Goal: Information Seeking & Learning: Check status

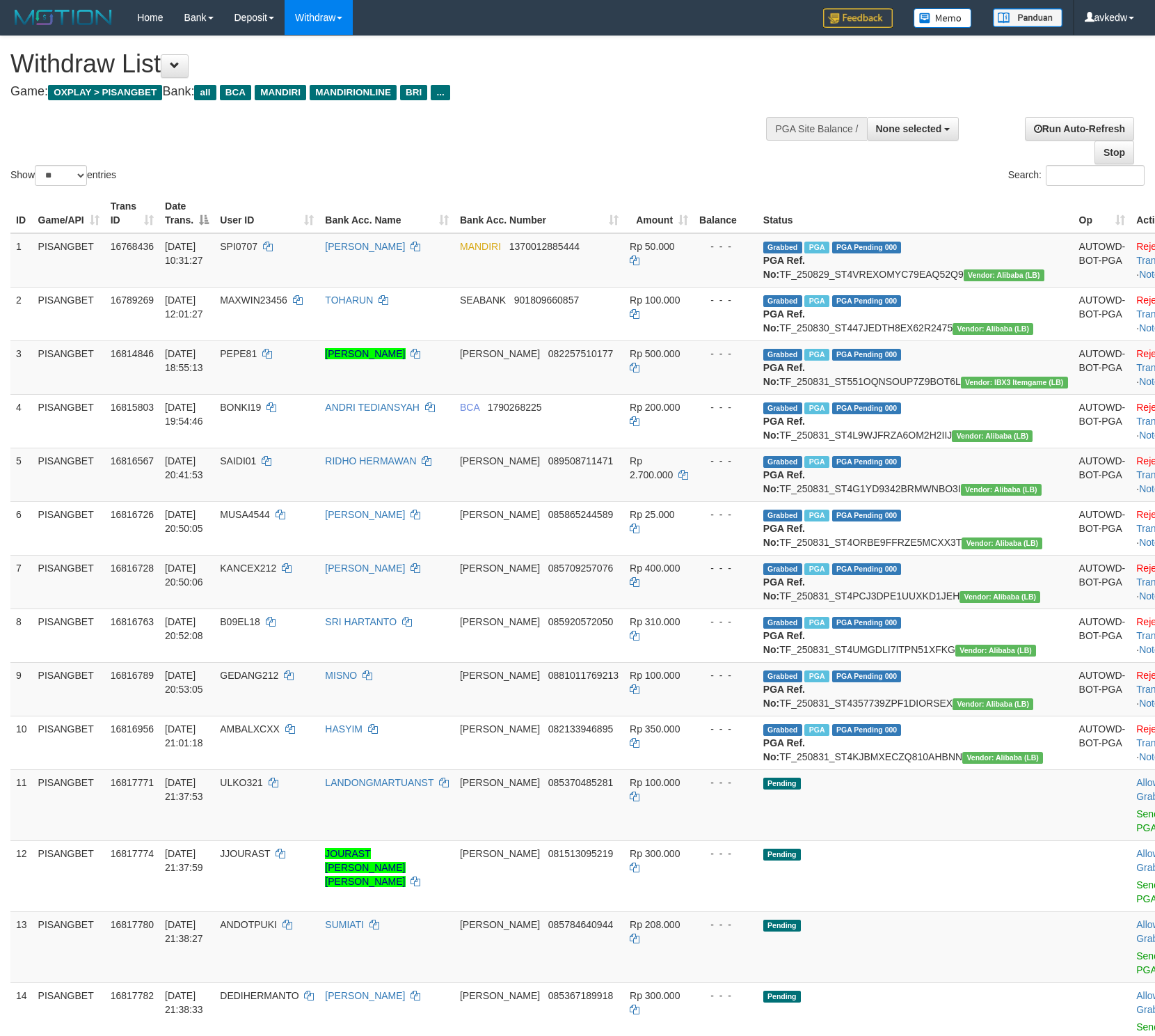
select select
select select "**"
click at [1089, 161] on div "Run Auto-Refresh Stop" at bounding box center [1055, 141] width 179 height 48
click at [1063, 171] on input "Search:" at bounding box center [1095, 176] width 99 height 21
paste input "**********"
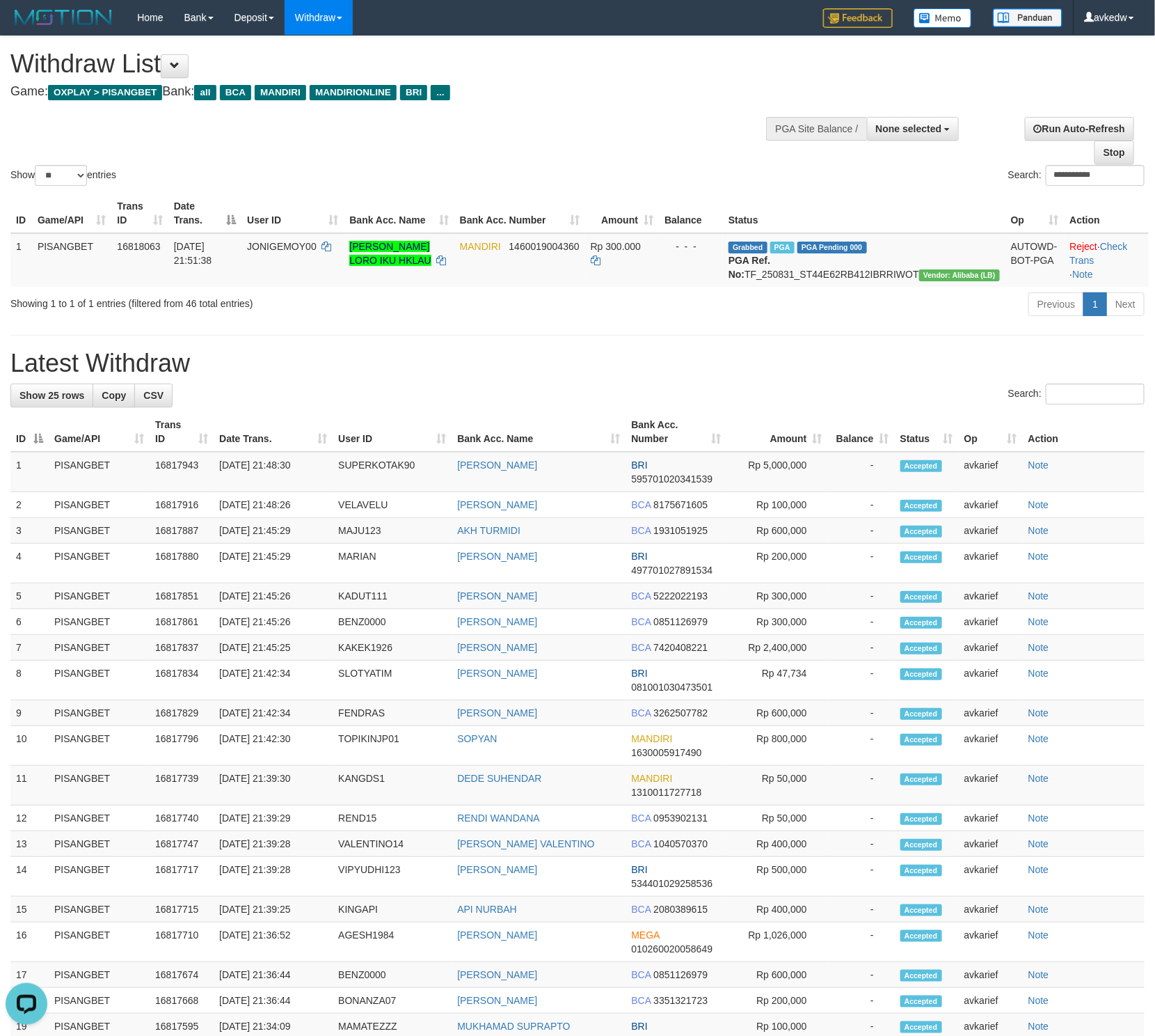
click at [391, 366] on h1 "Latest Withdraw" at bounding box center [578, 363] width 1135 height 28
drag, startPoint x: 1089, startPoint y: 170, endPoint x: 660, endPoint y: 171, distance: 429.0
click at [662, 171] on div "**********" at bounding box center [866, 177] width 557 height 25
paste input "search"
click at [562, 349] on div "**********" at bounding box center [578, 688] width 1155 height 1306
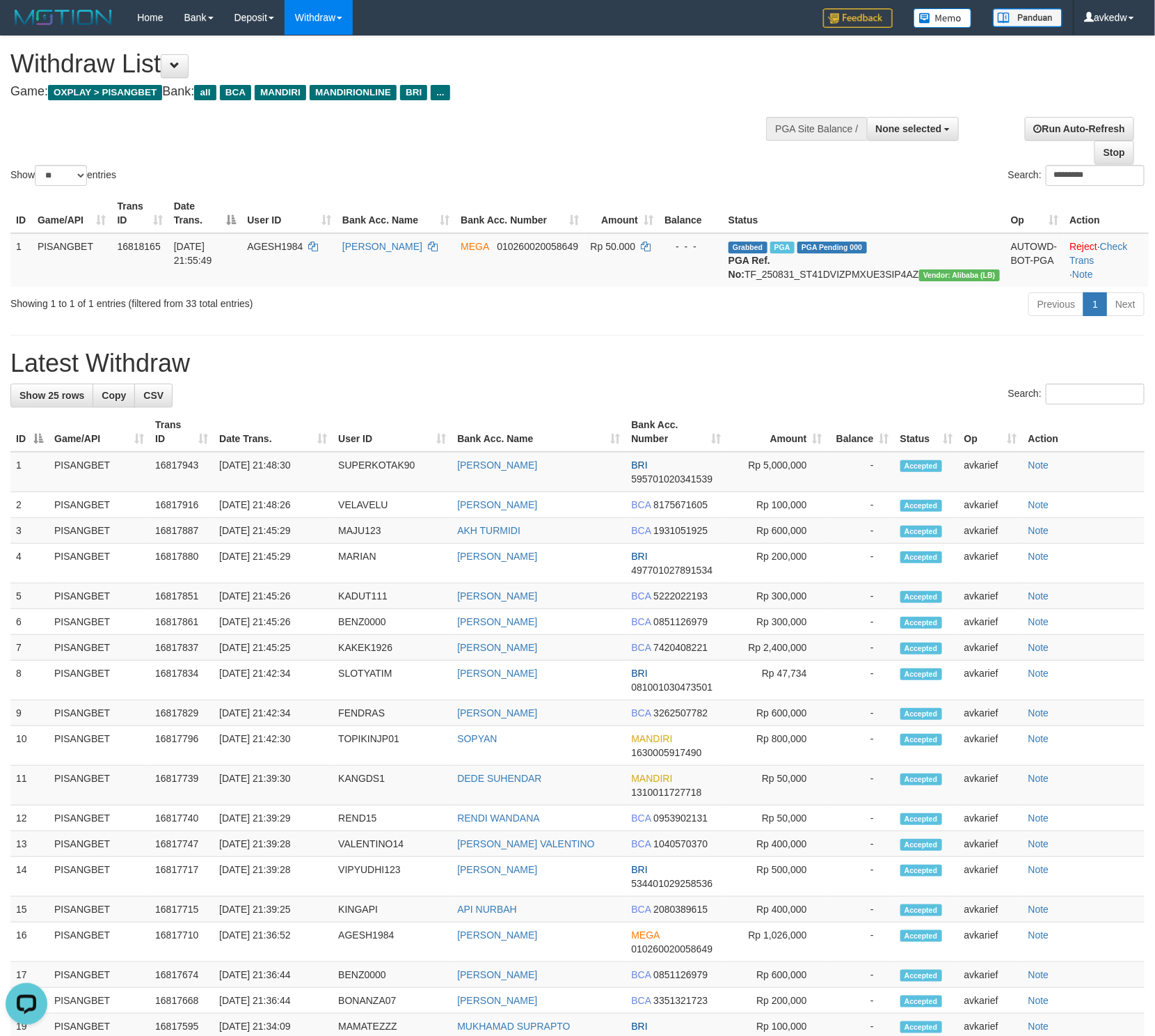
click at [571, 344] on div "**********" at bounding box center [578, 688] width 1155 height 1306
click at [634, 371] on h1 "Latest Withdraw" at bounding box center [578, 363] width 1135 height 28
click at [704, 361] on div "**********" at bounding box center [578, 688] width 1155 height 1306
click at [625, 336] on hr at bounding box center [578, 335] width 1135 height 1
click at [487, 321] on div "Previous 1 Next" at bounding box center [818, 306] width 674 height 30
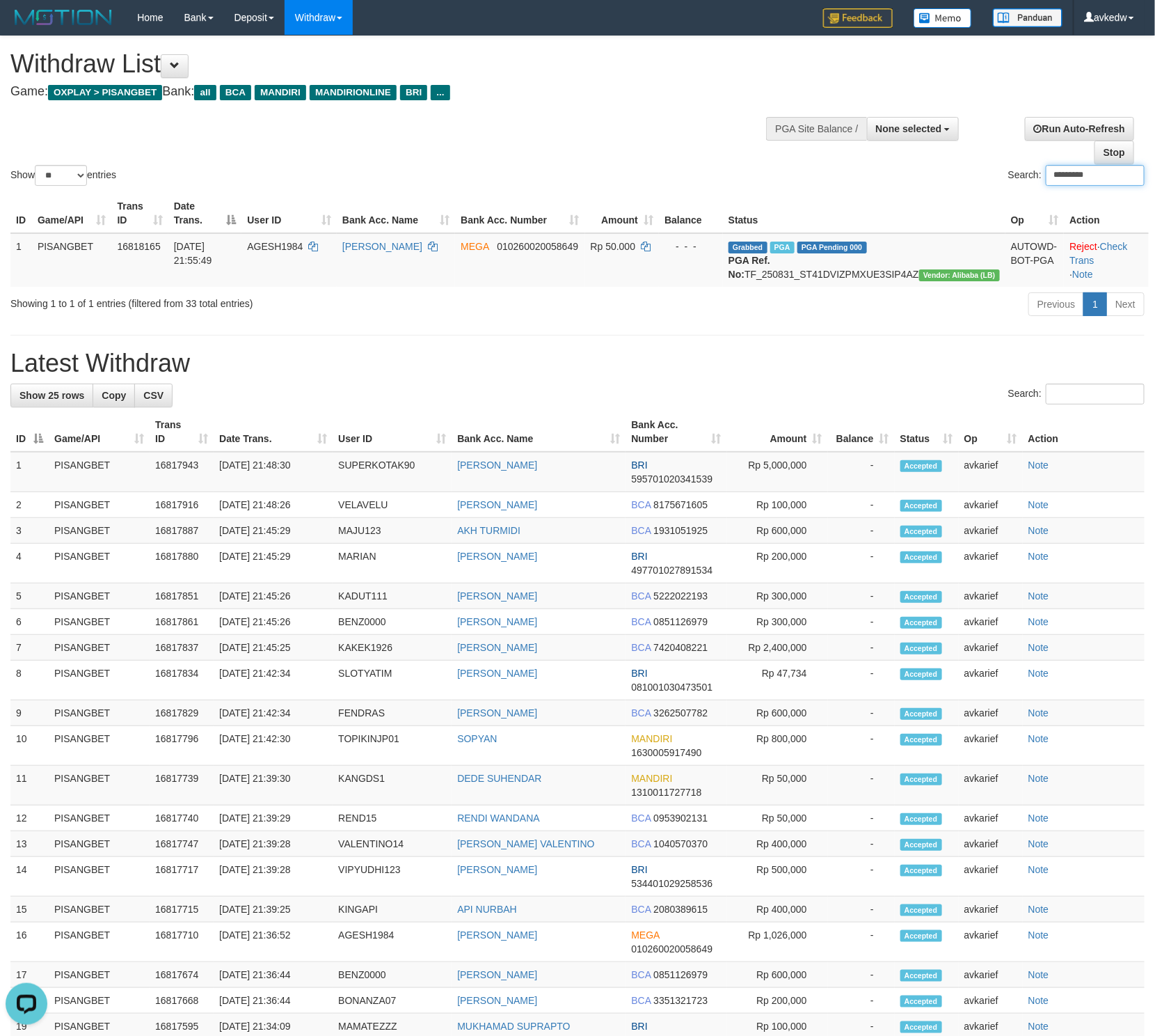
drag, startPoint x: 1102, startPoint y: 171, endPoint x: 629, endPoint y: 172, distance: 473.0
click at [656, 172] on div "Search: *********" at bounding box center [866, 177] width 557 height 25
paste input "search"
click at [546, 347] on div "**********" at bounding box center [578, 688] width 1155 height 1306
drag, startPoint x: 723, startPoint y: 73, endPoint x: 706, endPoint y: 75, distance: 17.1
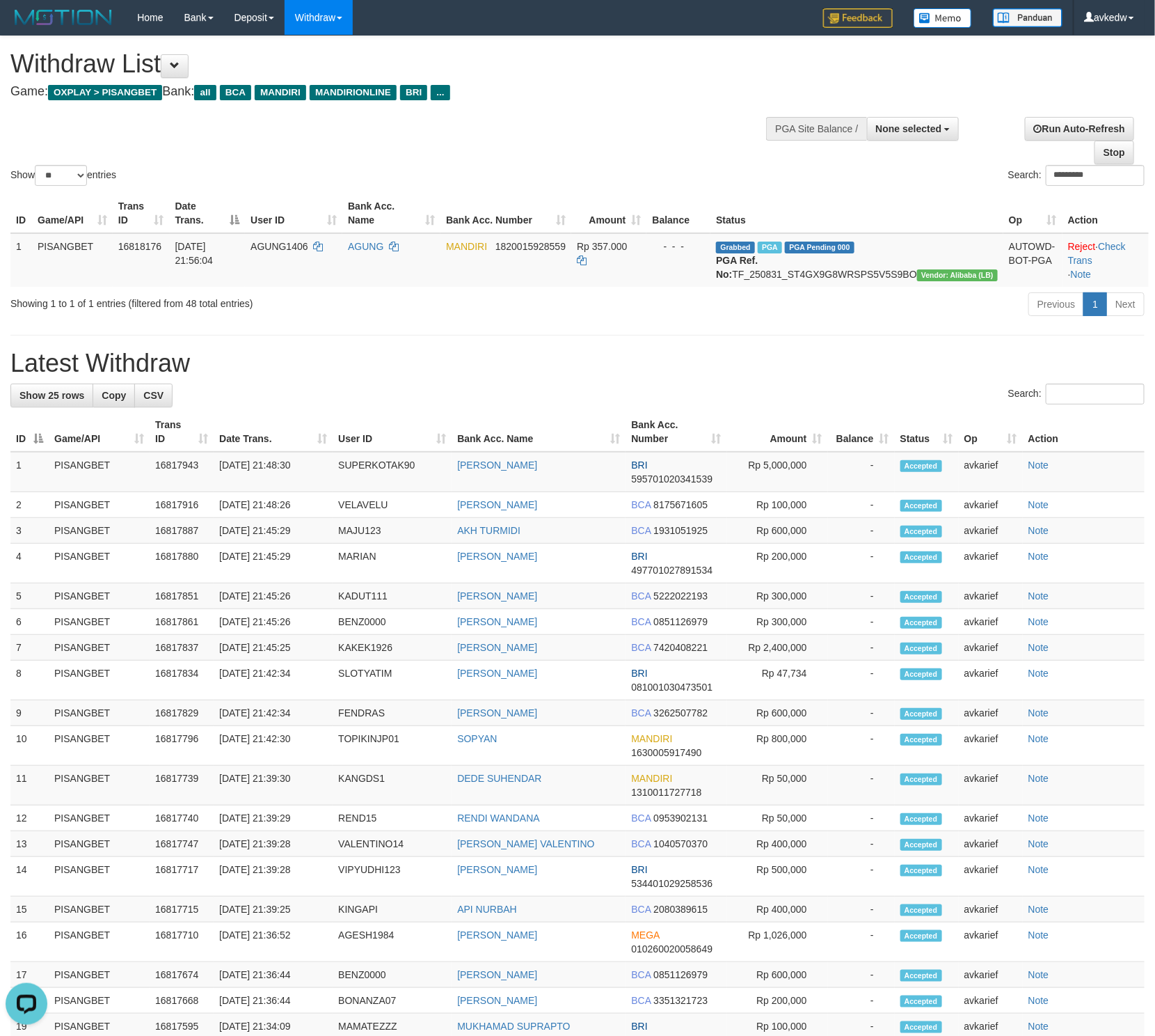
click at [716, 75] on h1 "Withdraw List" at bounding box center [383, 64] width 746 height 28
drag, startPoint x: 1086, startPoint y: 170, endPoint x: 733, endPoint y: 185, distance: 353.3
click at [750, 184] on div "Search: *********" at bounding box center [866, 177] width 557 height 25
click at [539, 362] on div "**********" at bounding box center [578, 688] width 1155 height 1306
drag, startPoint x: 537, startPoint y: 360, endPoint x: 301, endPoint y: 331, distance: 237.8
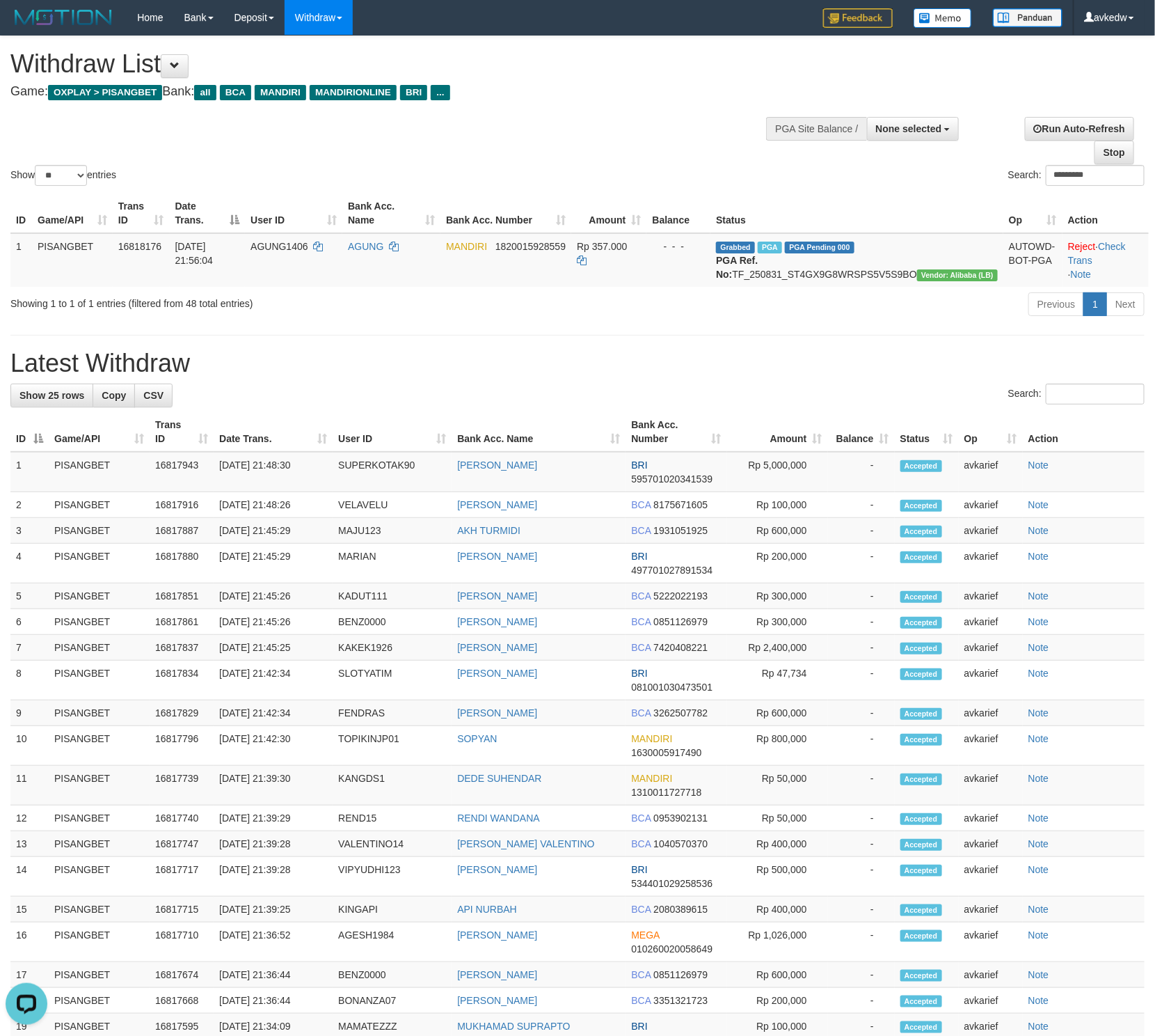
click at [535, 360] on div "**********" at bounding box center [578, 688] width 1155 height 1306
drag, startPoint x: 234, startPoint y: 387, endPoint x: 4, endPoint y: 378, distance: 230.2
click at [4, 378] on div "**********" at bounding box center [578, 688] width 1155 height 1306
click at [238, 357] on div "**********" at bounding box center [578, 688] width 1155 height 1306
drag, startPoint x: 276, startPoint y: 320, endPoint x: 9, endPoint y: 318, distance: 267.0
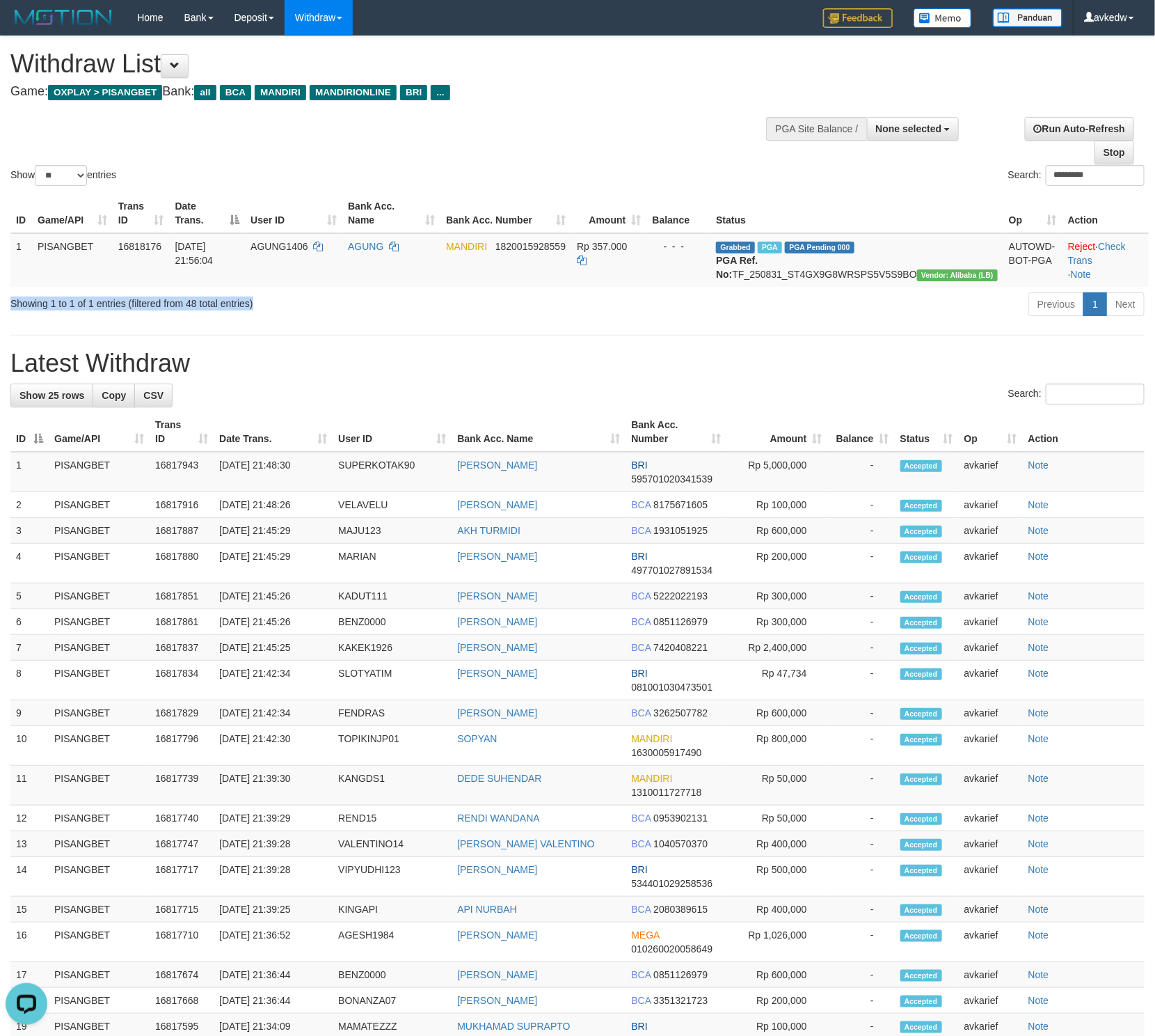
click at [9, 310] on div "Showing 1 to 1 of 1 entries (filtered from 48 total entries)" at bounding box center [240, 301] width 481 height 20
click at [26, 310] on div "Showing 1 to 1 of 1 entries (filtered from 48 total entries)" at bounding box center [240, 301] width 461 height 20
click at [89, 355] on div "**********" at bounding box center [578, 688] width 1155 height 1306
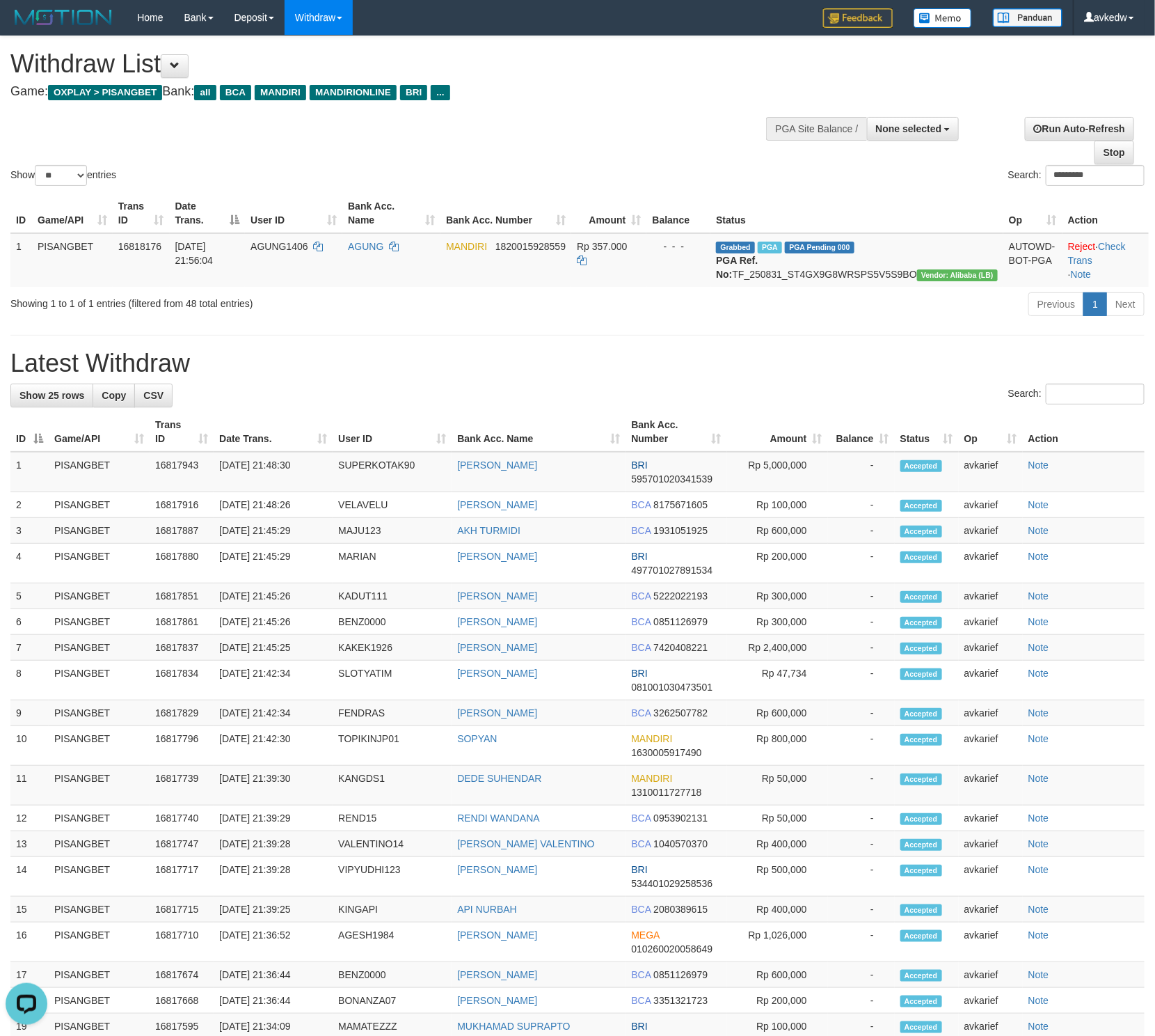
drag, startPoint x: 211, startPoint y: 376, endPoint x: 1, endPoint y: 355, distance: 211.0
click at [1, 355] on div "**********" at bounding box center [578, 688] width 1155 height 1306
click at [201, 362] on div "**********" at bounding box center [578, 688] width 1155 height 1306
drag, startPoint x: 207, startPoint y: 376, endPoint x: -6, endPoint y: 381, distance: 213.1
click at [0, 381] on html "Toggle navigation Home Bank Account List Load By Website Group [ITOTO] PISANGTO…" at bounding box center [578, 710] width 1155 height 1419
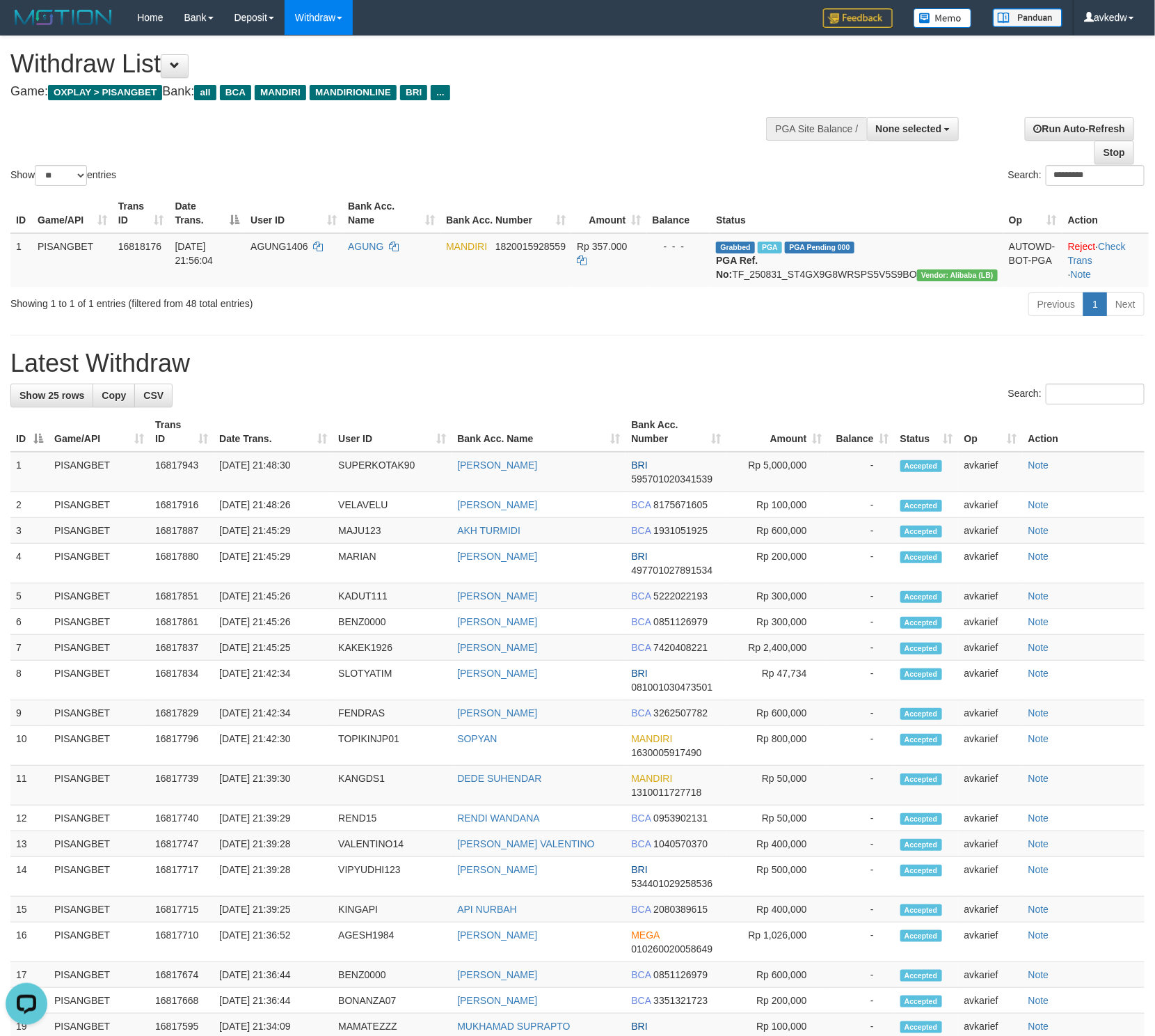
click at [264, 377] on h1 "Latest Withdraw" at bounding box center [578, 363] width 1135 height 28
drag, startPoint x: 564, startPoint y: 352, endPoint x: 560, endPoint y: 385, distance: 33.2
click at [564, 336] on hr at bounding box center [578, 335] width 1135 height 1
drag, startPoint x: 1105, startPoint y: 181, endPoint x: 843, endPoint y: 180, distance: 262.0
click at [843, 180] on div "Search: *********" at bounding box center [866, 177] width 557 height 25
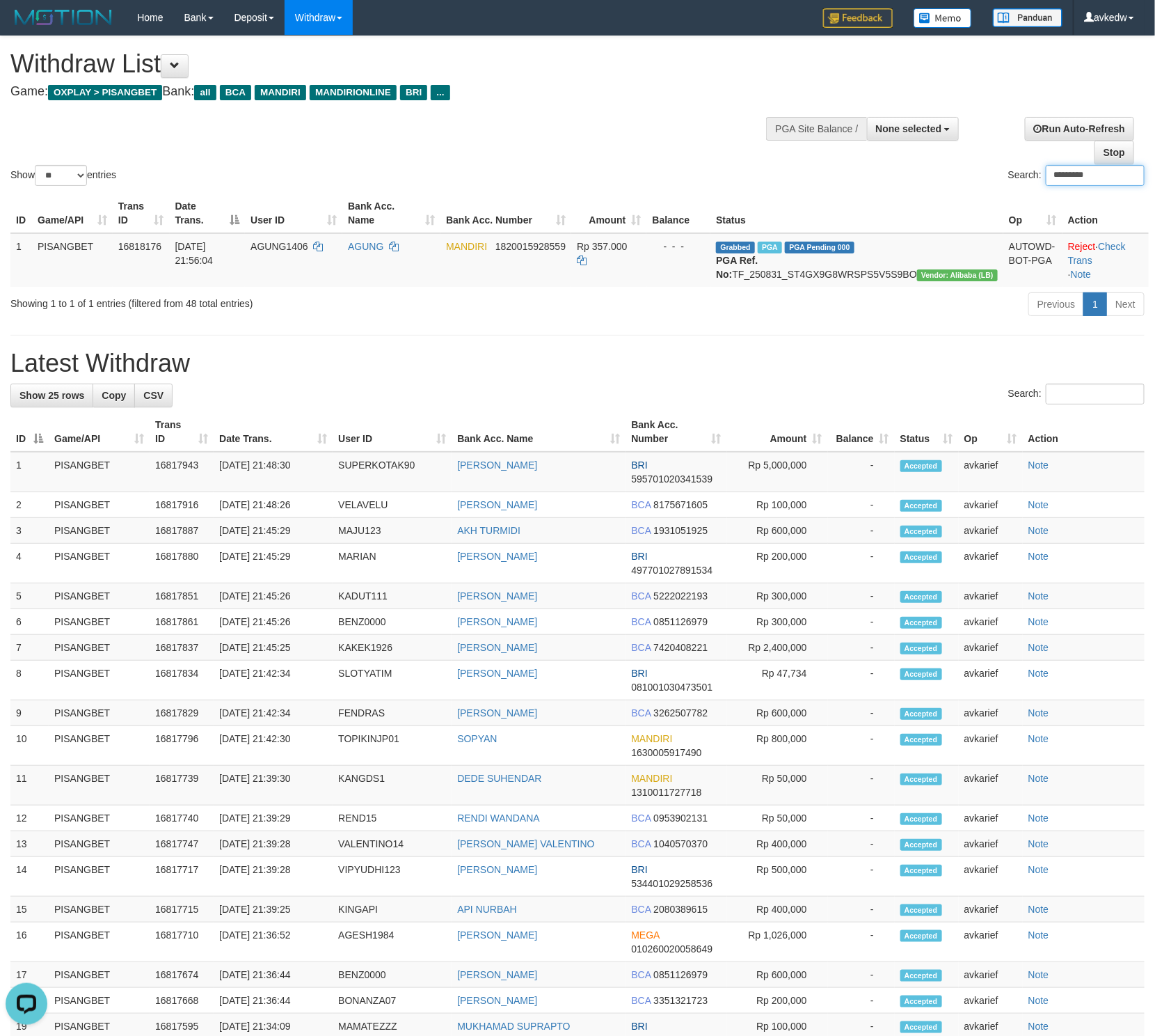
paste input "**"
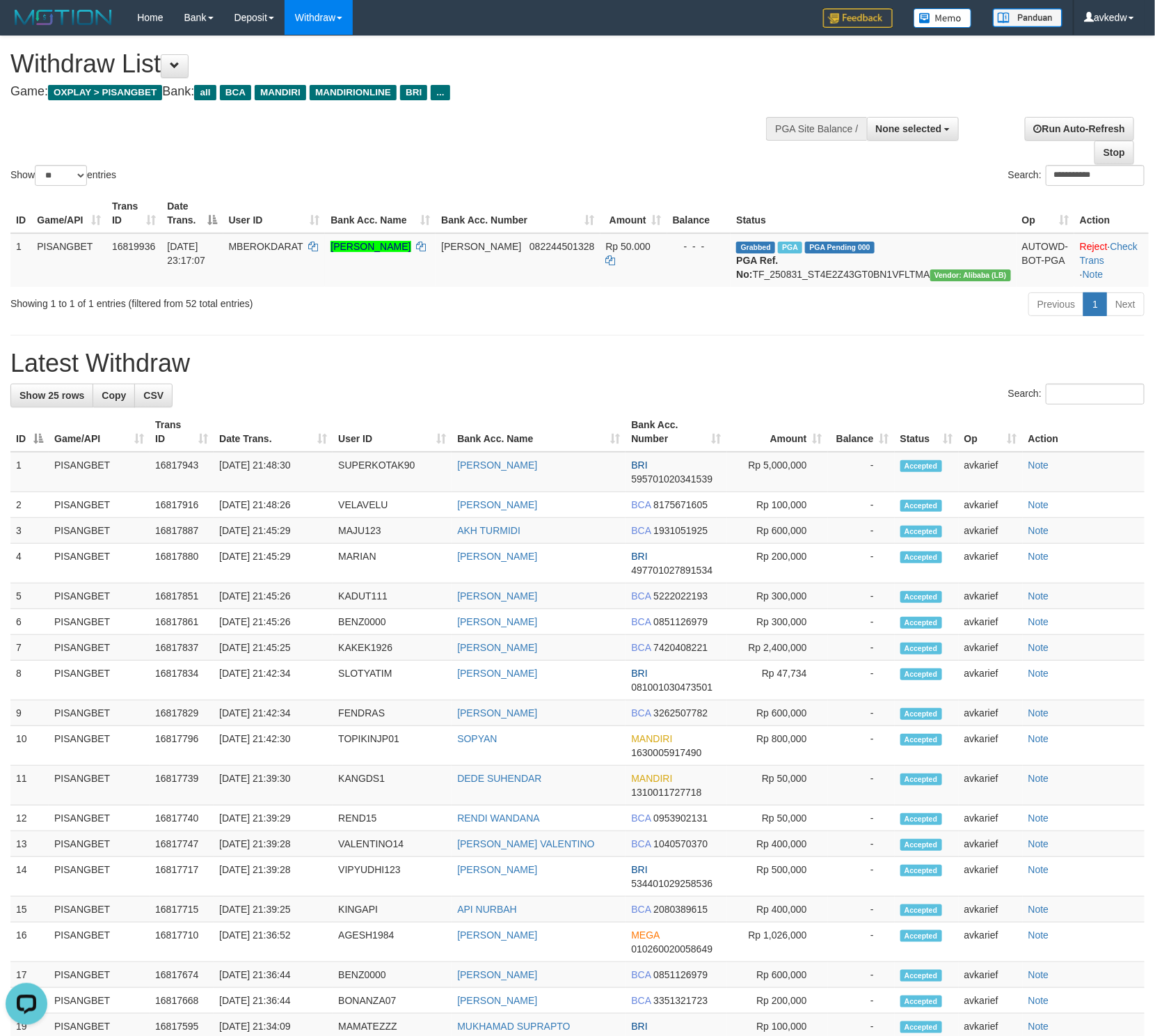
click at [798, 377] on h1 "Latest Withdraw" at bounding box center [578, 363] width 1135 height 28
click at [607, 321] on div "Previous 1 Next" at bounding box center [819, 306] width 652 height 30
click at [543, 341] on div "**********" at bounding box center [578, 688] width 1155 height 1306
click at [641, 173] on div "**********" at bounding box center [866, 177] width 557 height 25
click at [595, 362] on div "**********" at bounding box center [578, 688] width 1155 height 1306
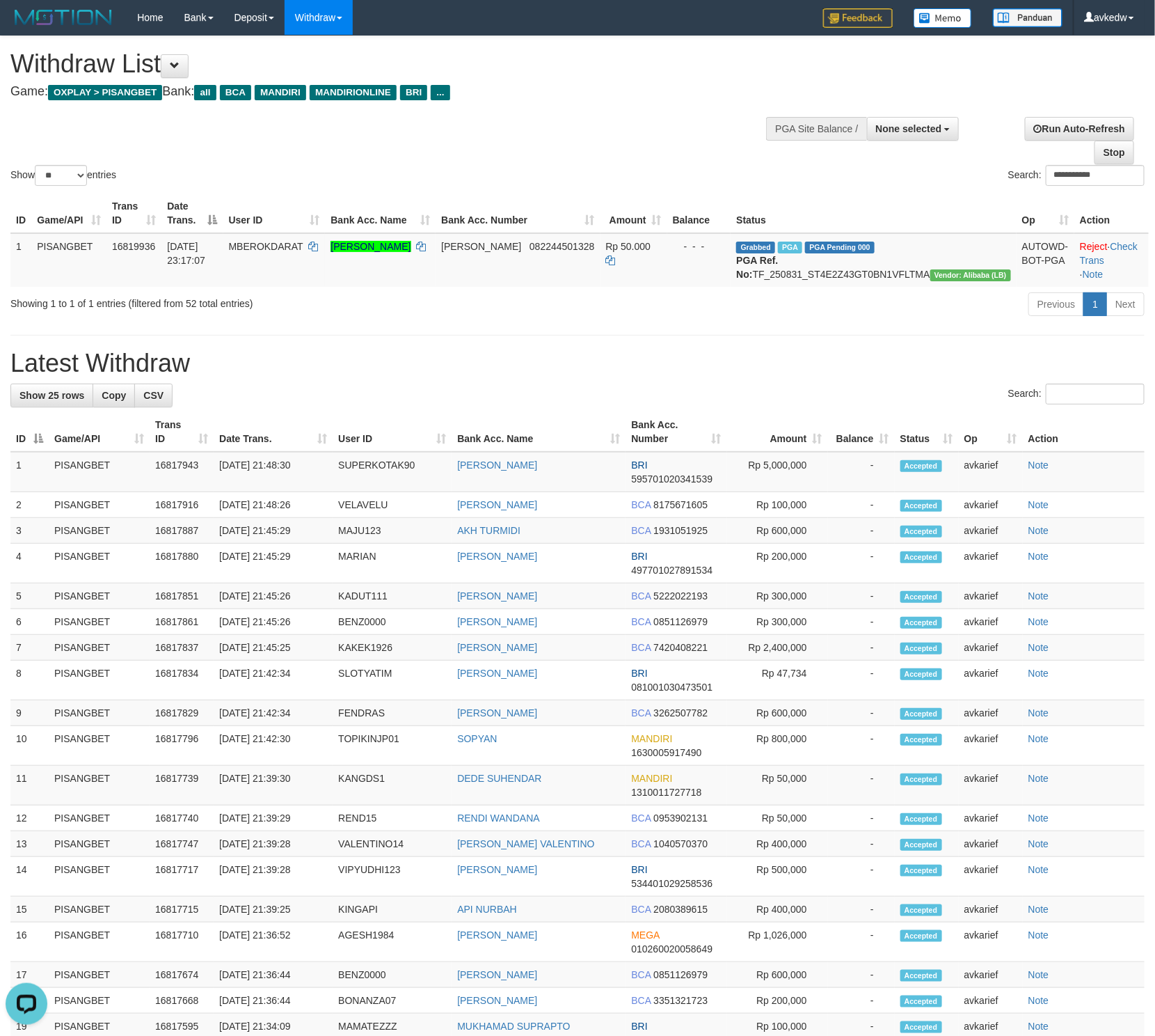
click at [570, 408] on div "Search:" at bounding box center [578, 395] width 1135 height 25
click at [445, 370] on h1 "Latest Withdraw" at bounding box center [578, 363] width 1135 height 28
drag, startPoint x: 272, startPoint y: 324, endPoint x: 9, endPoint y: 330, distance: 263.1
click at [9, 321] on div "Showing 1 to 1 of 1 entries (filtered from 52 total entries) Previous 1 Next" at bounding box center [578, 306] width 1155 height 30
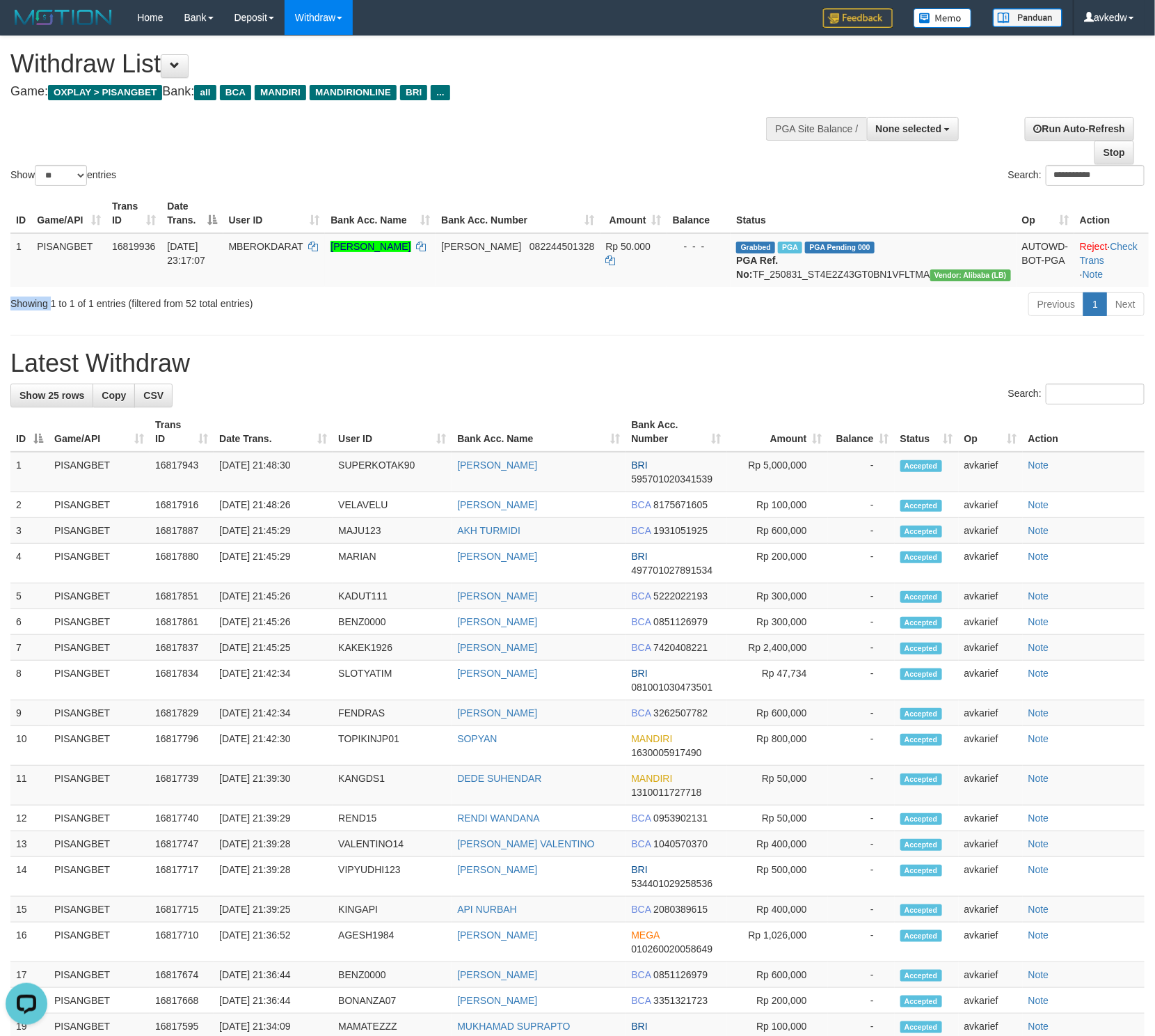
click at [9, 321] on div "Showing 1 to 1 of 1 entries (filtered from 52 total entries) Previous 1 Next" at bounding box center [578, 306] width 1155 height 30
click at [220, 321] on div "Showing 1 to 1 of 1 entries (filtered from 52 total entries) Previous 1 Next" at bounding box center [578, 306] width 1155 height 30
drag, startPoint x: 312, startPoint y: 318, endPoint x: -6, endPoint y: 326, distance: 318.1
click at [0, 326] on html "Toggle navigation Home Bank Account List Load By Website Group [ITOTO] PISANGTO…" at bounding box center [578, 710] width 1155 height 1419
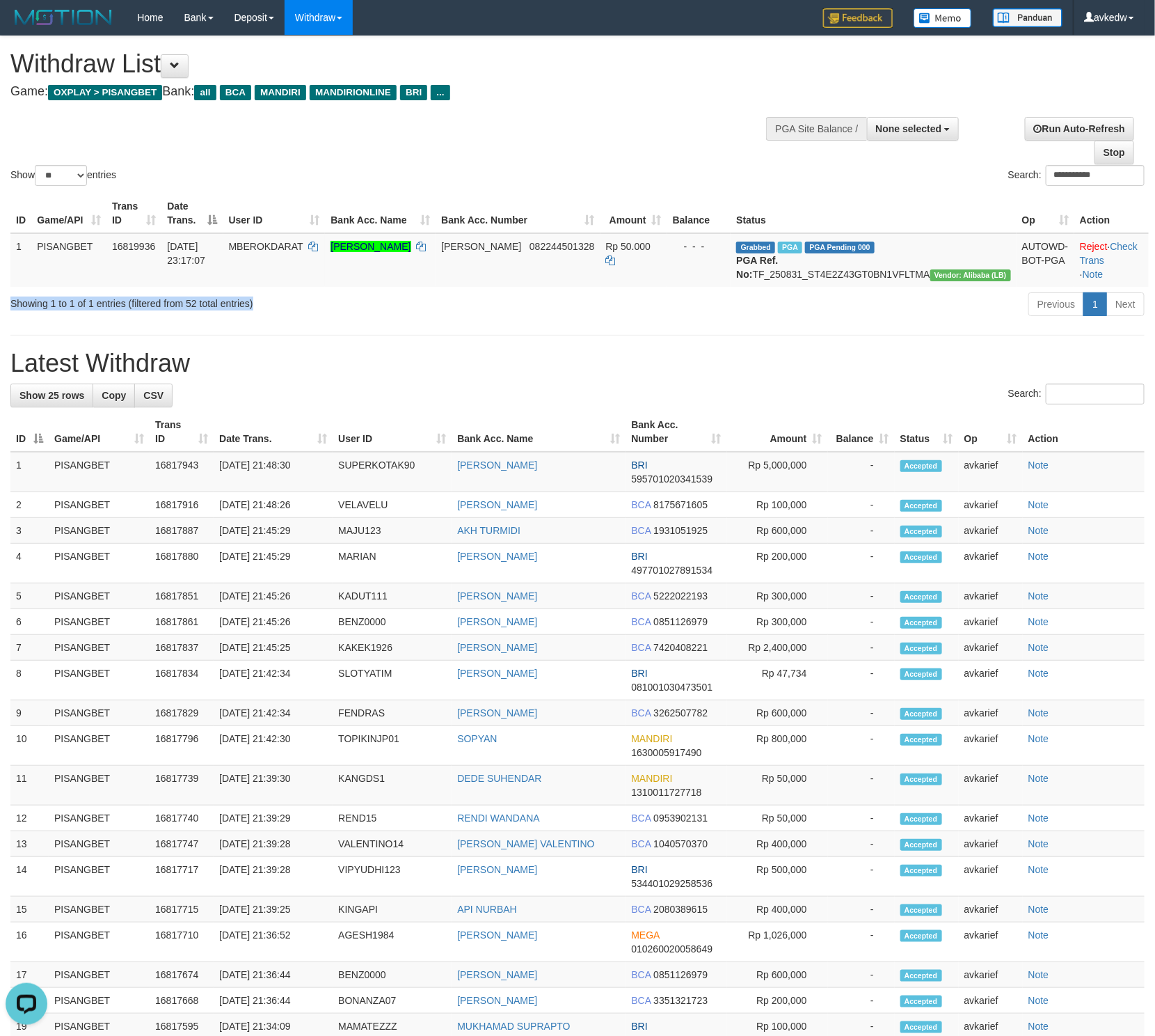
click at [27, 310] on div "Showing 1 to 1 of 1 entries (filtered from 52 total entries)" at bounding box center [240, 301] width 461 height 20
click at [243, 321] on div "Showing 1 to 1 of 1 entries (filtered from 52 total entries) Previous 1 Next" at bounding box center [578, 306] width 1155 height 30
drag, startPoint x: 289, startPoint y: 318, endPoint x: 4, endPoint y: 335, distance: 285.5
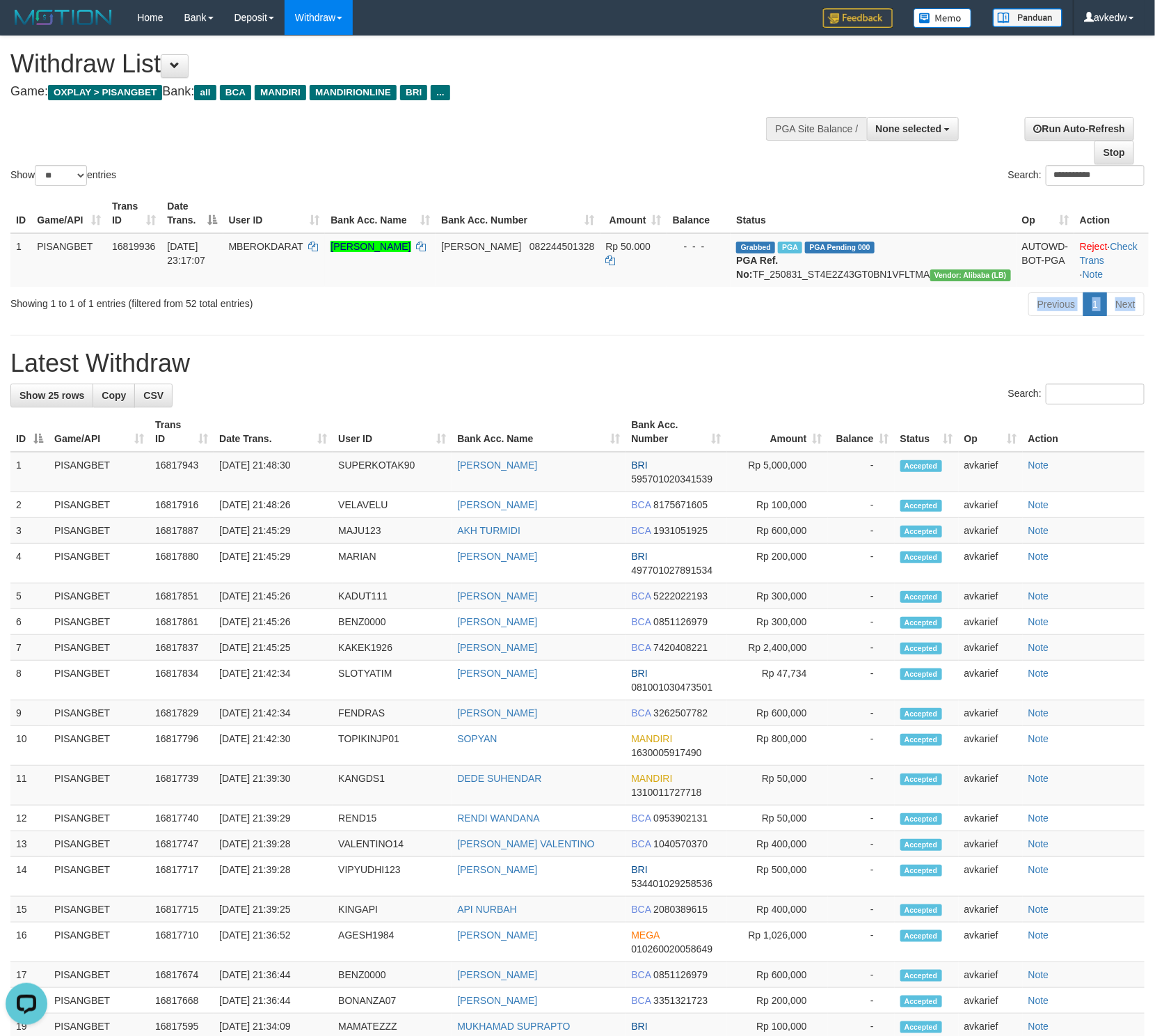
click at [4, 321] on div "Showing 1 to 1 of 1 entries (filtered from 52 total entries) Previous 1 Next" at bounding box center [578, 306] width 1155 height 30
click at [34, 321] on div "Showing 1 to 1 of 1 entries (filtered from 52 total entries) Previous 1 Next" at bounding box center [578, 306] width 1155 height 30
click at [261, 321] on div "Showing 1 to 1 of 1 entries (filtered from 52 total entries) Previous 1 Next" at bounding box center [578, 306] width 1155 height 30
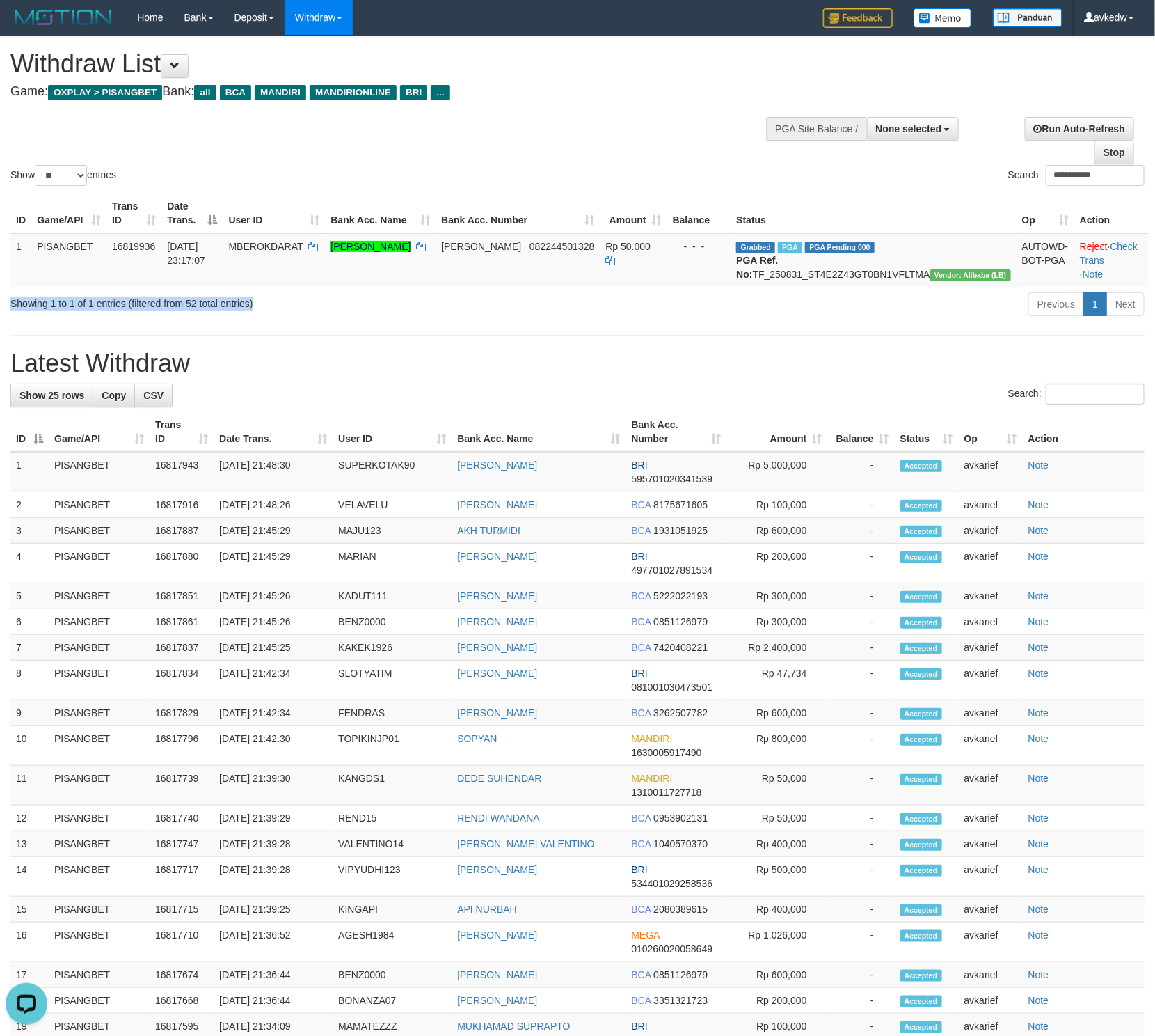
drag, startPoint x: 276, startPoint y: 320, endPoint x: 9, endPoint y: 321, distance: 267.0
click at [9, 310] on div "Showing 1 to 1 of 1 entries (filtered from 52 total entries)" at bounding box center [240, 301] width 481 height 20
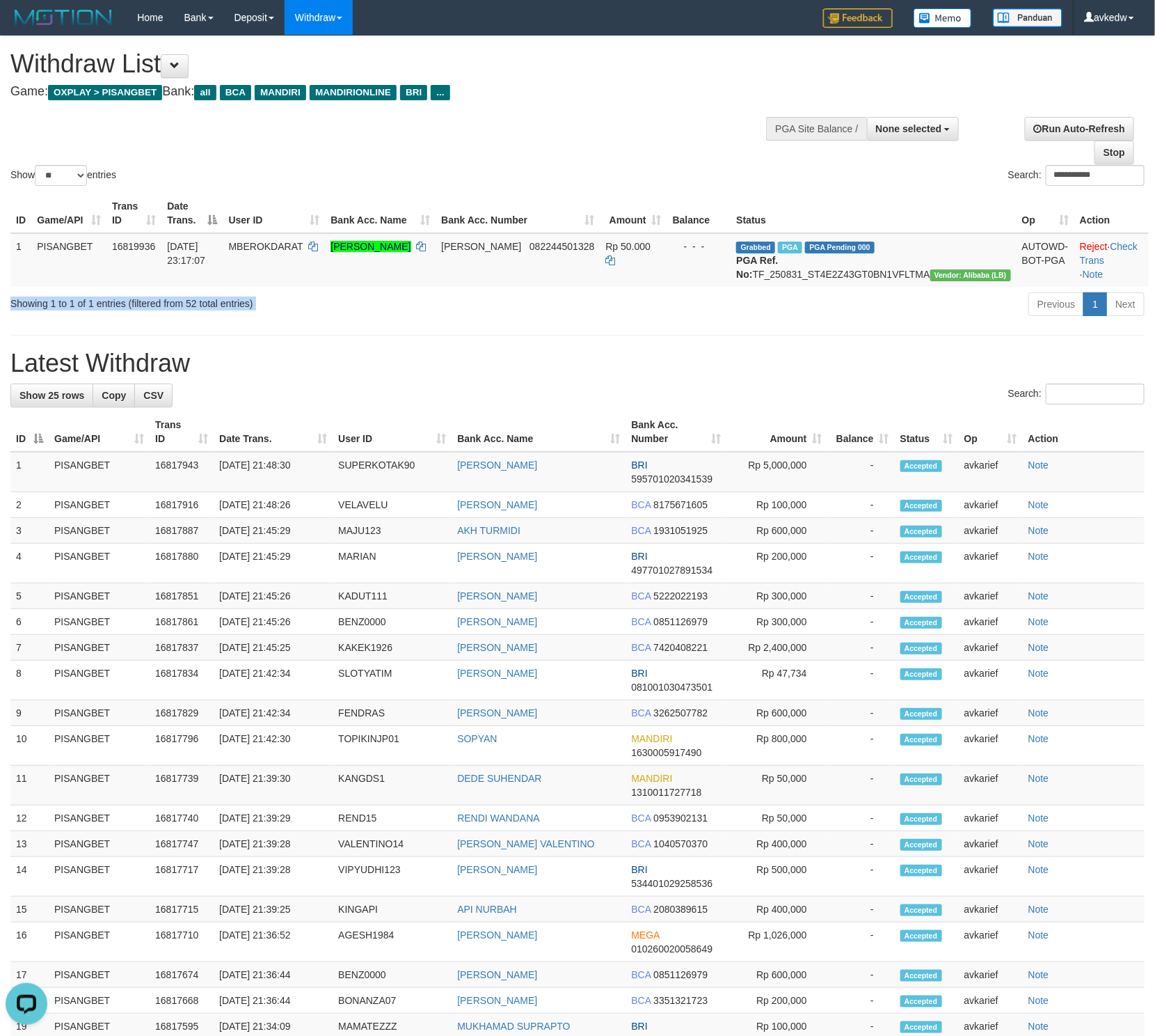
click at [214, 310] on div "Showing 1 to 1 of 1 entries (filtered from 52 total entries)" at bounding box center [240, 301] width 461 height 20
drag, startPoint x: 276, startPoint y: 320, endPoint x: 6, endPoint y: 337, distance: 270.5
click at [6, 321] on div "Showing 1 to 1 of 1 entries (filtered from 52 total entries) Previous 1 Next" at bounding box center [578, 306] width 1155 height 30
click at [17, 321] on div "Showing 1 to 1 of 1 entries (filtered from 52 total entries) Previous 1 Next" at bounding box center [578, 306] width 1155 height 30
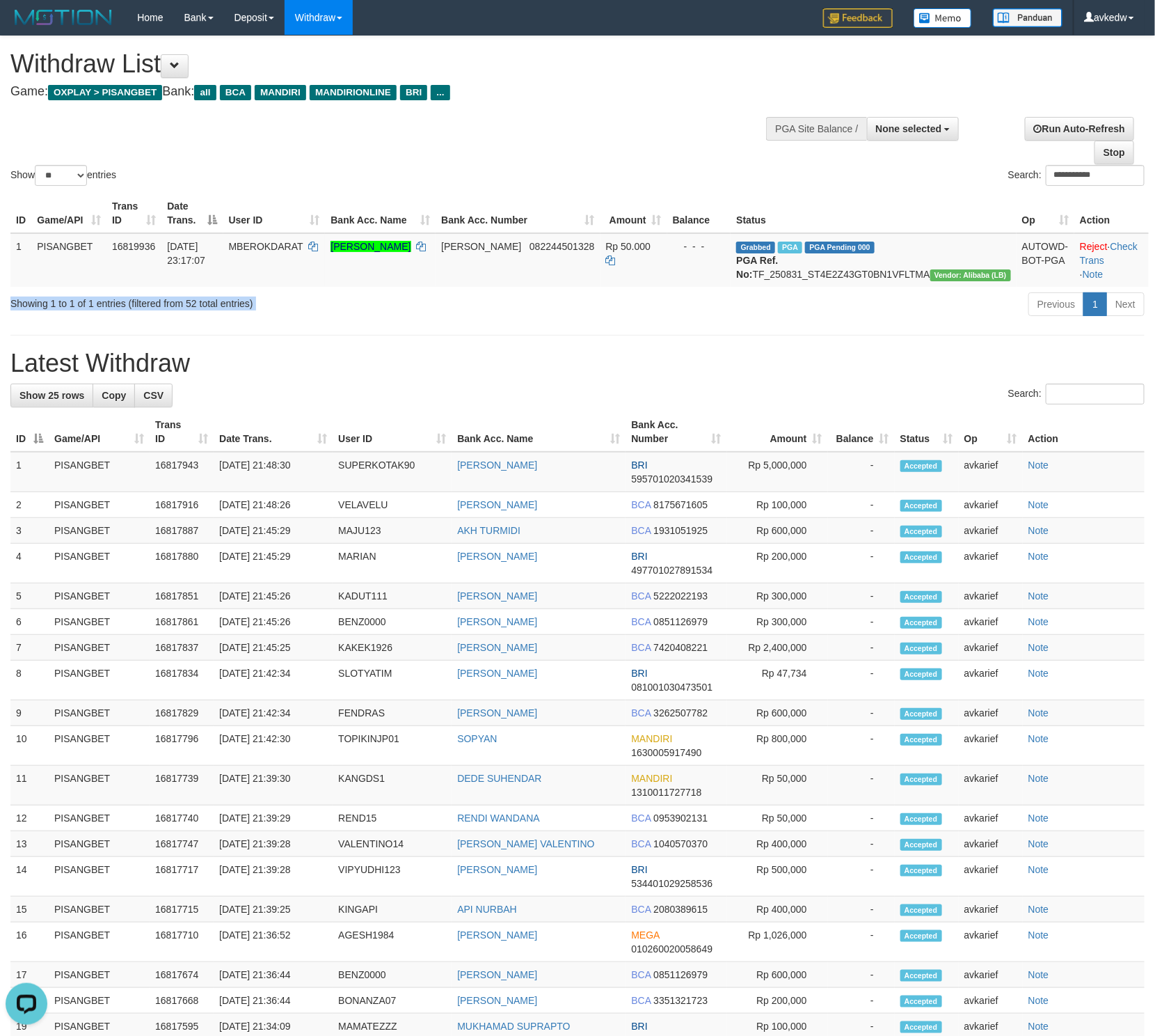
click at [17, 321] on div "Showing 1 to 1 of 1 entries (filtered from 52 total entries) Previous 1 Next" at bounding box center [578, 306] width 1155 height 30
click at [168, 321] on div "Showing 1 to 1 of 1 entries (filtered from 52 total entries) Previous 1 Next" at bounding box center [578, 306] width 1155 height 30
drag, startPoint x: 296, startPoint y: 331, endPoint x: 14, endPoint y: 329, distance: 282.0
click at [14, 321] on div "Showing 1 to 1 of 1 entries (filtered from 52 total entries) Previous 1 Next" at bounding box center [578, 306] width 1155 height 30
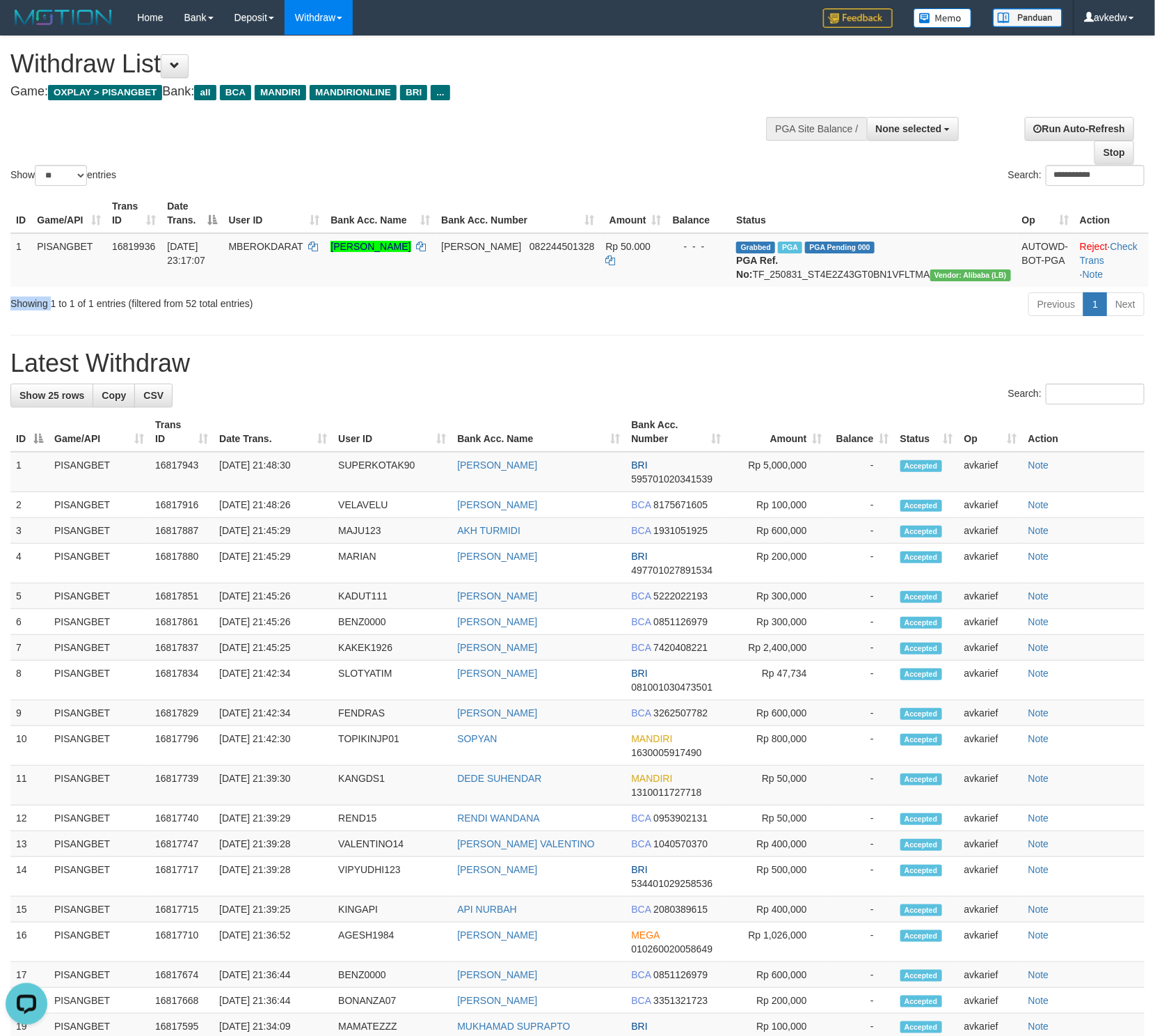
click at [14, 321] on div "Showing 1 to 1 of 1 entries (filtered from 52 total entries) Previous 1 Next" at bounding box center [578, 306] width 1155 height 30
click at [205, 310] on div "Showing 1 to 1 of 1 entries (filtered from 52 total entries)" at bounding box center [240, 301] width 461 height 20
drag, startPoint x: 279, startPoint y: 319, endPoint x: 7, endPoint y: 319, distance: 272.0
click at [7, 310] on div "Showing 1 to 1 of 1 entries (filtered from 52 total entries)" at bounding box center [240, 301] width 481 height 20
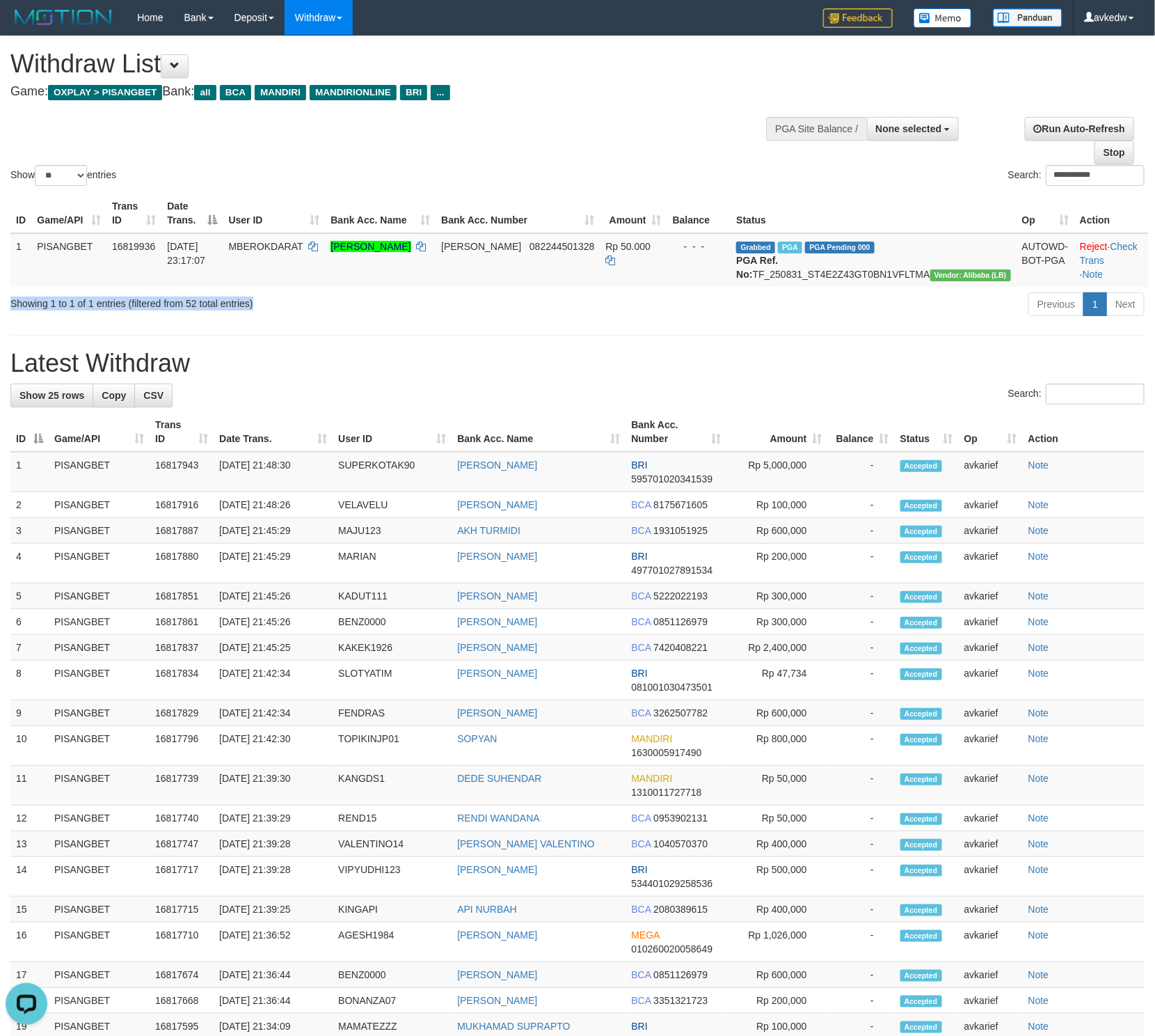
click at [7, 310] on div "Showing 1 to 1 of 1 entries (filtered from 52 total entries)" at bounding box center [240, 301] width 481 height 20
click at [265, 310] on div "Showing 1 to 1 of 1 entries (filtered from 52 total entries)" at bounding box center [240, 301] width 461 height 20
drag, startPoint x: 265, startPoint y: 315, endPoint x: 14, endPoint y: 328, distance: 251.3
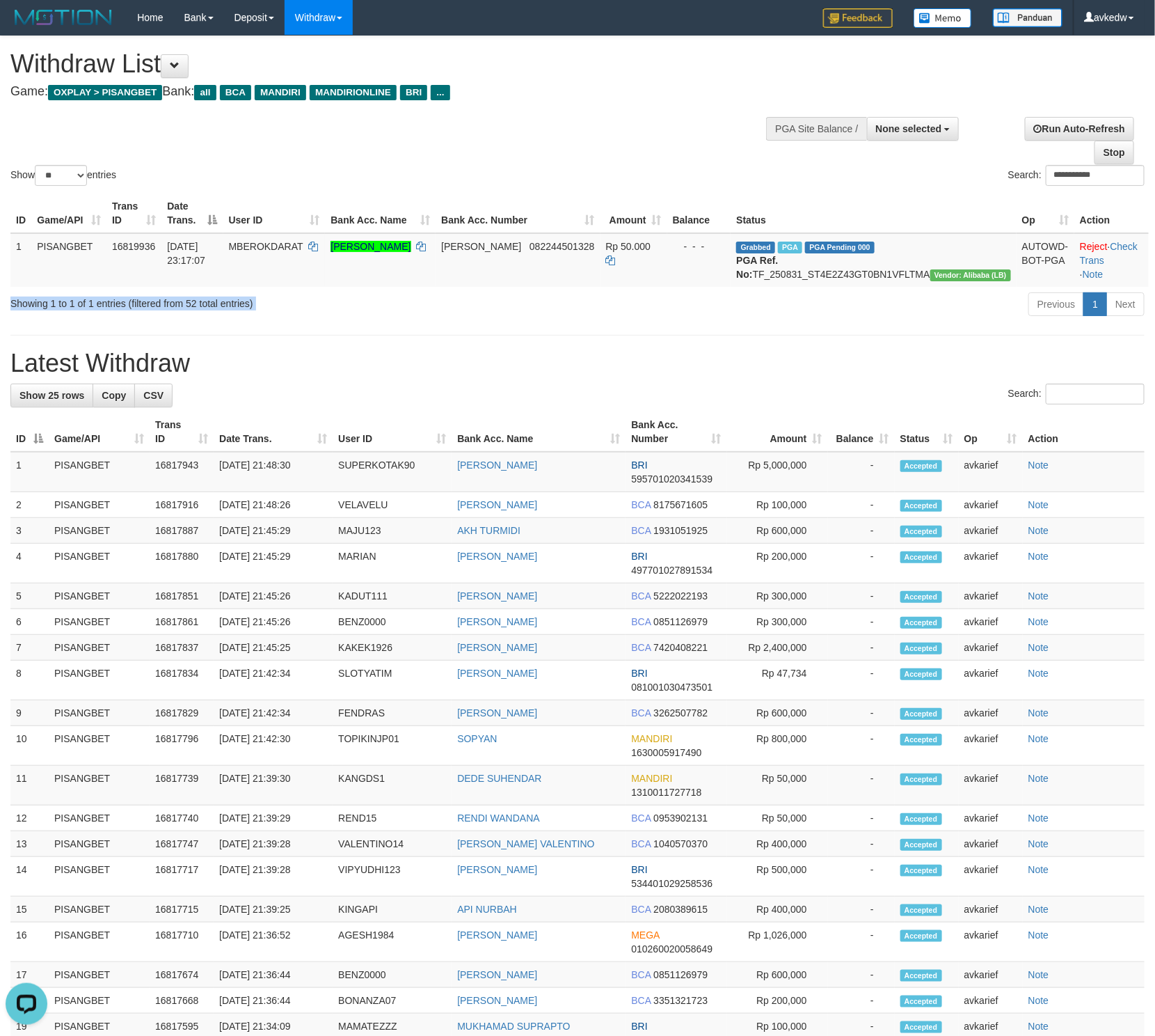
click at [14, 321] on div "Showing 1 to 1 of 1 entries (filtered from 52 total entries) Previous 1 Next" at bounding box center [578, 306] width 1155 height 30
click at [234, 310] on div "Showing 1 to 1 of 1 entries (filtered from 52 total entries)" at bounding box center [240, 301] width 461 height 20
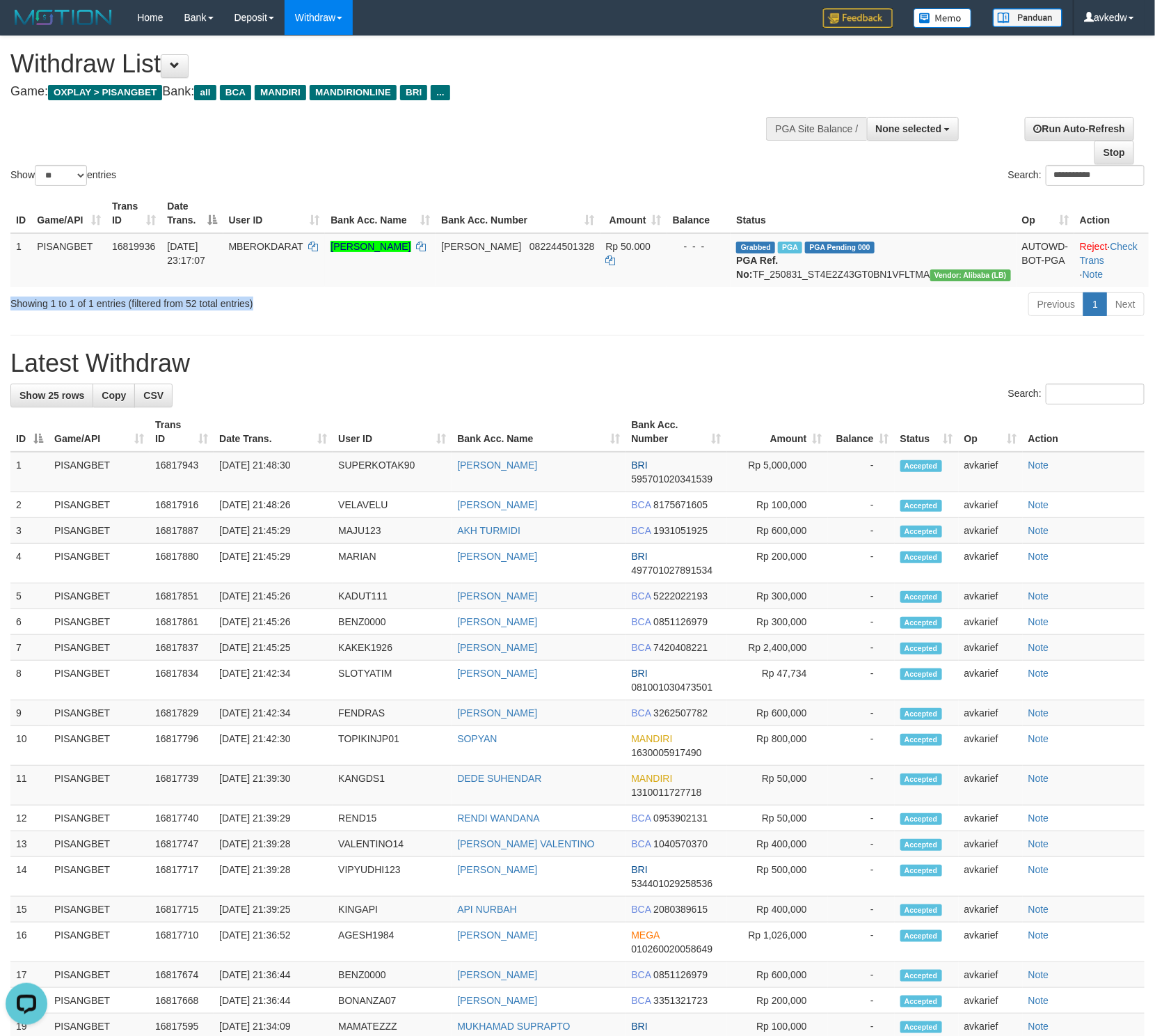
drag, startPoint x: 257, startPoint y: 319, endPoint x: 11, endPoint y: 325, distance: 246.1
click at [11, 310] on div "Showing 1 to 1 of 1 entries (filtered from 52 total entries)" at bounding box center [240, 301] width 461 height 20
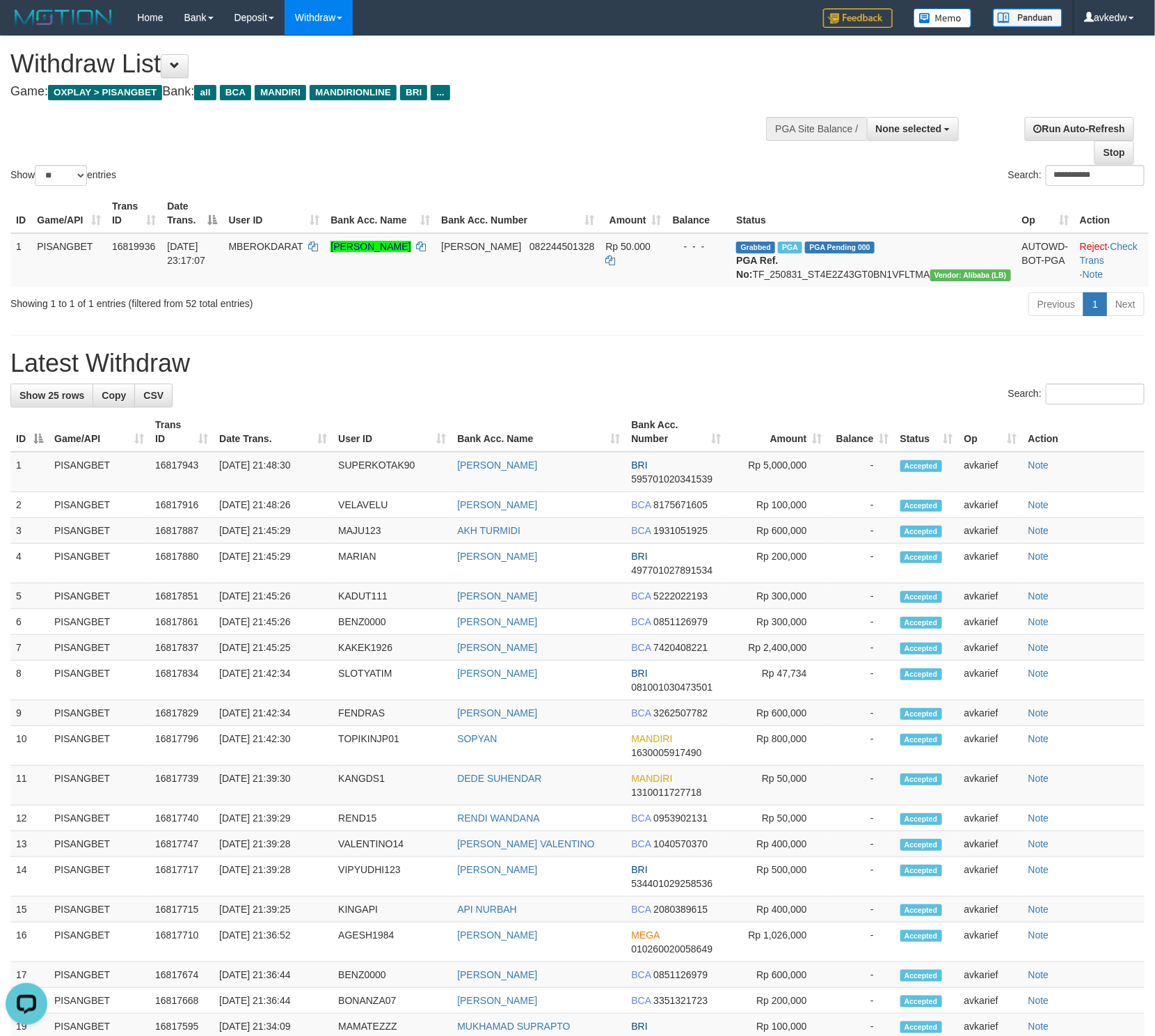
click at [14, 339] on div "**********" at bounding box center [578, 688] width 1155 height 1306
drag, startPoint x: 5, startPoint y: 391, endPoint x: 194, endPoint y: 389, distance: 189.0
click at [194, 389] on div "**********" at bounding box center [578, 688] width 1155 height 1306
click at [194, 377] on h1 "Latest Withdraw" at bounding box center [578, 363] width 1135 height 28
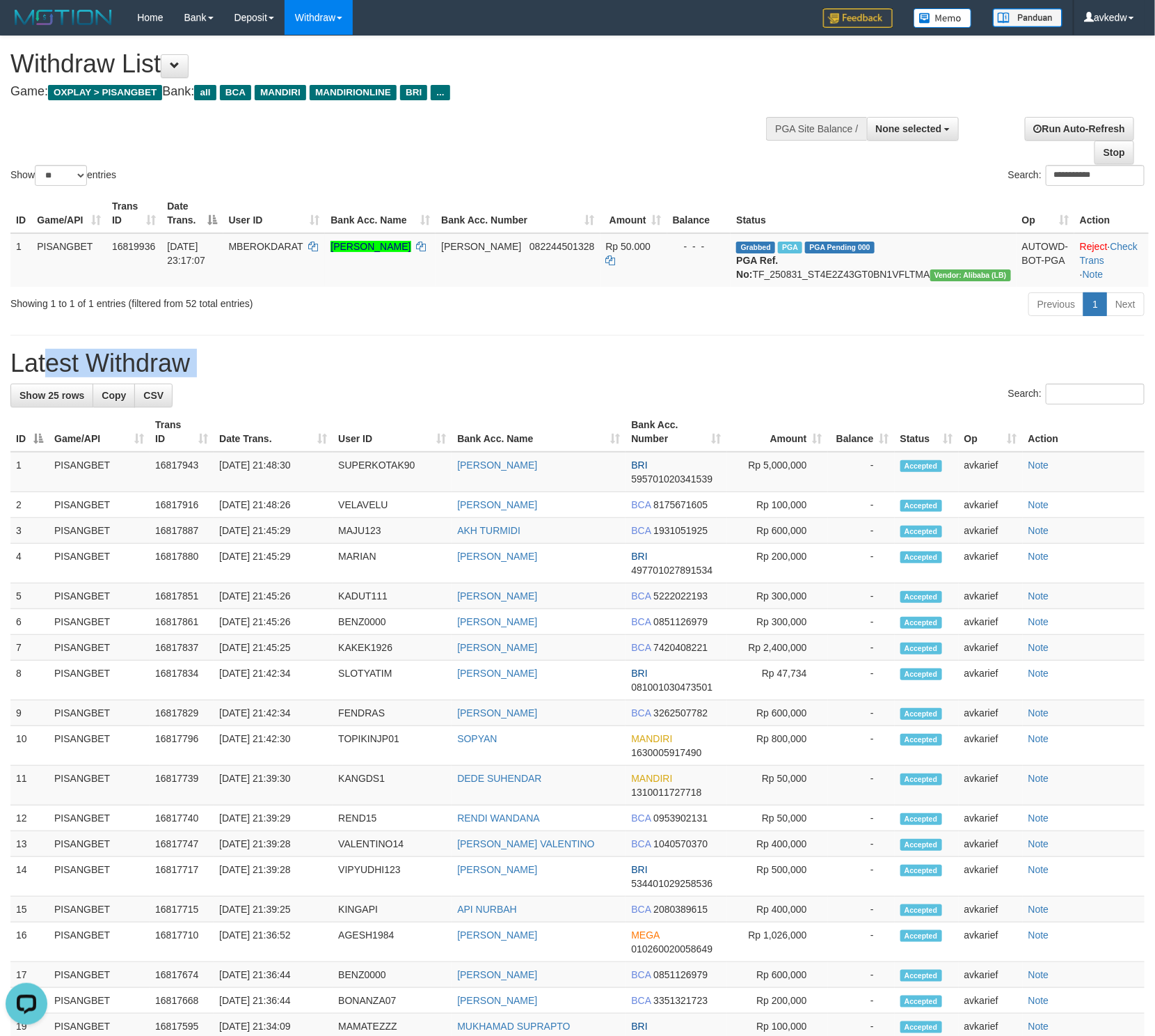
click at [194, 377] on h1 "Latest Withdraw" at bounding box center [578, 363] width 1135 height 28
click at [196, 408] on div "Search:" at bounding box center [578, 395] width 1135 height 25
drag, startPoint x: 15, startPoint y: 455, endPoint x: 500, endPoint y: 422, distance: 486.1
click at [466, 435] on tr "ID Game/API Trans ID Date Trans. User ID Bank Acc. Name Bank Acc. Number Amount…" at bounding box center [578, 432] width 1135 height 40
click at [529, 408] on div "Search:" at bounding box center [578, 395] width 1135 height 25
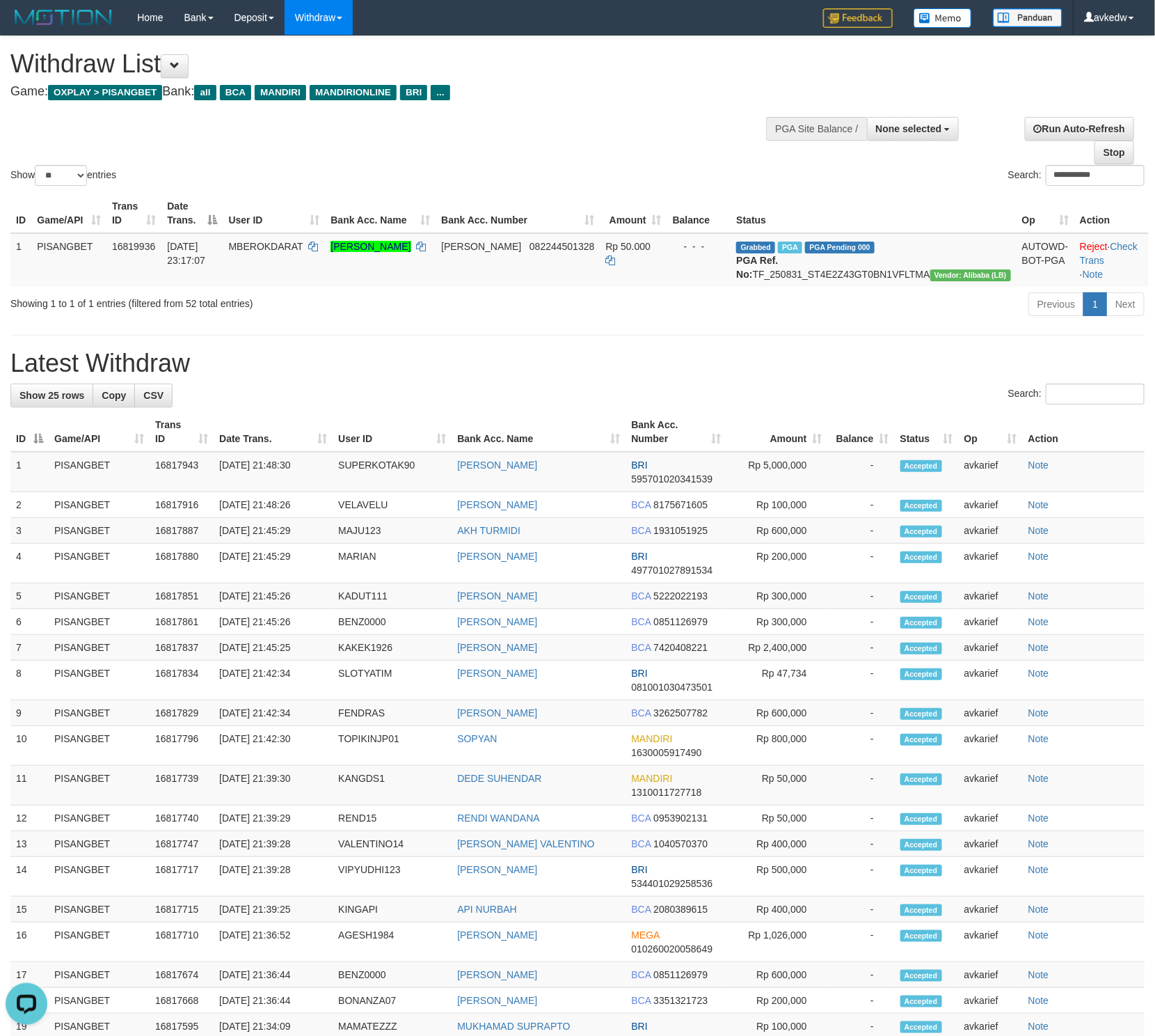
click at [376, 170] on div "Show ** ** ** *** entries" at bounding box center [289, 177] width 557 height 25
click at [270, 349] on div "**********" at bounding box center [578, 688] width 1155 height 1306
drag, startPoint x: 273, startPoint y: 332, endPoint x: 4, endPoint y: 328, distance: 269.0
click at [4, 321] on div "Showing 1 to 1 of 1 entries (filtered from 52 total entries) Previous 1 Next" at bounding box center [578, 306] width 1155 height 30
click at [204, 374] on h1 "Latest Withdraw" at bounding box center [578, 363] width 1135 height 28
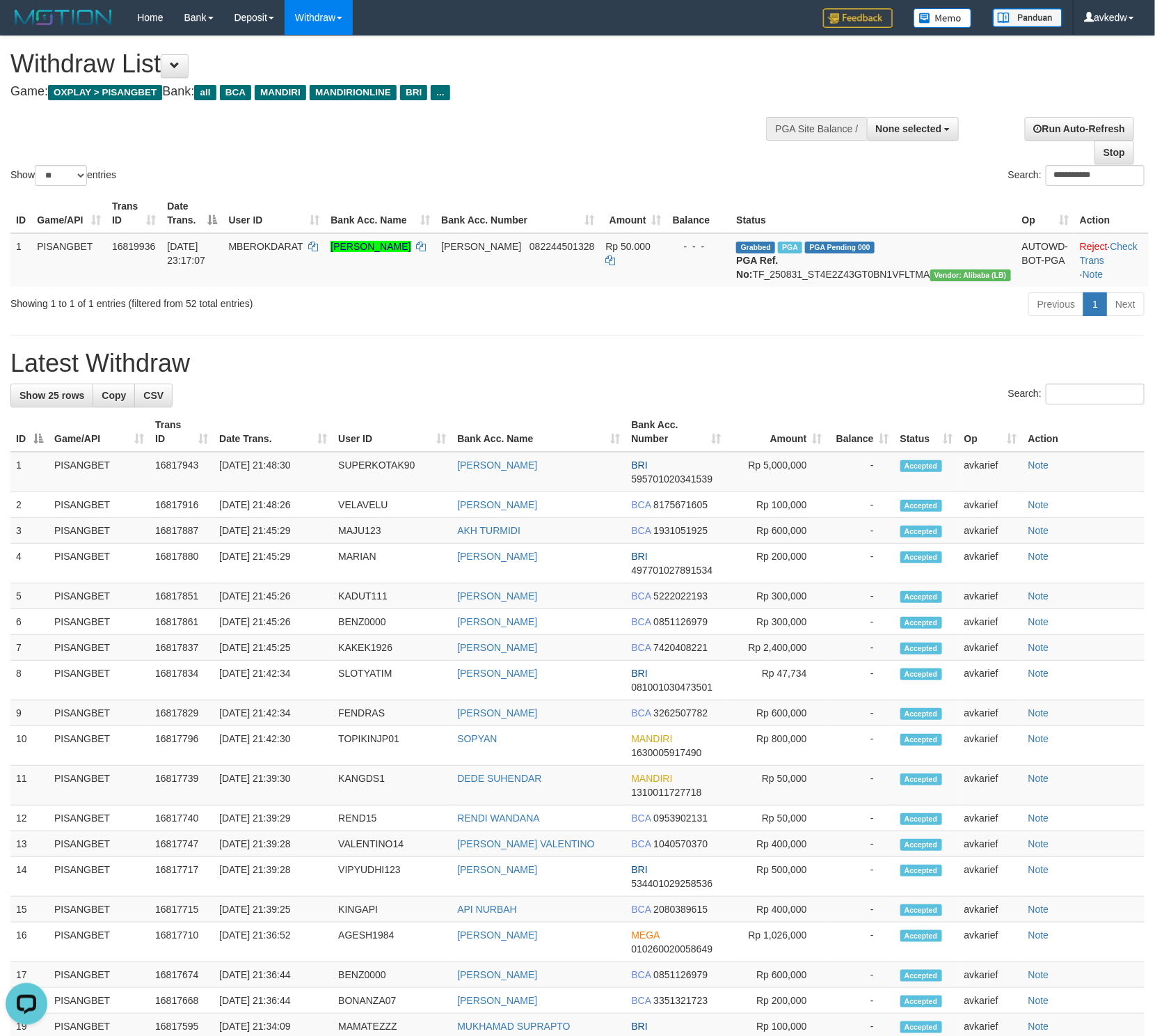
drag, startPoint x: 172, startPoint y: 383, endPoint x: 5, endPoint y: 394, distance: 167.4
click at [5, 394] on div "**********" at bounding box center [578, 688] width 1155 height 1306
click at [82, 371] on h1 "Latest Withdraw" at bounding box center [578, 363] width 1135 height 28
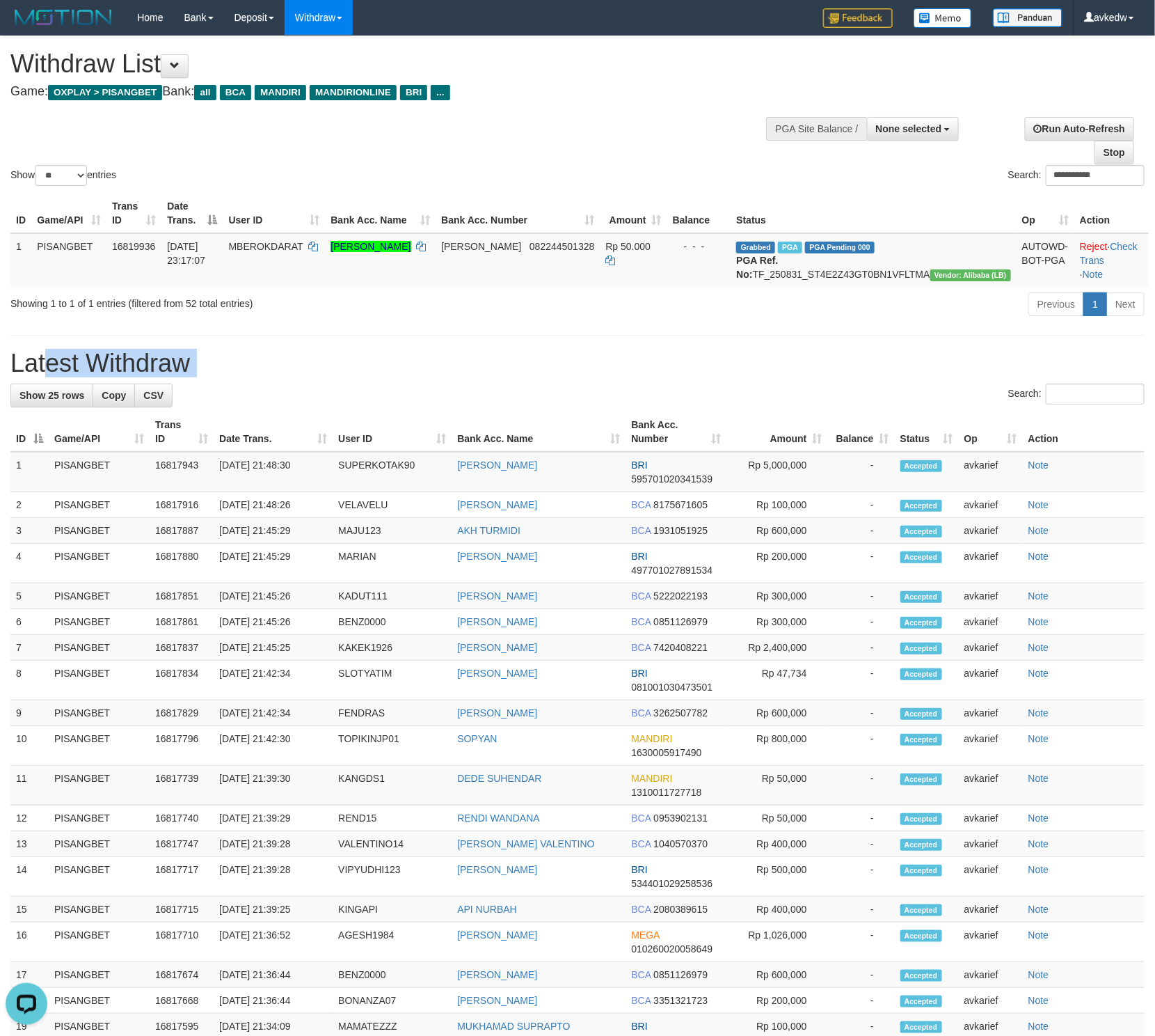
click at [82, 371] on h1 "Latest Withdraw" at bounding box center [578, 363] width 1135 height 28
click at [115, 371] on h1 "Latest Withdraw" at bounding box center [578, 363] width 1135 height 28
click at [79, 377] on h1 "Latest Withdraw" at bounding box center [578, 363] width 1135 height 28
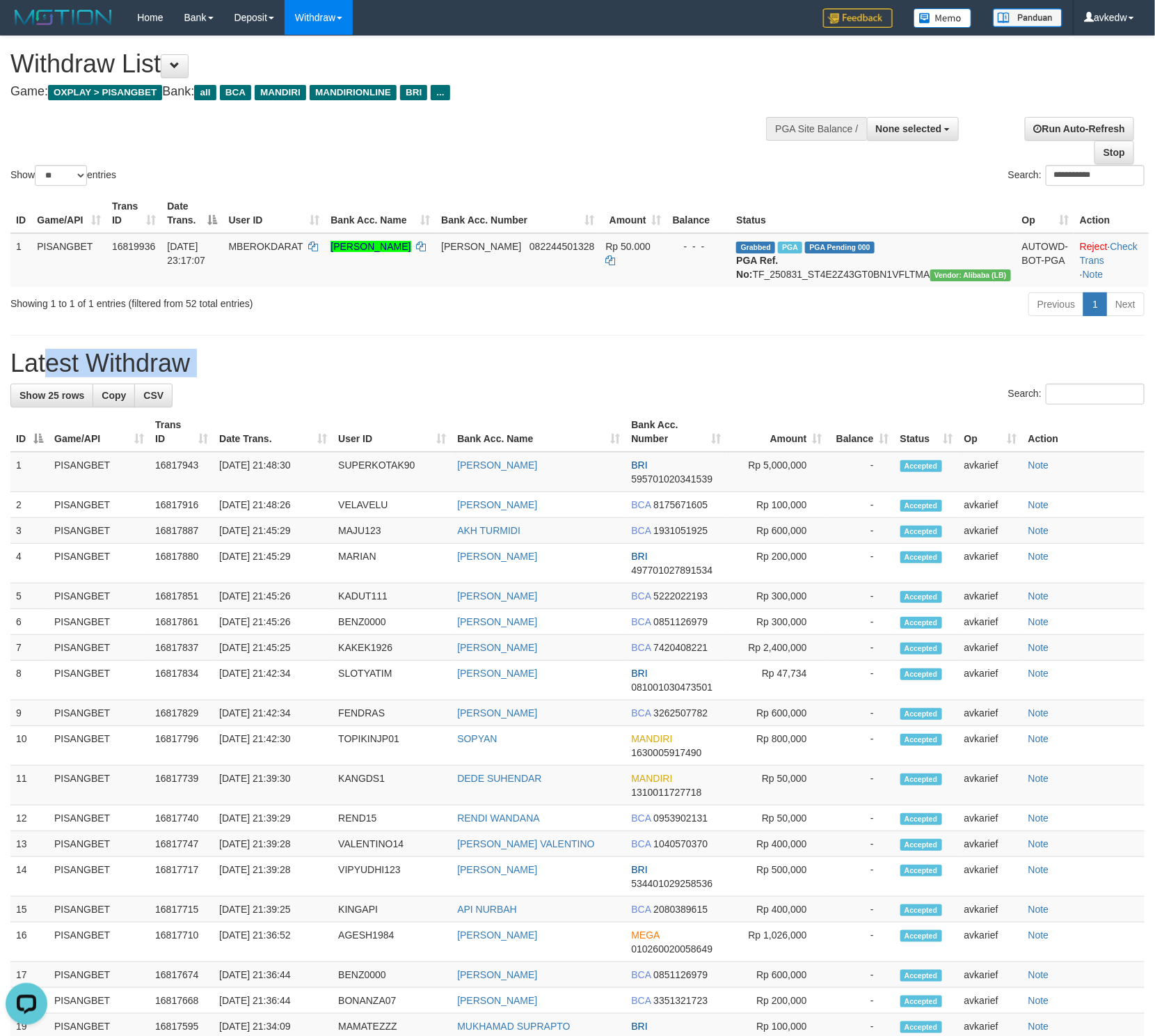
click at [159, 377] on h1 "Latest Withdraw" at bounding box center [578, 363] width 1135 height 28
drag, startPoint x: 188, startPoint y: 388, endPoint x: 9, endPoint y: 385, distance: 179.0
click at [9, 385] on div "**********" at bounding box center [578, 688] width 1155 height 1306
click at [126, 372] on h1 "Latest Withdraw" at bounding box center [578, 363] width 1135 height 28
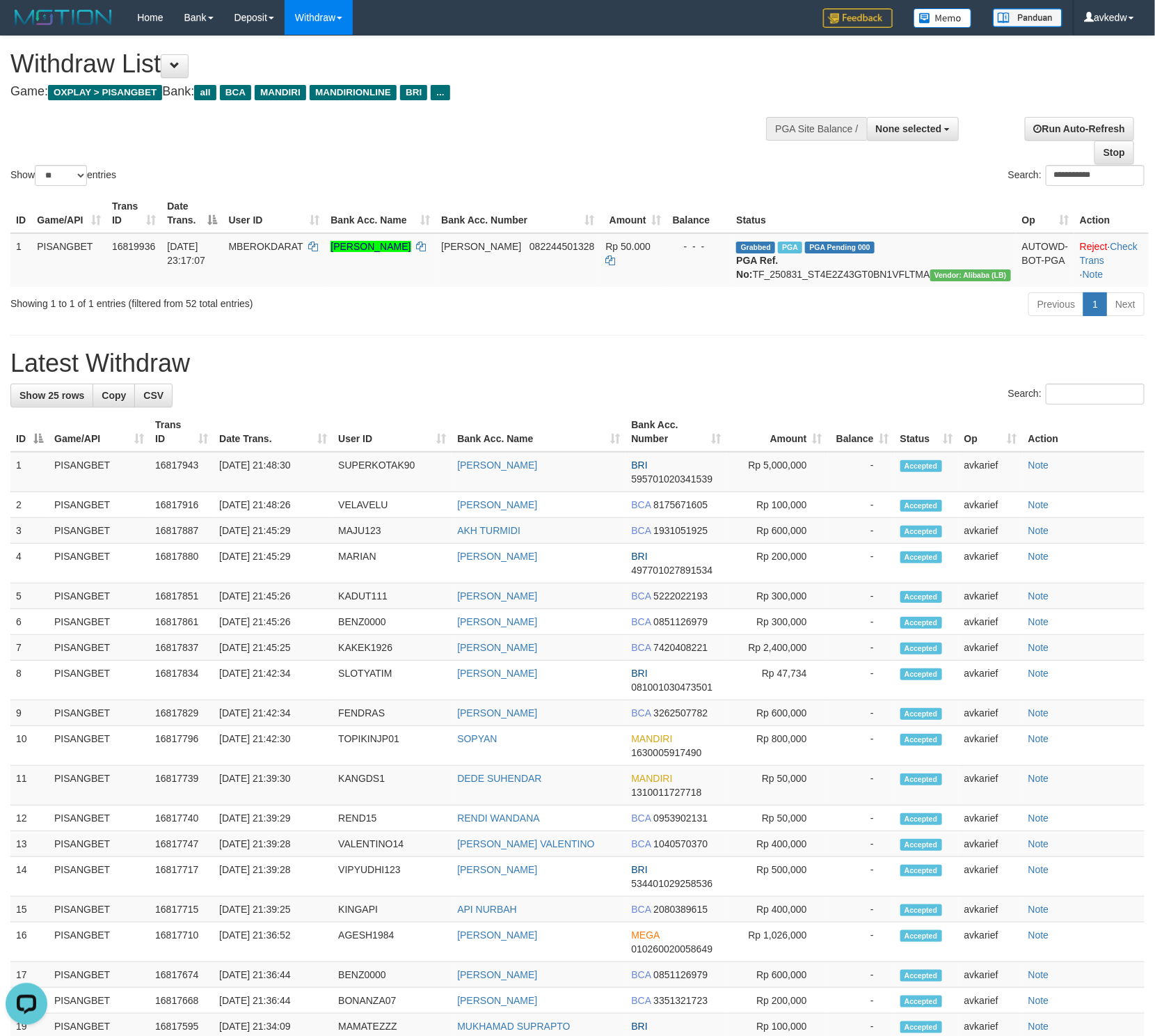
click at [75, 377] on h1 "Latest Withdraw" at bounding box center [578, 363] width 1135 height 28
click at [103, 374] on h1 "Latest Withdraw" at bounding box center [578, 363] width 1135 height 28
drag, startPoint x: 224, startPoint y: 388, endPoint x: 9, endPoint y: 386, distance: 215.0
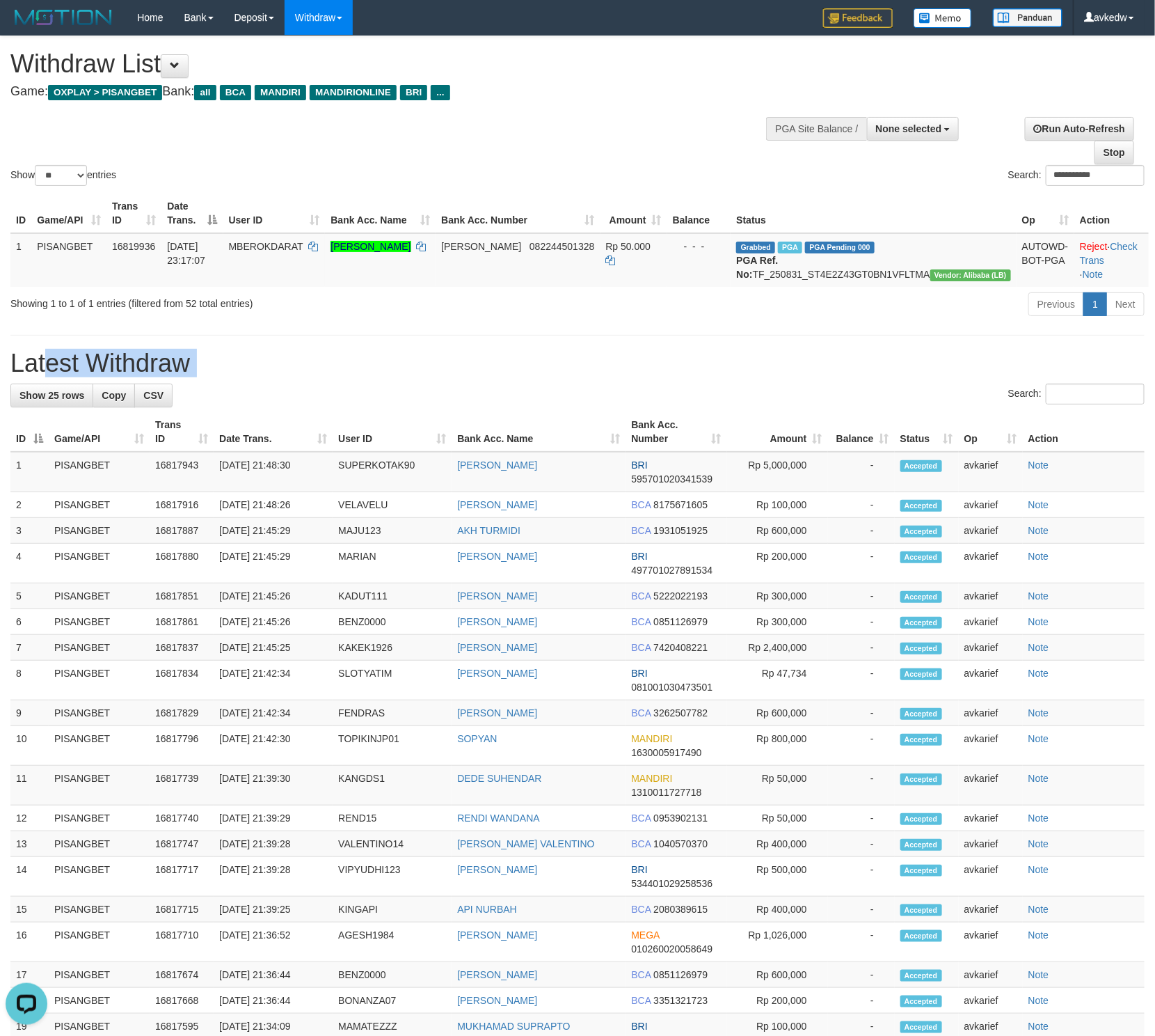
click at [9, 386] on div "**********" at bounding box center [578, 688] width 1155 height 1306
click at [94, 377] on h1 "Latest Withdraw" at bounding box center [578, 363] width 1135 height 28
click at [55, 377] on h1 "Latest Withdraw" at bounding box center [578, 363] width 1135 height 28
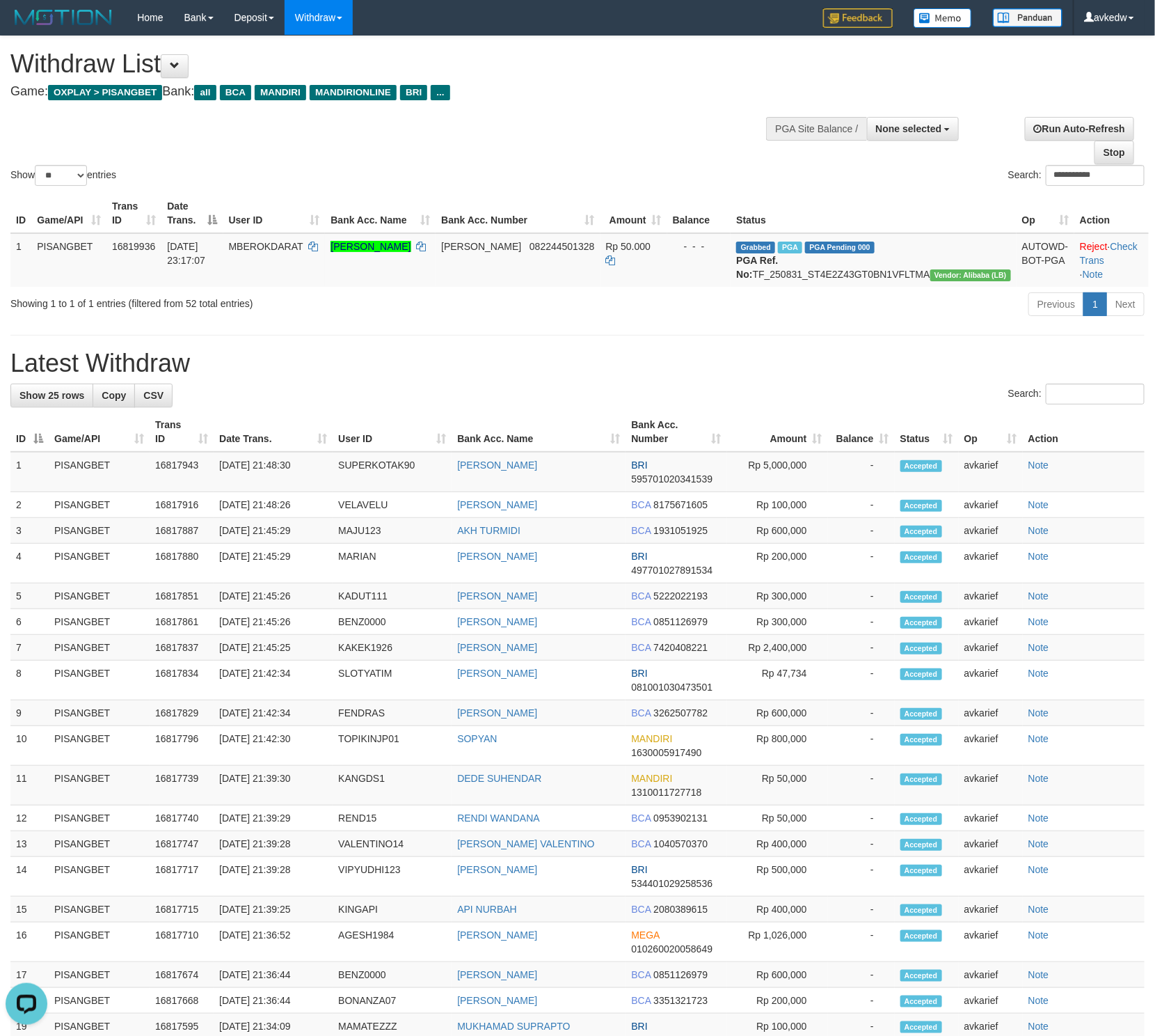
click at [97, 371] on h1 "Latest Withdraw" at bounding box center [578, 363] width 1135 height 28
click at [76, 374] on h1 "Latest Withdraw" at bounding box center [578, 363] width 1135 height 28
click at [66, 375] on h1 "Latest Withdraw" at bounding box center [578, 363] width 1135 height 28
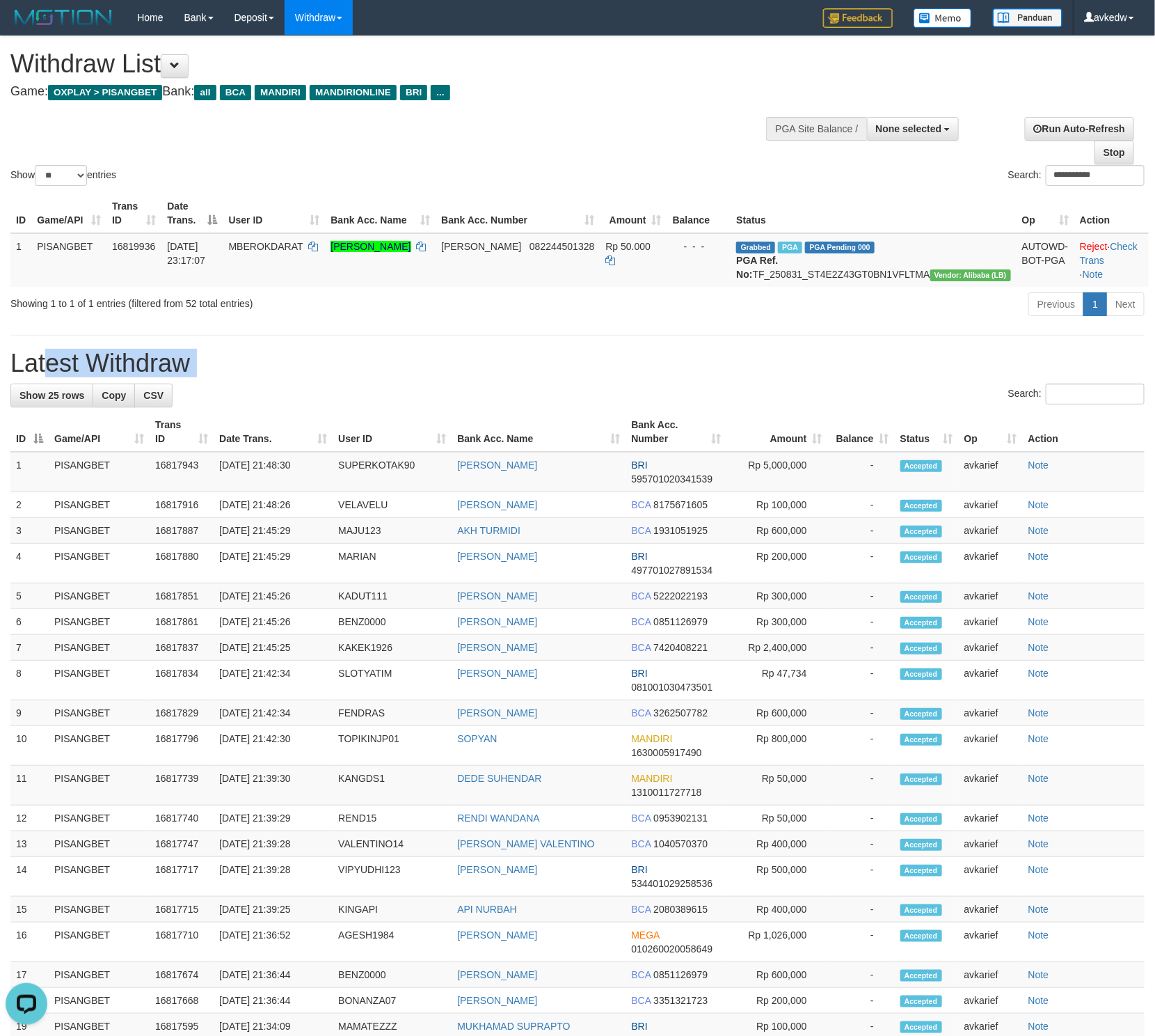
drag, startPoint x: 215, startPoint y: 384, endPoint x: 15, endPoint y: 388, distance: 200.0
click at [15, 377] on h1 "Latest Withdraw" at bounding box center [578, 363] width 1135 height 28
click at [126, 371] on h1 "Latest Withdraw" at bounding box center [578, 363] width 1135 height 28
click at [85, 371] on h1 "Latest Withdraw" at bounding box center [578, 363] width 1135 height 28
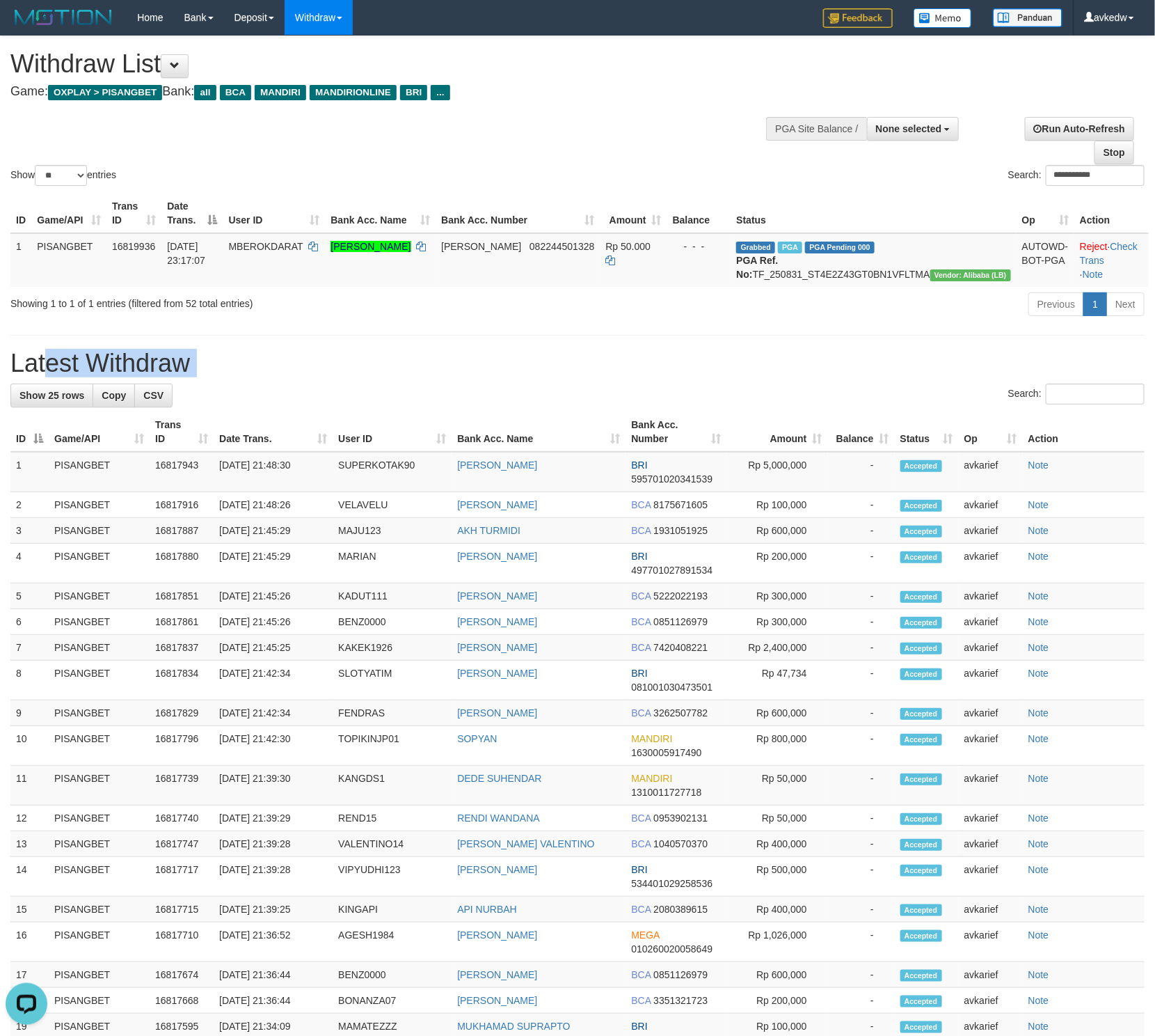
click at [85, 371] on h1 "Latest Withdraw" at bounding box center [578, 363] width 1135 height 28
click at [79, 372] on h1 "Latest Withdraw" at bounding box center [578, 363] width 1135 height 28
click at [78, 377] on h1 "Latest Withdraw" at bounding box center [578, 363] width 1135 height 28
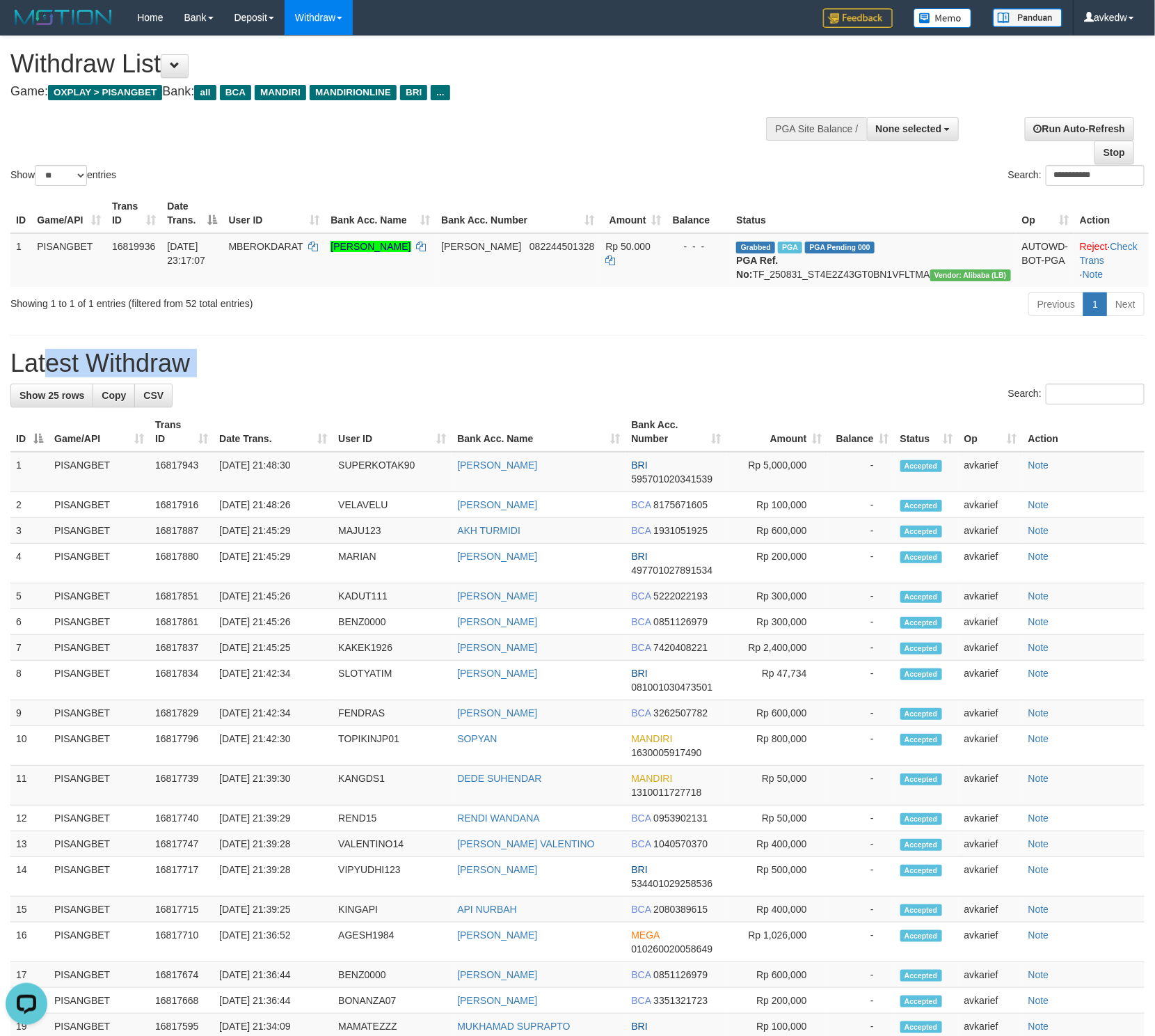
drag, startPoint x: 209, startPoint y: 393, endPoint x: 4, endPoint y: 391, distance: 205.0
click at [4, 391] on div "**********" at bounding box center [578, 688] width 1155 height 1306
click at [57, 377] on h1 "Latest Withdraw" at bounding box center [578, 363] width 1135 height 28
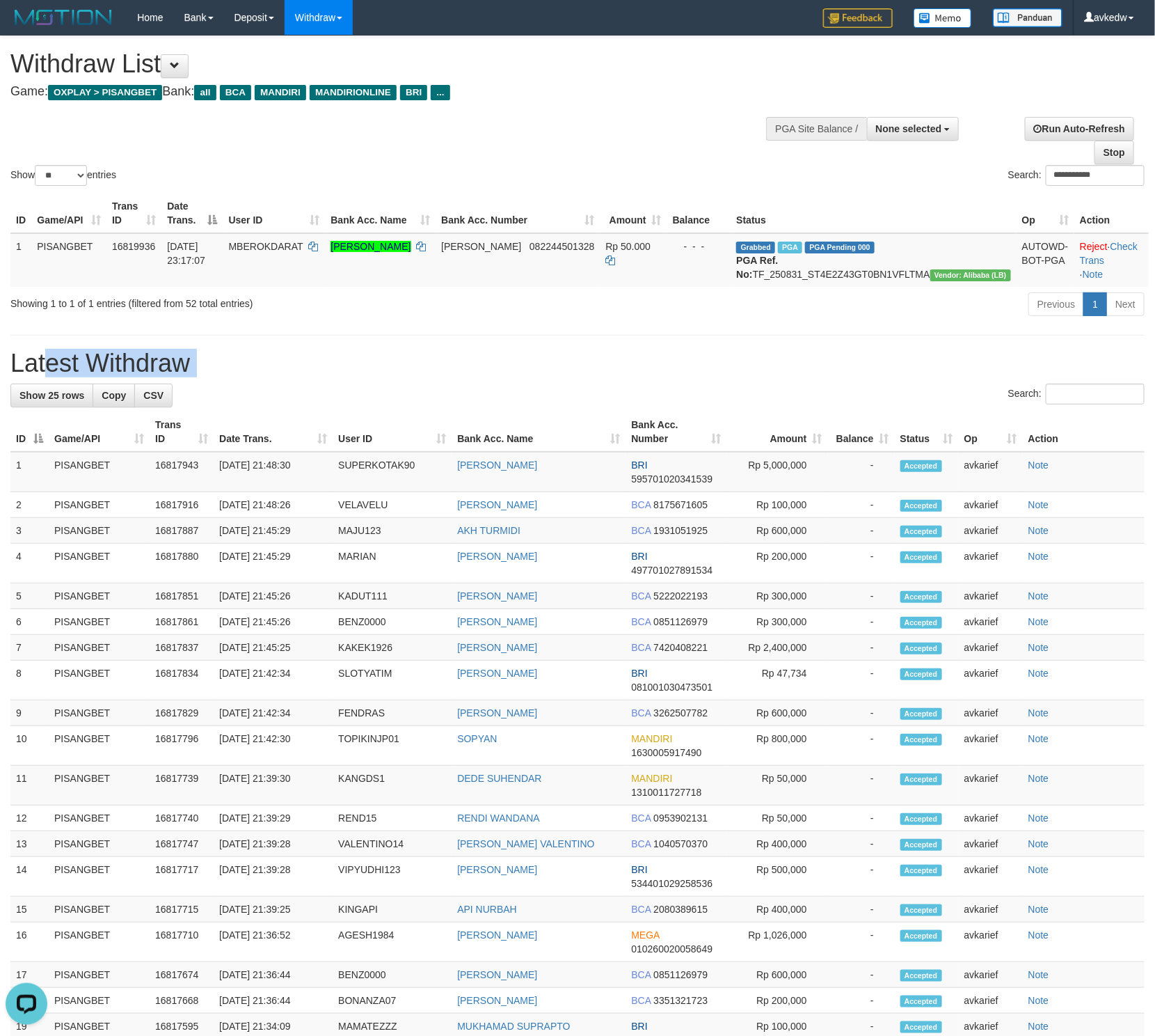
click at [164, 376] on h1 "Latest Withdraw" at bounding box center [578, 363] width 1135 height 28
drag, startPoint x: 288, startPoint y: 308, endPoint x: 6, endPoint y: 326, distance: 282.6
click at [6, 321] on div "Showing 1 to 1 of 1 entries (filtered from 52 total entries) Previous 1 Next" at bounding box center [578, 306] width 1155 height 30
click at [59, 321] on div "Showing 1 to 1 of 1 entries (filtered from 52 total entries) Previous 1 Next" at bounding box center [578, 306] width 1155 height 30
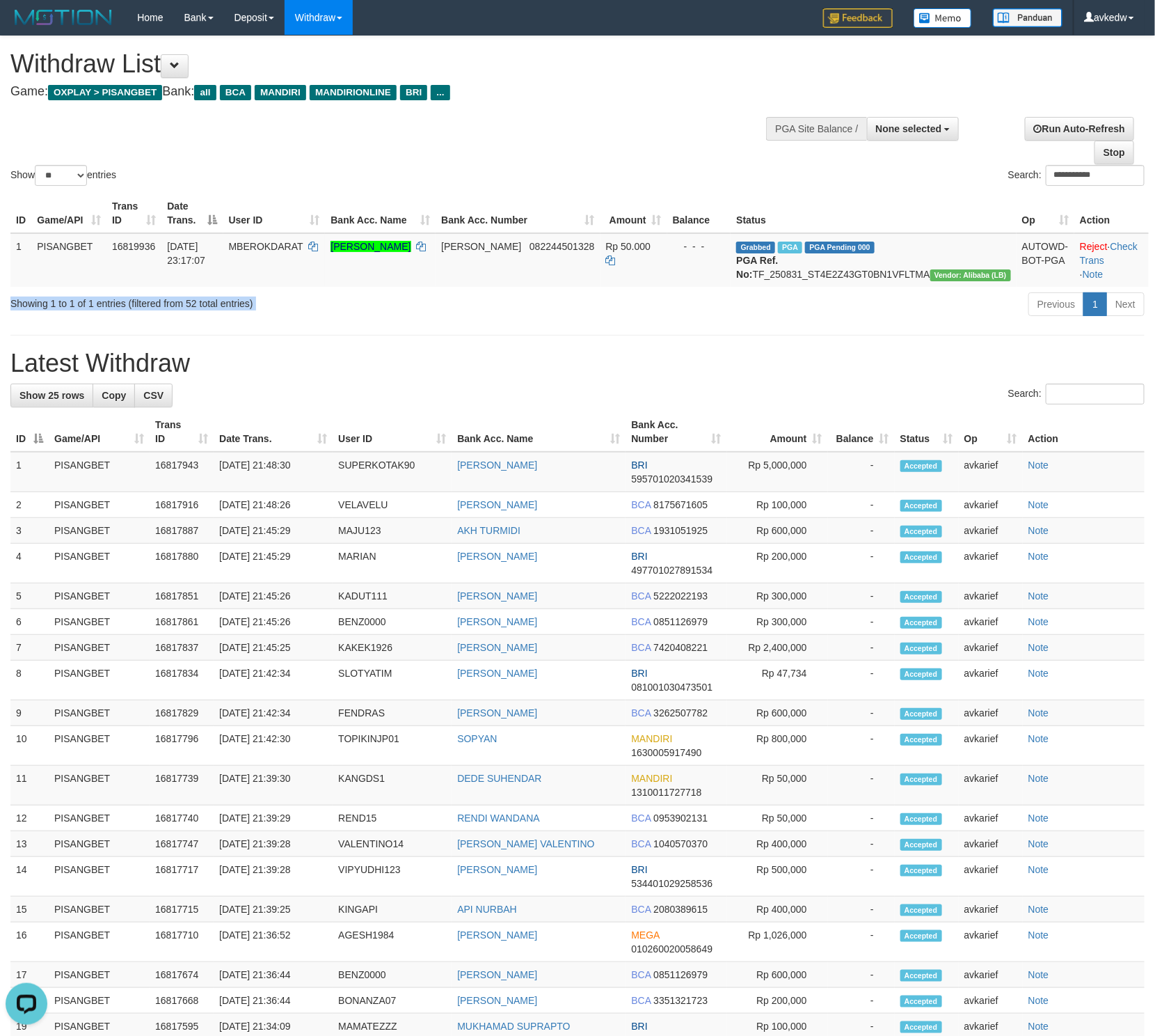
click at [59, 321] on div "Showing 1 to 1 of 1 entries (filtered from 52 total entries) Previous 1 Next" at bounding box center [578, 306] width 1155 height 30
click at [95, 345] on div "**********" at bounding box center [578, 688] width 1155 height 1306
click at [472, 377] on h1 "Latest Withdraw" at bounding box center [578, 363] width 1135 height 28
drag, startPoint x: 218, startPoint y: 375, endPoint x: -2, endPoint y: 385, distance: 220.2
click at [0, 385] on html "Toggle navigation Home Bank Account List Load By Website Group [ITOTO] PISANGTO…" at bounding box center [578, 710] width 1155 height 1419
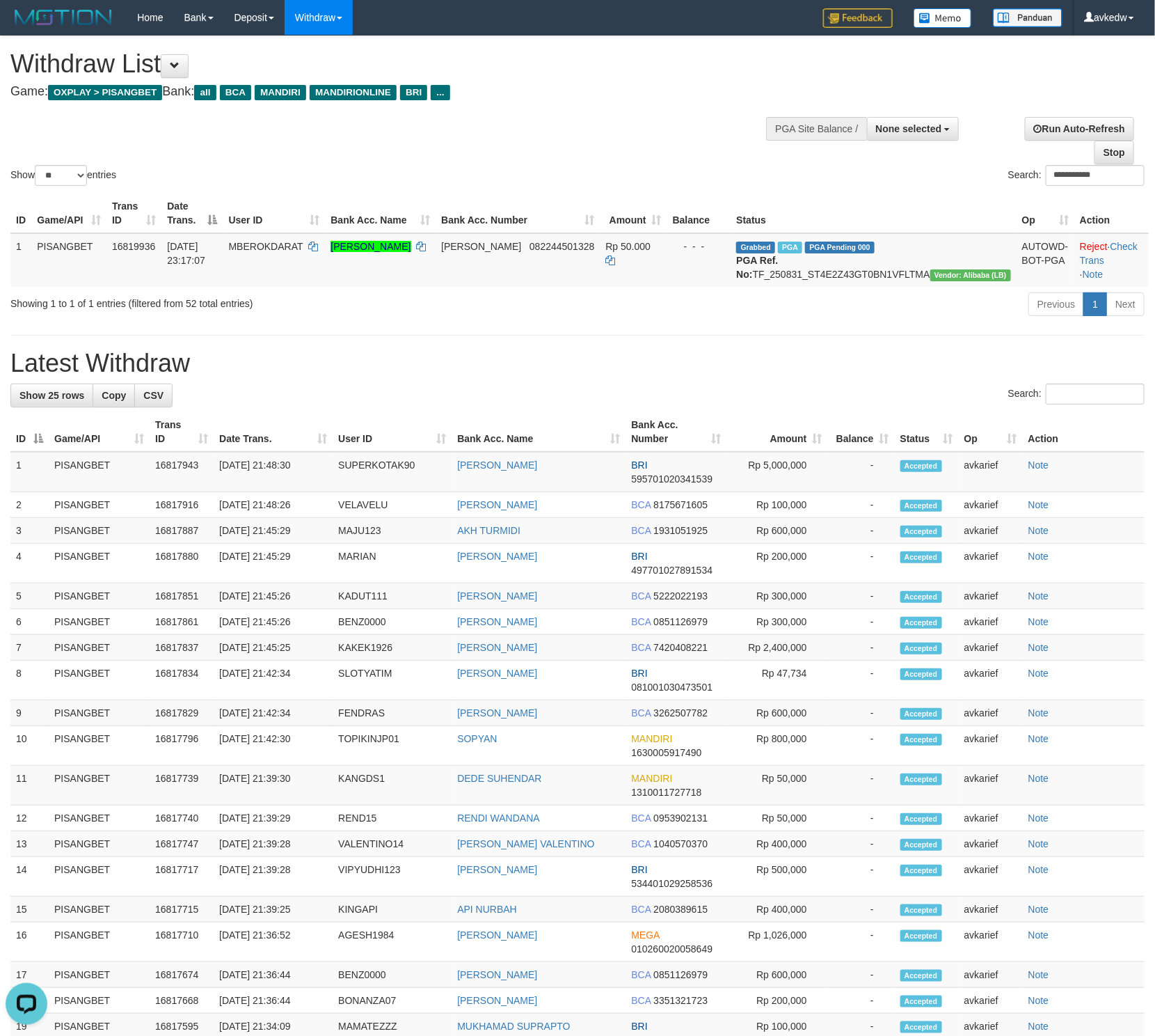
click at [7, 378] on div "**********" at bounding box center [578, 688] width 1155 height 1306
click at [124, 365] on h1 "Latest Withdraw" at bounding box center [578, 363] width 1135 height 28
drag, startPoint x: 247, startPoint y: 386, endPoint x: 15, endPoint y: 389, distance: 232.0
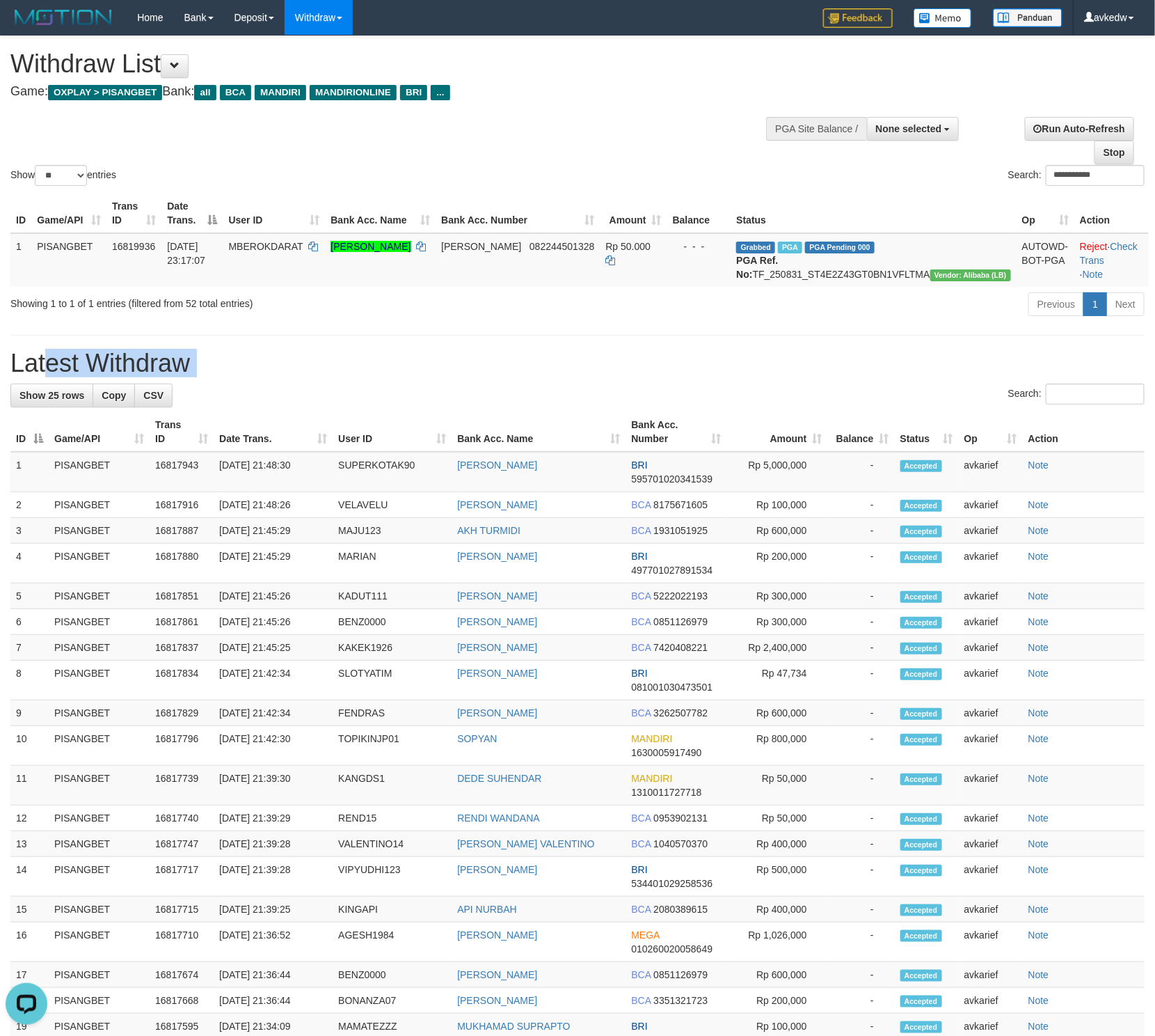
click at [15, 377] on h1 "Latest Withdraw" at bounding box center [578, 363] width 1135 height 28
click at [174, 377] on h1 "Latest Withdraw" at bounding box center [578, 363] width 1135 height 28
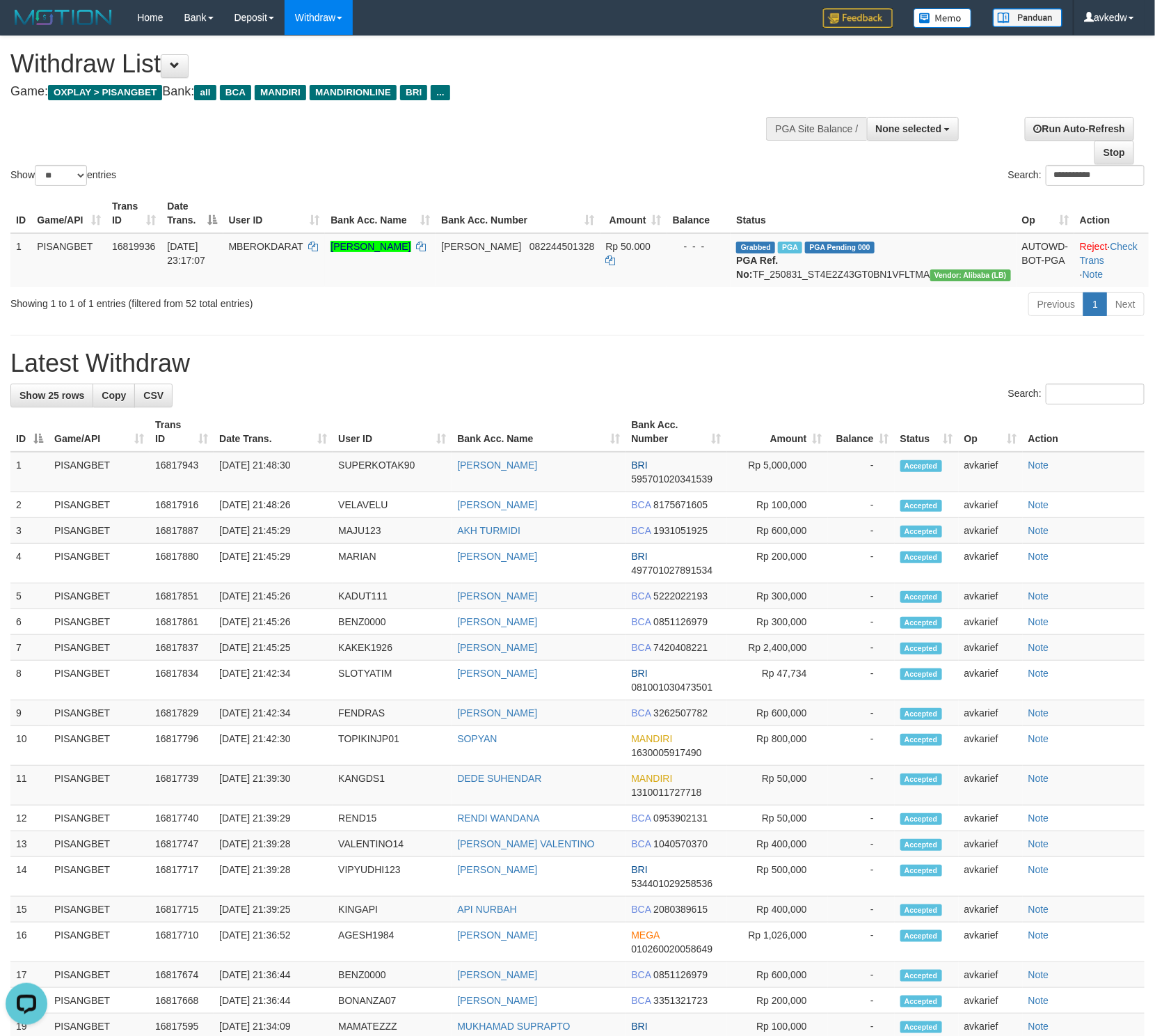
click at [653, 435] on th "Bank Acc. Number" at bounding box center [676, 432] width 101 height 40
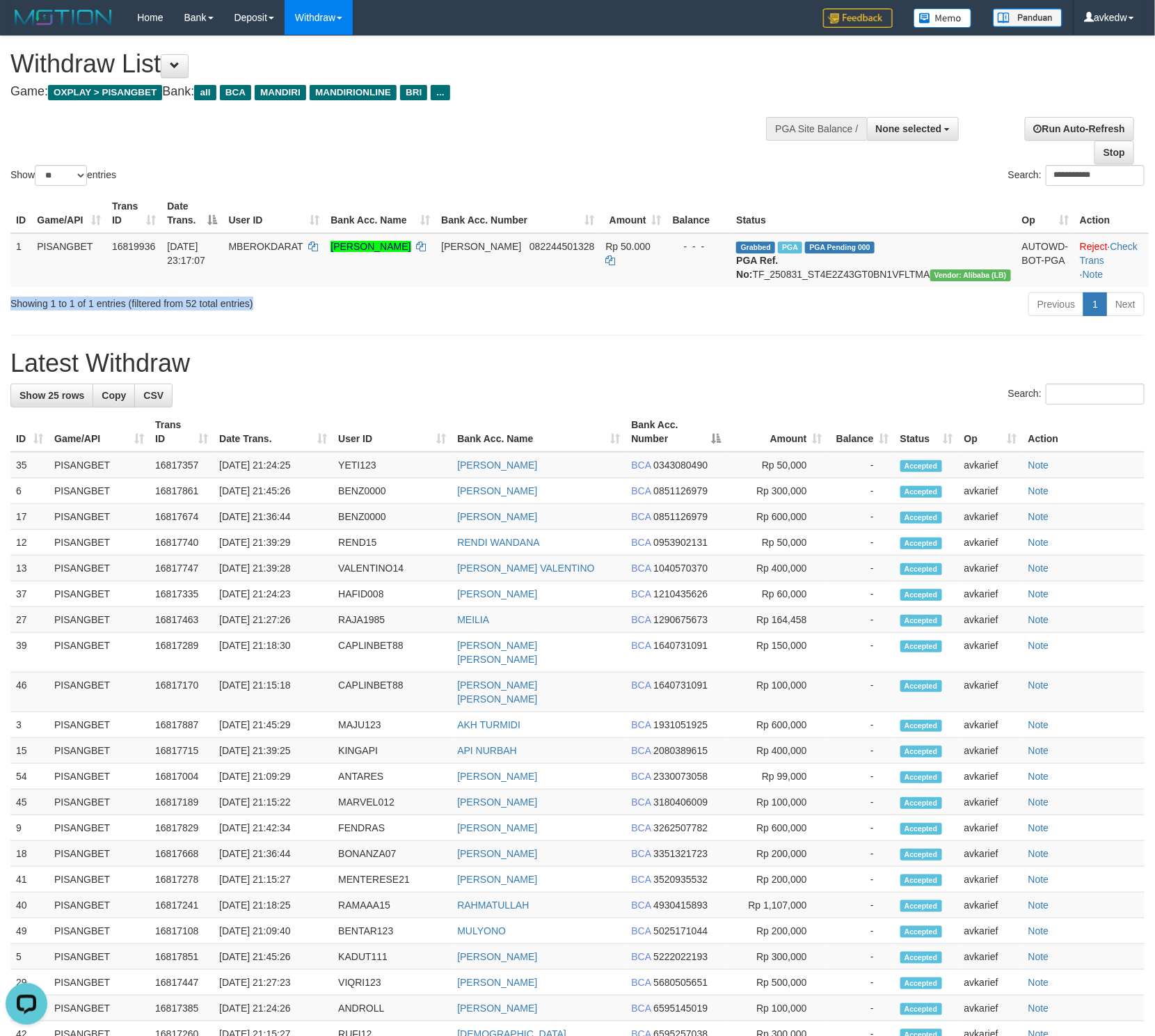
drag, startPoint x: 273, startPoint y: 315, endPoint x: 4, endPoint y: 320, distance: 269.0
click at [4, 310] on div "Showing 1 to 1 of 1 entries (filtered from 52 total entries)" at bounding box center [240, 301] width 481 height 20
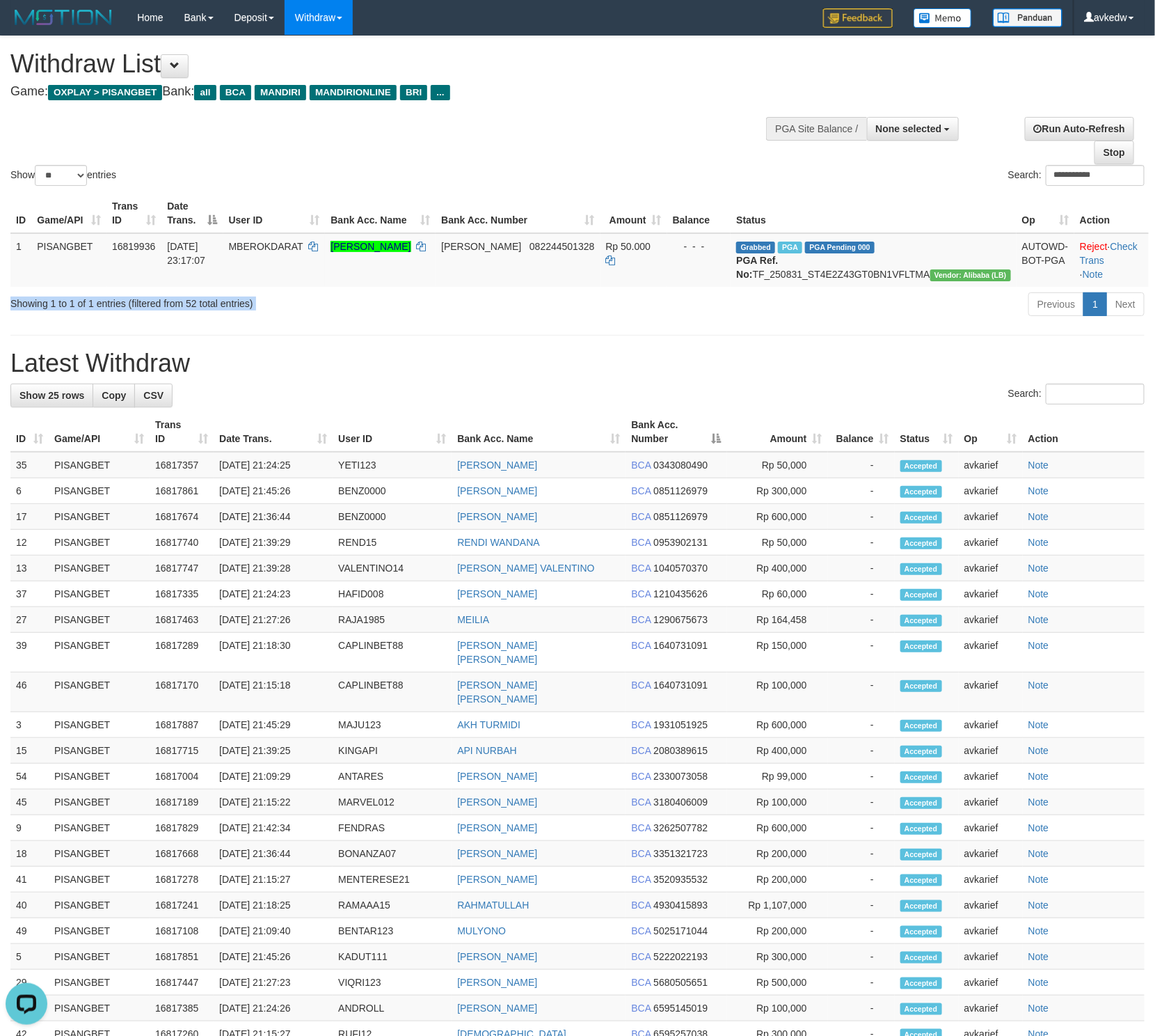
click at [4, 310] on div "Showing 1 to 1 of 1 entries (filtered from 52 total entries)" at bounding box center [240, 301] width 481 height 20
click at [185, 377] on h1 "Latest Withdraw" at bounding box center [578, 363] width 1135 height 28
drag, startPoint x: 312, startPoint y: 330, endPoint x: 4, endPoint y: 312, distance: 308.5
click at [4, 312] on div "Showing 1 to 1 of 1 entries (filtered from 52 total entries) Previous 1 Next" at bounding box center [578, 306] width 1155 height 30
click at [50, 310] on div "Showing 1 to 1 of 1 entries (filtered from 52 total entries)" at bounding box center [240, 301] width 461 height 20
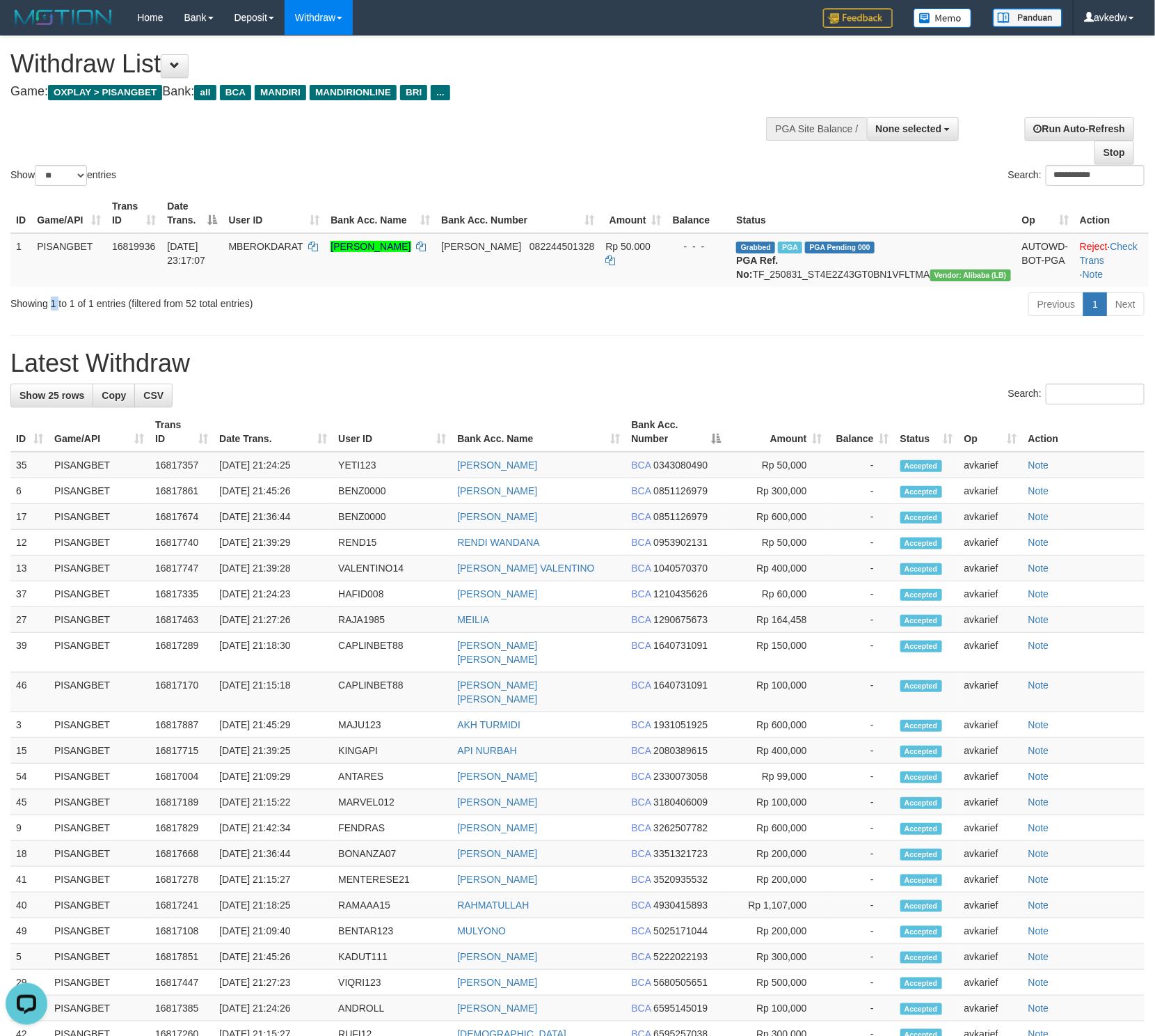
click at [50, 310] on div "Showing 1 to 1 of 1 entries (filtered from 52 total entries)" at bounding box center [240, 301] width 461 height 20
click at [85, 353] on div "**********" at bounding box center [578, 626] width 1155 height 1181
drag, startPoint x: 210, startPoint y: 389, endPoint x: 14, endPoint y: 378, distance: 196.3
click at [14, 377] on h1 "Latest Withdraw" at bounding box center [578, 363] width 1135 height 28
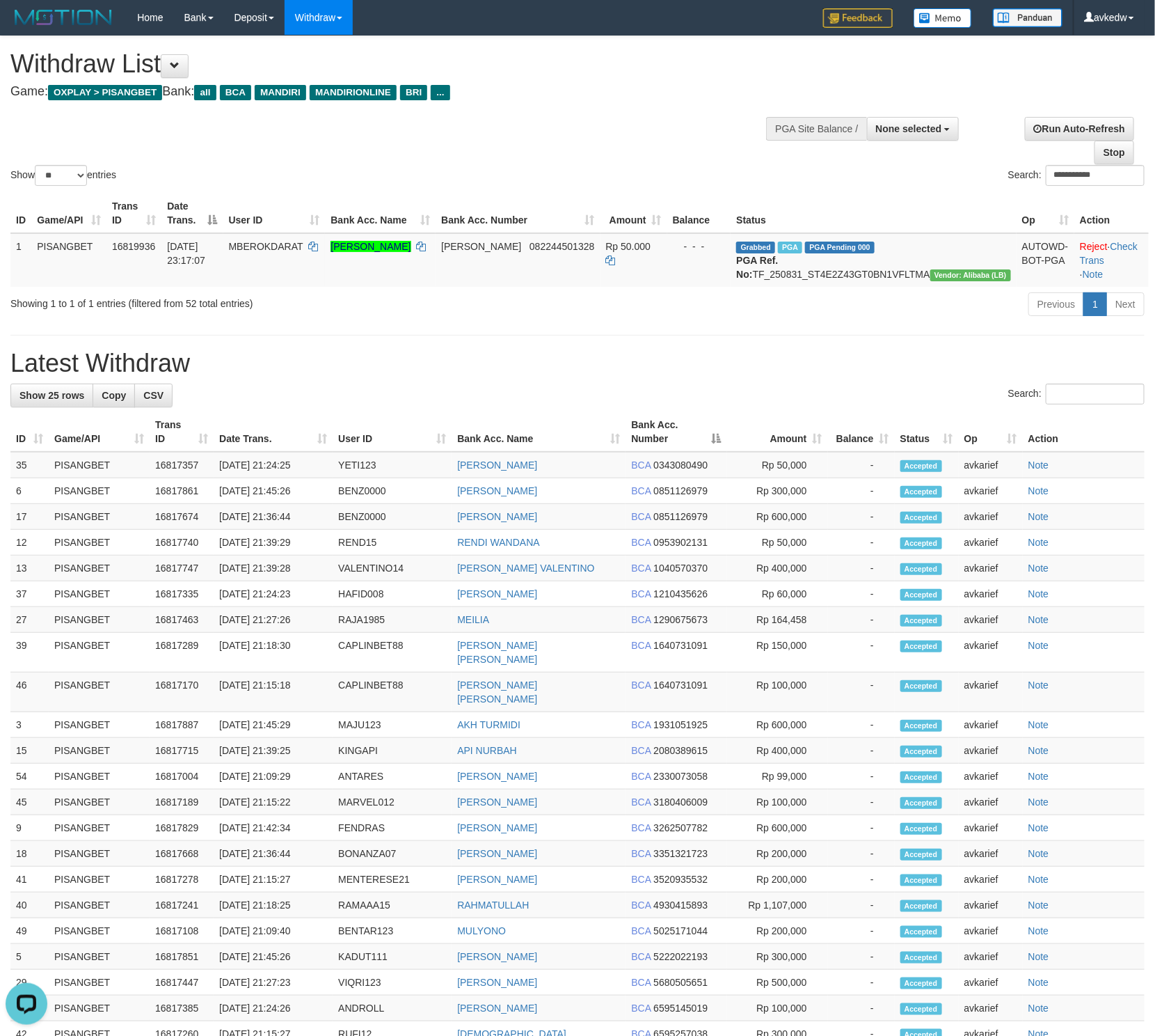
click at [14, 377] on h1 "Latest Withdraw" at bounding box center [578, 363] width 1135 height 28
click at [170, 377] on h1 "Latest Withdraw" at bounding box center [578, 363] width 1135 height 28
drag, startPoint x: 207, startPoint y: 378, endPoint x: -9, endPoint y: 370, distance: 216.1
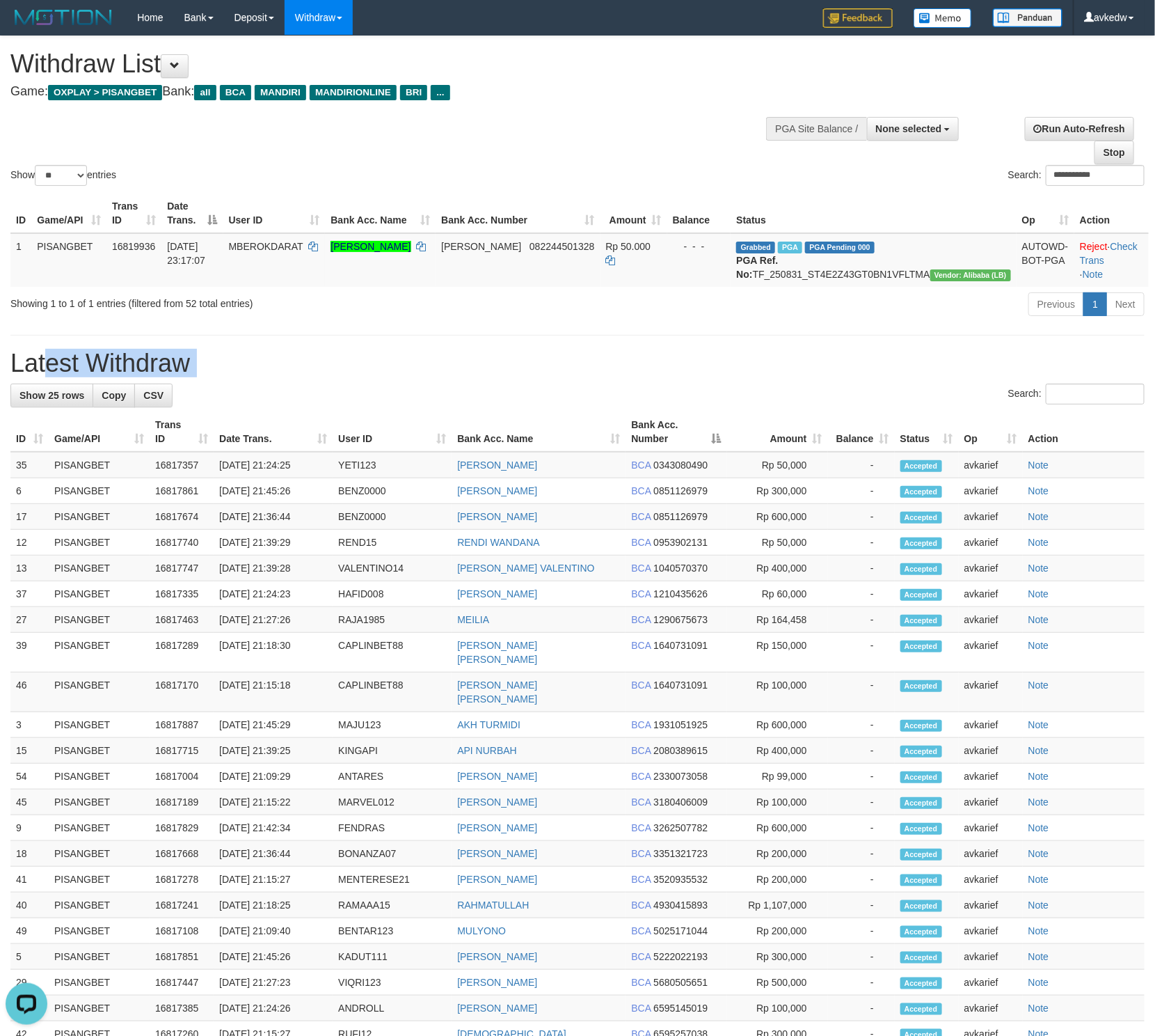
click at [0, 370] on html "Toggle navigation Home Bank Account List Load By Website Group [ITOTO] PISANGTO…" at bounding box center [578, 647] width 1155 height 1294
click at [44, 371] on h1 "Latest Withdraw" at bounding box center [578, 363] width 1135 height 28
click at [250, 368] on h1 "Latest Withdraw" at bounding box center [578, 363] width 1135 height 28
click at [198, 377] on h1 "Latest Withdraw" at bounding box center [578, 363] width 1135 height 28
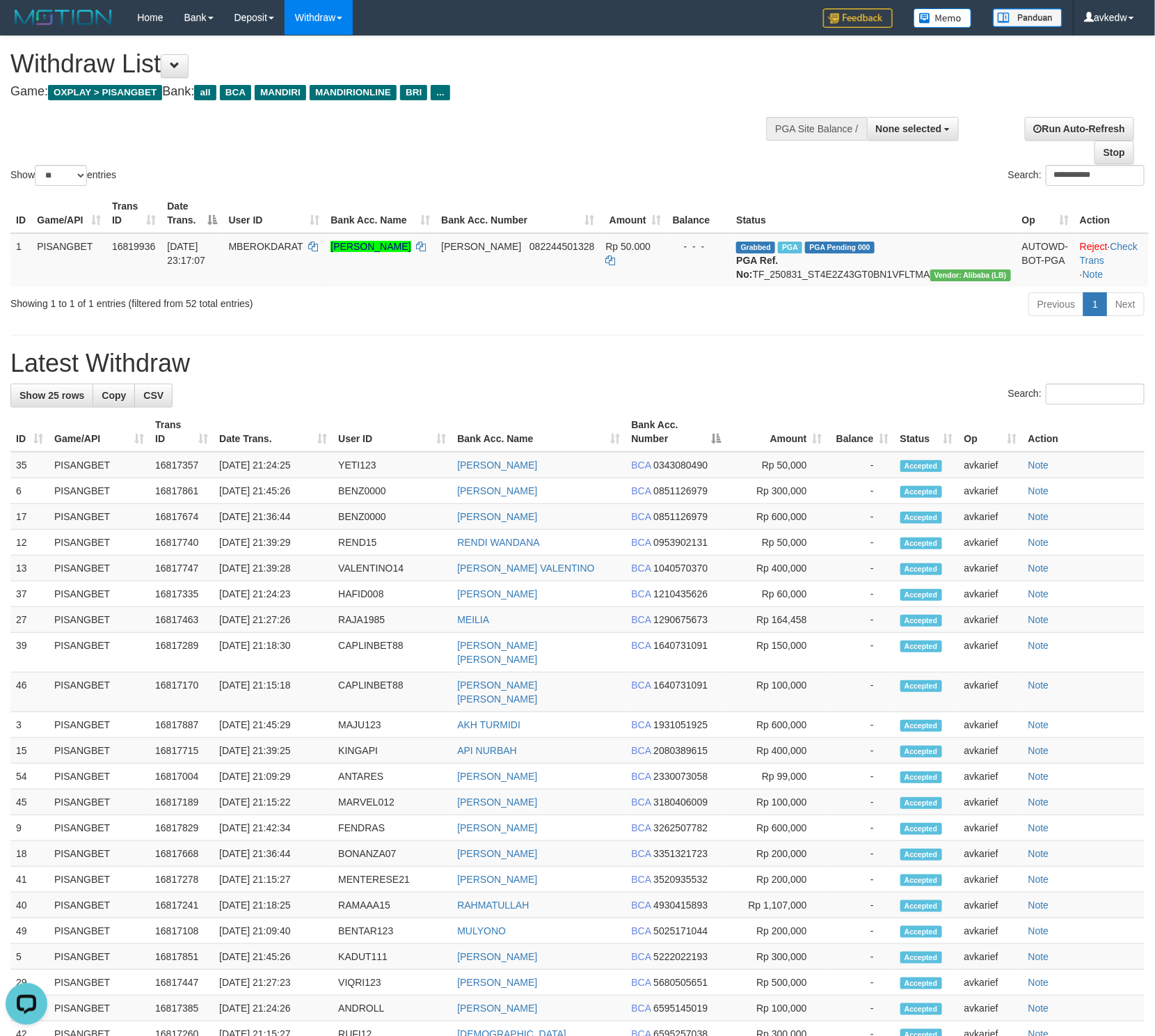
drag, startPoint x: 222, startPoint y: 388, endPoint x: 4, endPoint y: 390, distance: 218.0
click at [4, 390] on div "**********" at bounding box center [578, 626] width 1155 height 1181
click at [5, 384] on div "**********" at bounding box center [578, 626] width 1155 height 1181
click at [159, 372] on h1 "Latest Withdraw" at bounding box center [578, 363] width 1135 height 28
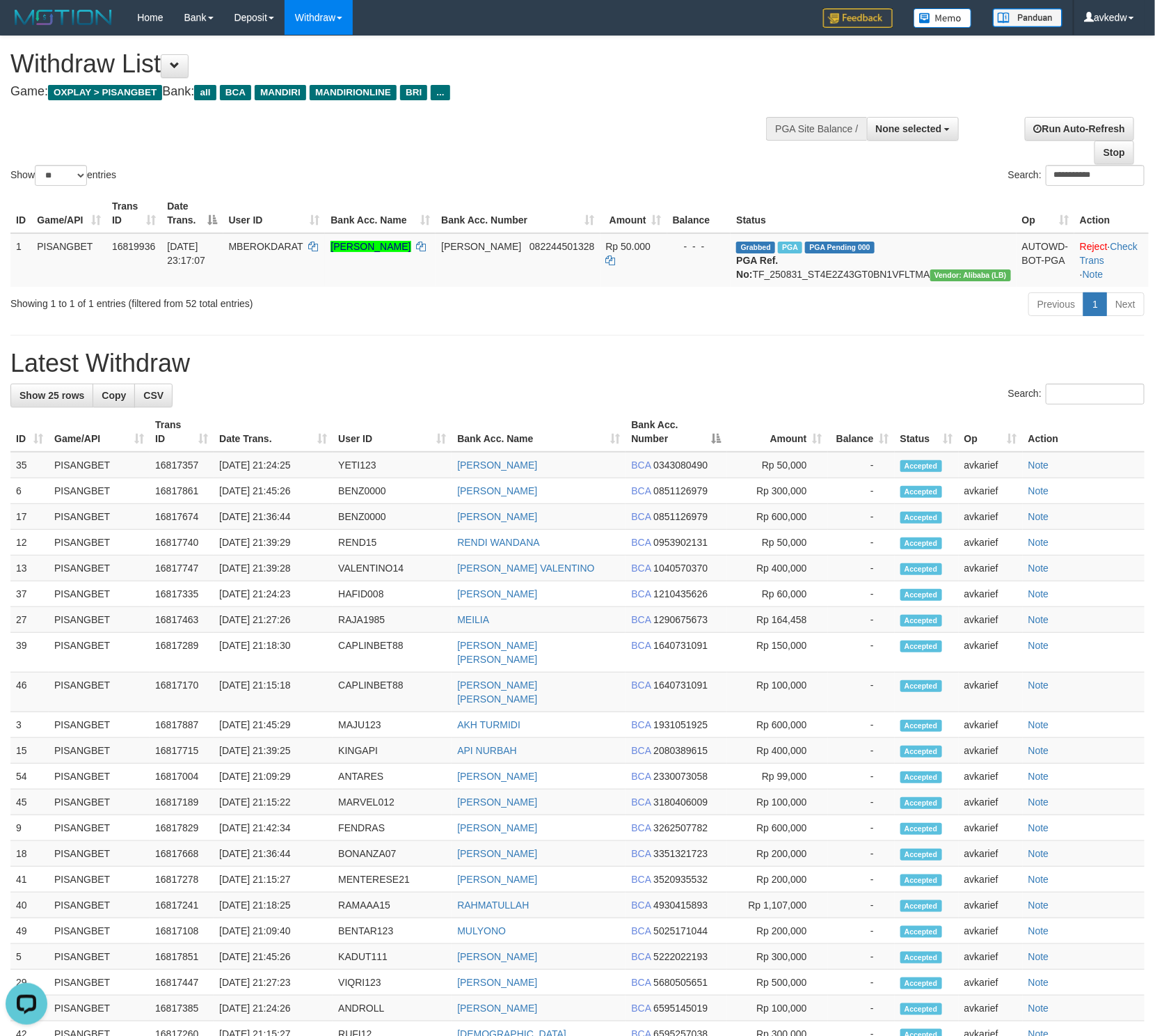
drag, startPoint x: 200, startPoint y: 378, endPoint x: 2, endPoint y: 384, distance: 198.1
click at [2, 384] on div "**********" at bounding box center [578, 626] width 1155 height 1181
click at [55, 368] on h1 "Latest Withdraw" at bounding box center [578, 363] width 1135 height 28
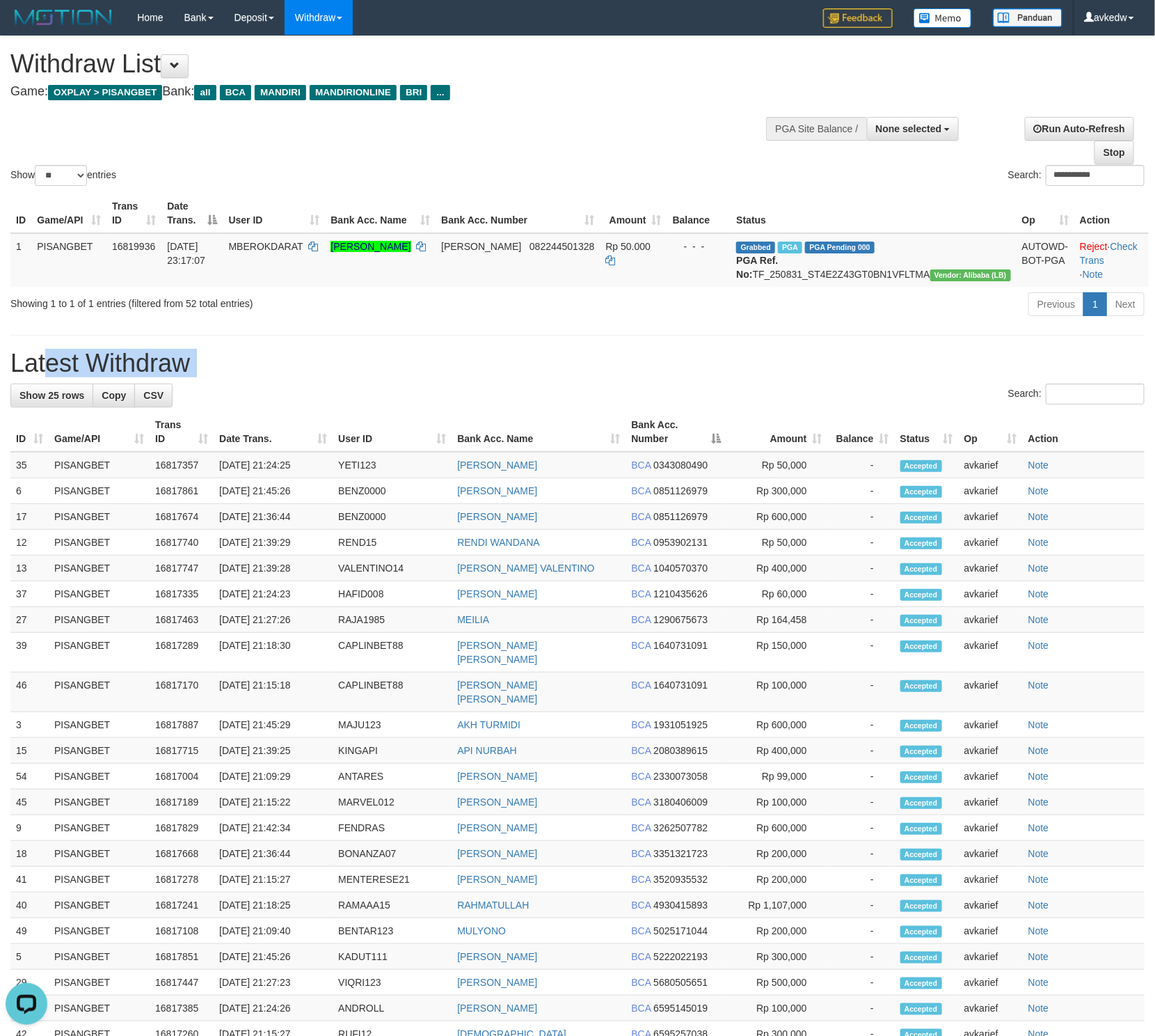
click at [168, 377] on h1 "Latest Withdraw" at bounding box center [578, 363] width 1135 height 28
click at [219, 377] on h1 "Latest Withdraw" at bounding box center [578, 363] width 1135 height 28
drag, startPoint x: 219, startPoint y: 381, endPoint x: -8, endPoint y: 363, distance: 227.7
click at [0, 363] on html "Toggle navigation Home Bank Account List Load By Website Group [ITOTO] PISANGTO…" at bounding box center [578, 647] width 1155 height 1294
click at [66, 370] on h1 "Latest Withdraw" at bounding box center [578, 363] width 1135 height 28
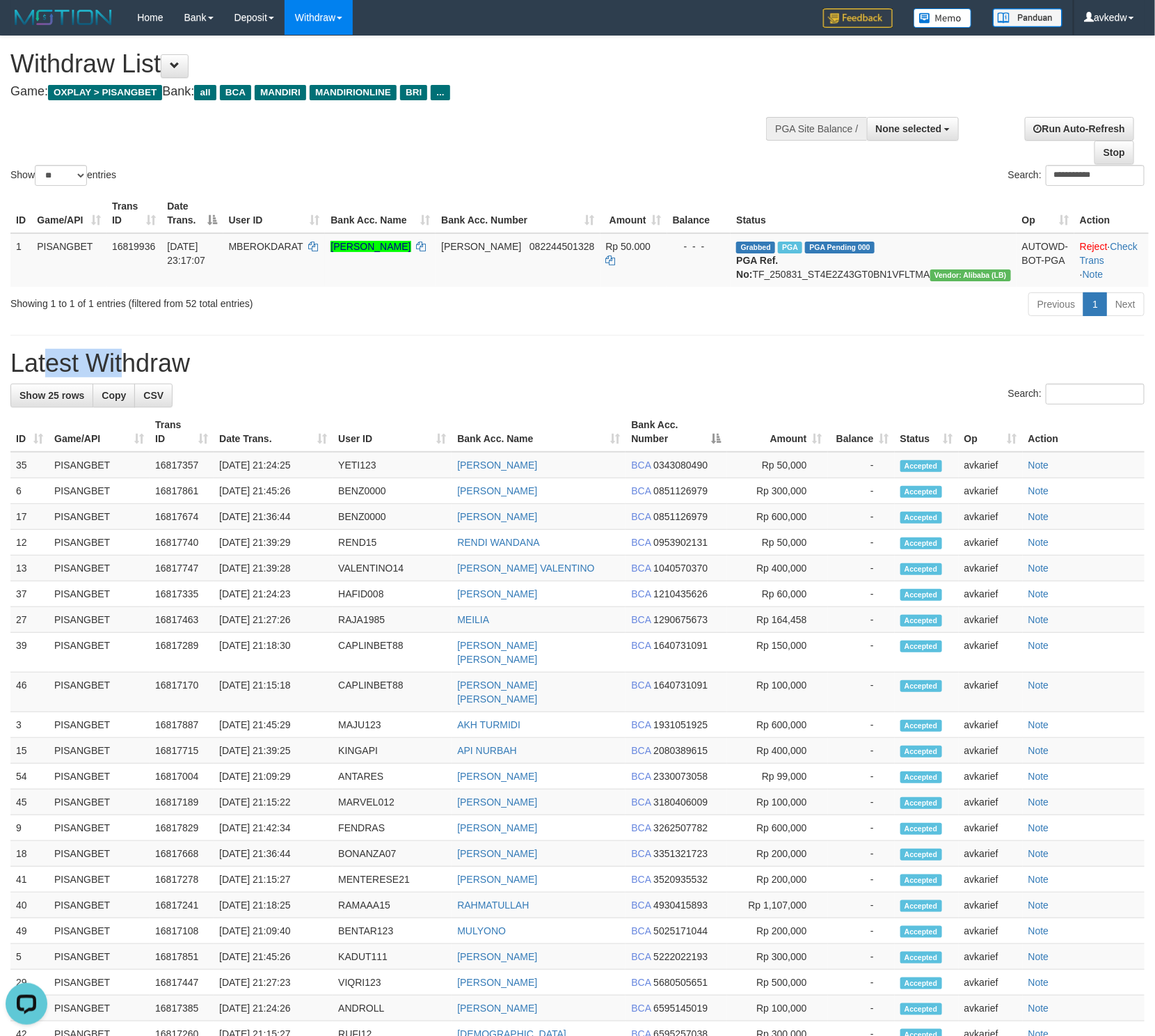
click at [66, 370] on h1 "Latest Withdraw" at bounding box center [578, 363] width 1135 height 28
click at [158, 376] on h1 "Latest Withdraw" at bounding box center [578, 363] width 1135 height 28
drag, startPoint x: 220, startPoint y: 378, endPoint x: -6, endPoint y: 364, distance: 226.4
click at [0, 364] on html "Toggle navigation Home Bank Account List Load By Website Group [ITOTO] PISANGTO…" at bounding box center [578, 647] width 1155 height 1294
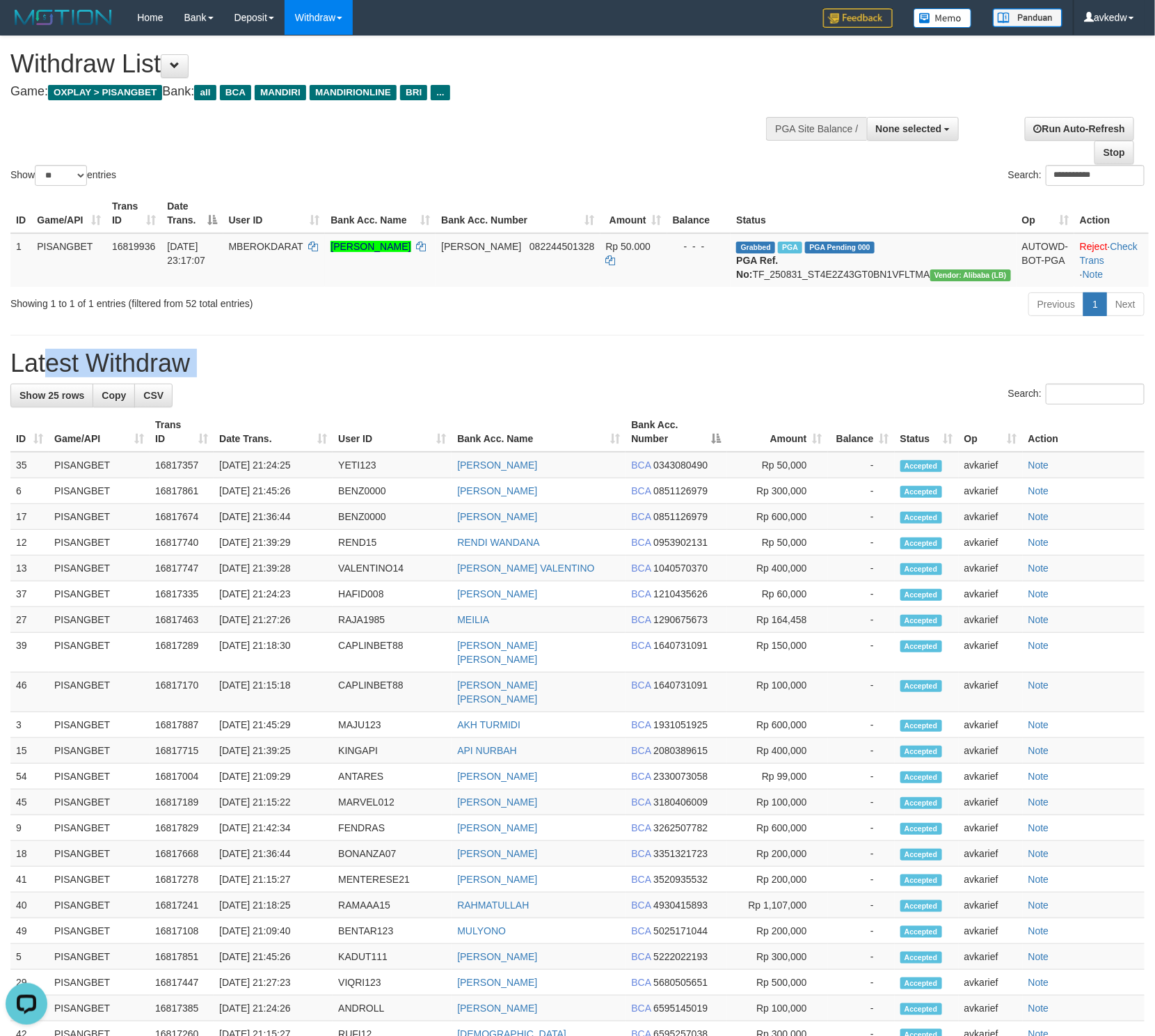
click at [53, 375] on h1 "Latest Withdraw" at bounding box center [578, 363] width 1135 height 28
click at [141, 376] on h1 "Latest Withdraw" at bounding box center [578, 363] width 1135 height 28
drag, startPoint x: 210, startPoint y: 375, endPoint x: 13, endPoint y: 377, distance: 197.0
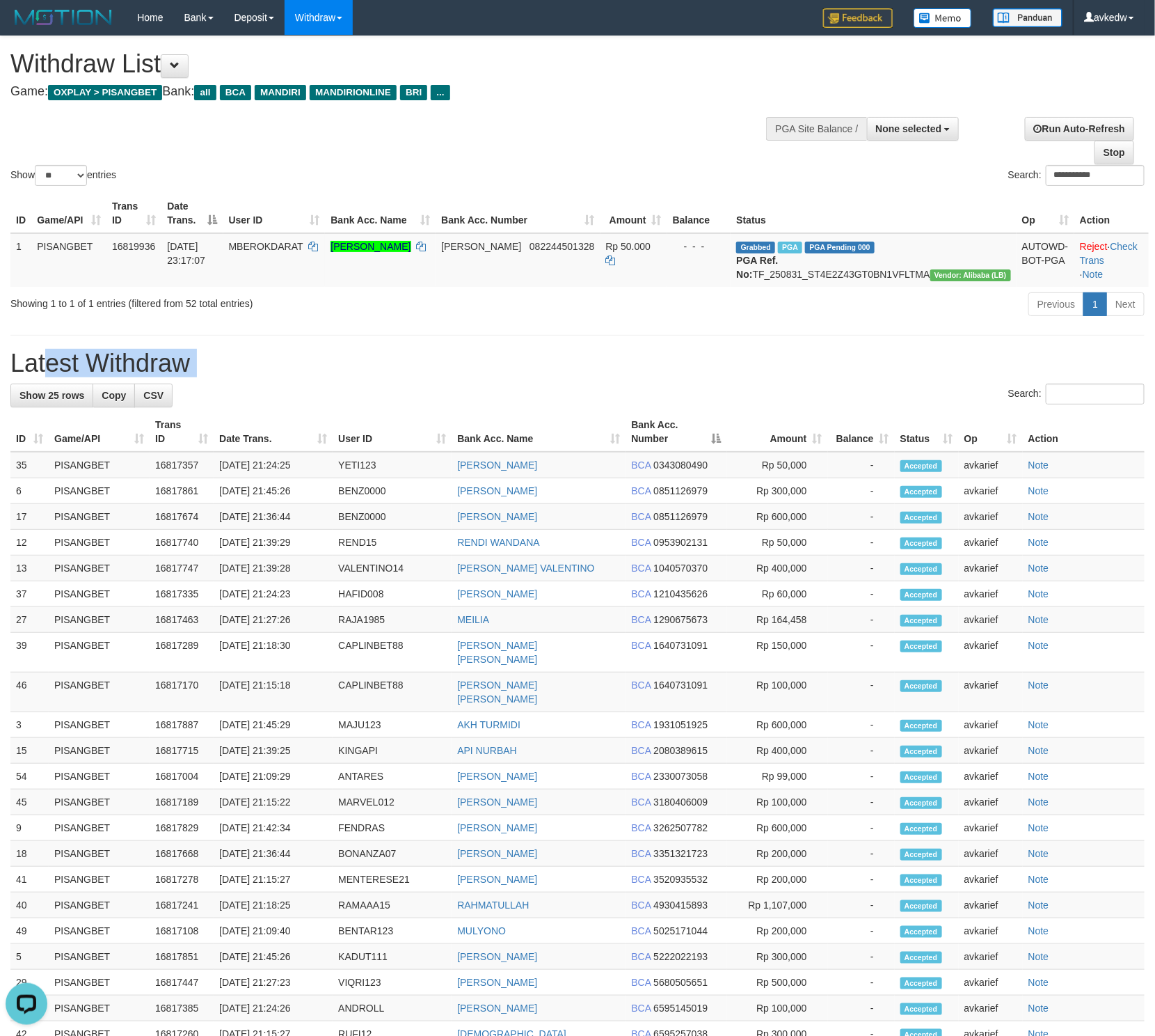
click at [13, 377] on h1 "Latest Withdraw" at bounding box center [578, 363] width 1135 height 28
click at [42, 377] on h1 "Latest Withdraw" at bounding box center [578, 363] width 1135 height 28
click at [121, 377] on h1 "Latest Withdraw" at bounding box center [578, 363] width 1135 height 28
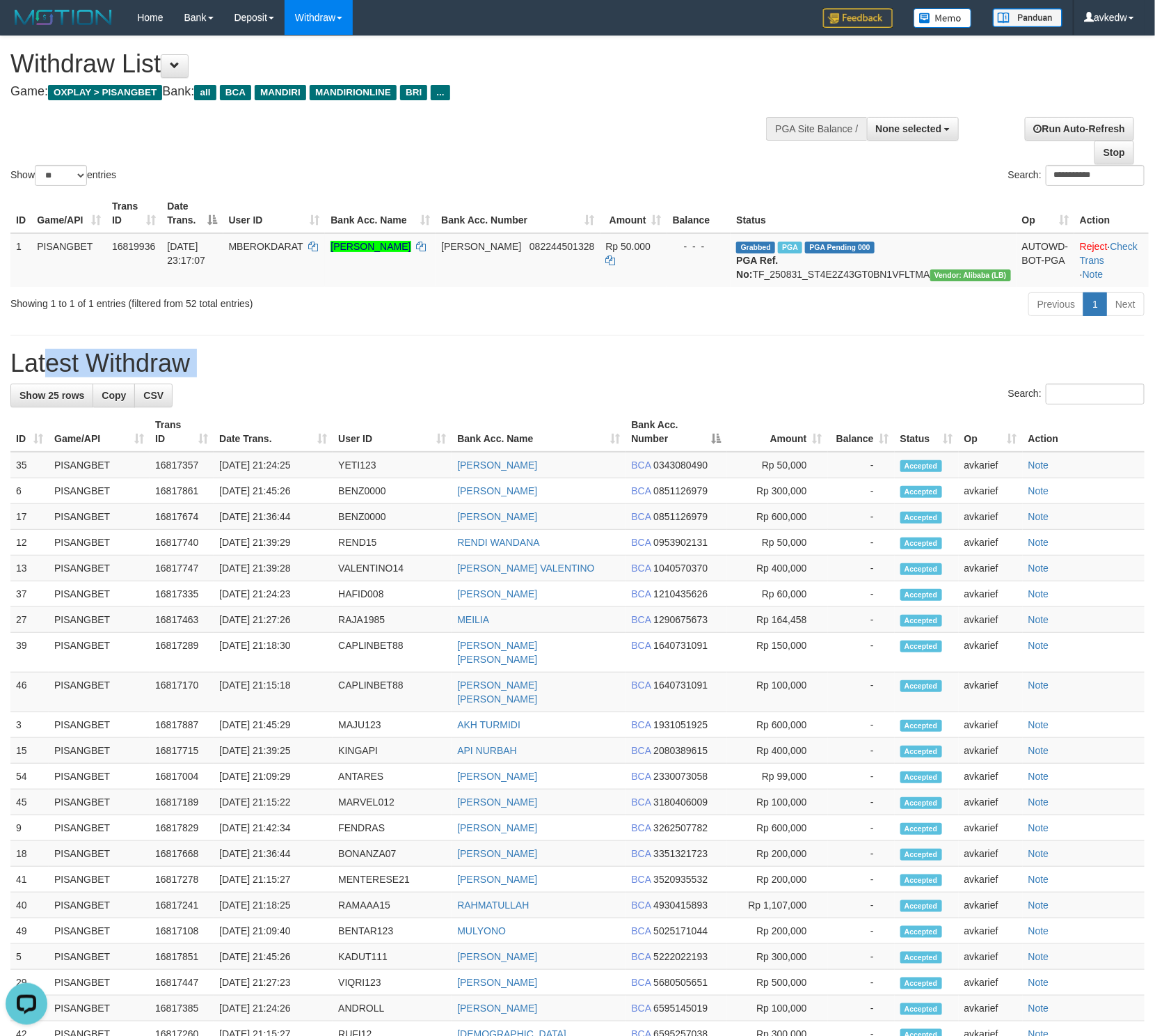
drag, startPoint x: 194, startPoint y: 381, endPoint x: 83, endPoint y: 381, distance: 111.0
click at [83, 377] on h1 "Latest Withdraw" at bounding box center [578, 363] width 1135 height 28
click at [226, 377] on h1 "Latest Withdraw" at bounding box center [578, 363] width 1135 height 28
click at [253, 377] on h1 "Latest Withdraw" at bounding box center [578, 363] width 1135 height 28
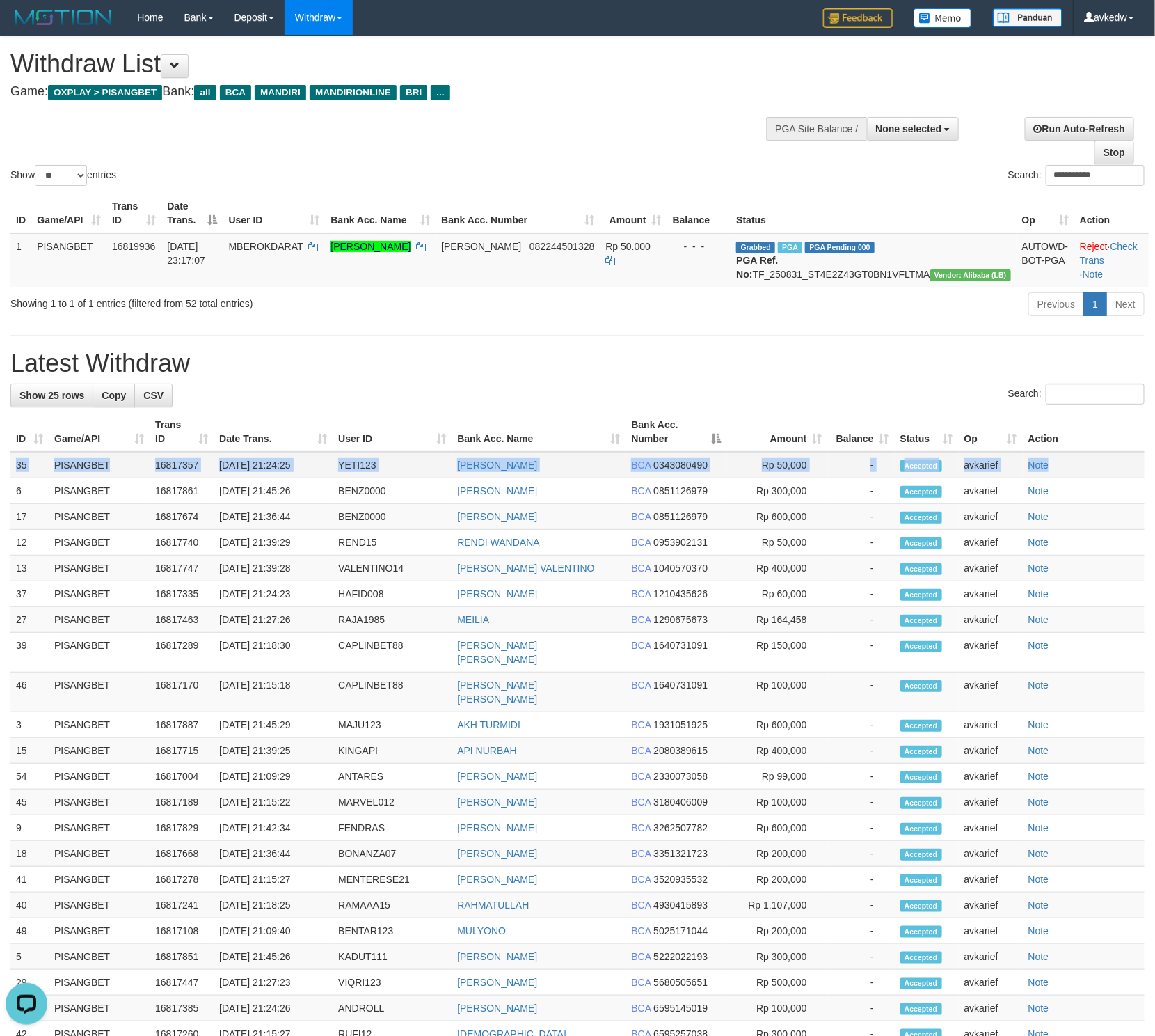
drag, startPoint x: 14, startPoint y: 482, endPoint x: 1080, endPoint y: 482, distance: 1066.0
click at [1080, 478] on tr "35 PISANGBET 16817357 [DATE] 21:24:25 YETI123 [PERSON_NAME][GEOGRAPHIC_DATA] BC…" at bounding box center [578, 464] width 1135 height 26
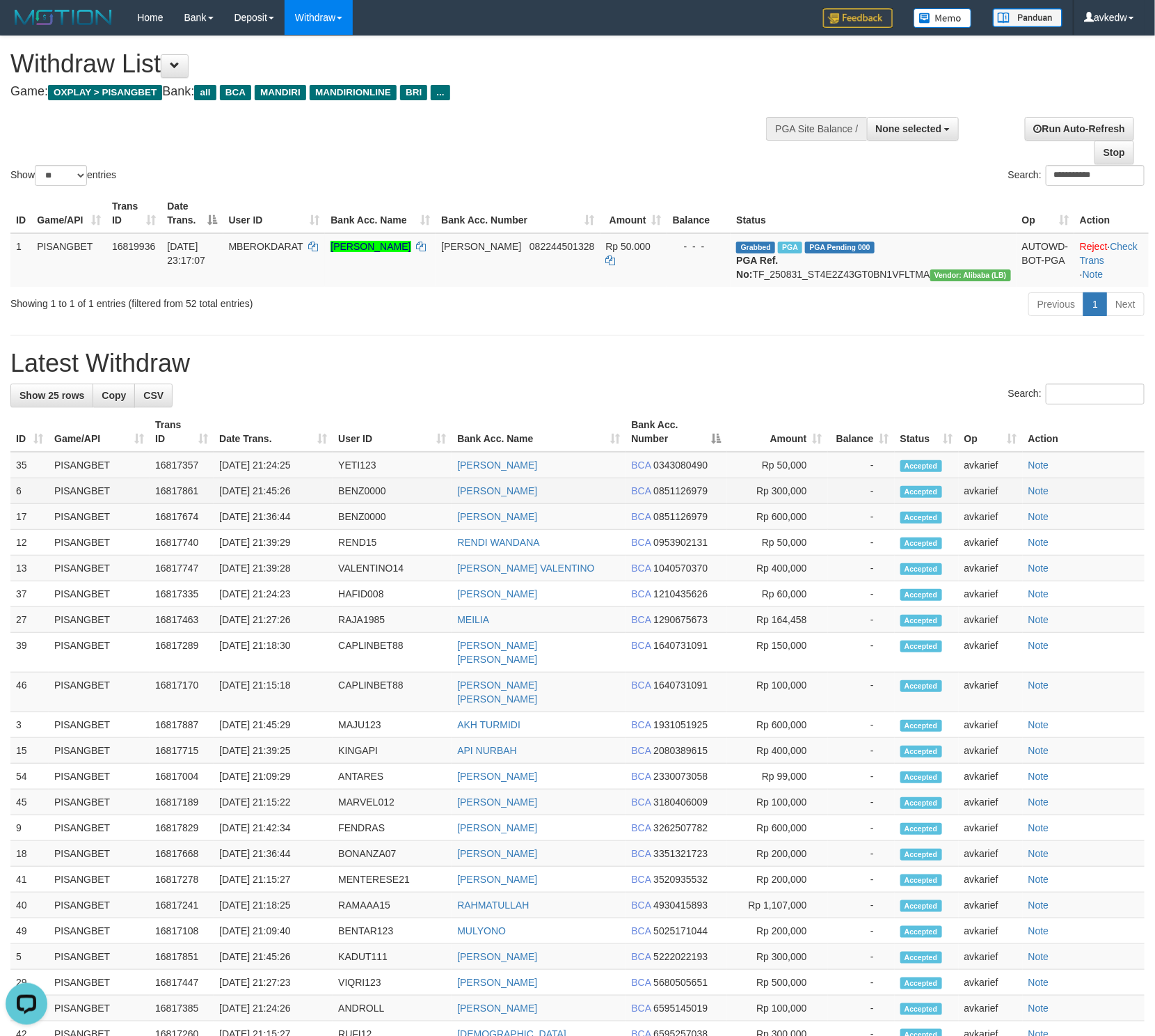
click at [1083, 501] on td "Note" at bounding box center [1083, 491] width 122 height 26
drag, startPoint x: 1084, startPoint y: 508, endPoint x: 15, endPoint y: 508, distance: 1069.0
click at [15, 504] on tr "6 PISANGBET 16817861 [DATE] 21:45:26 BENZ0000 [PERSON_NAME] BCA 0851126979 Rp 3…" at bounding box center [578, 491] width 1135 height 26
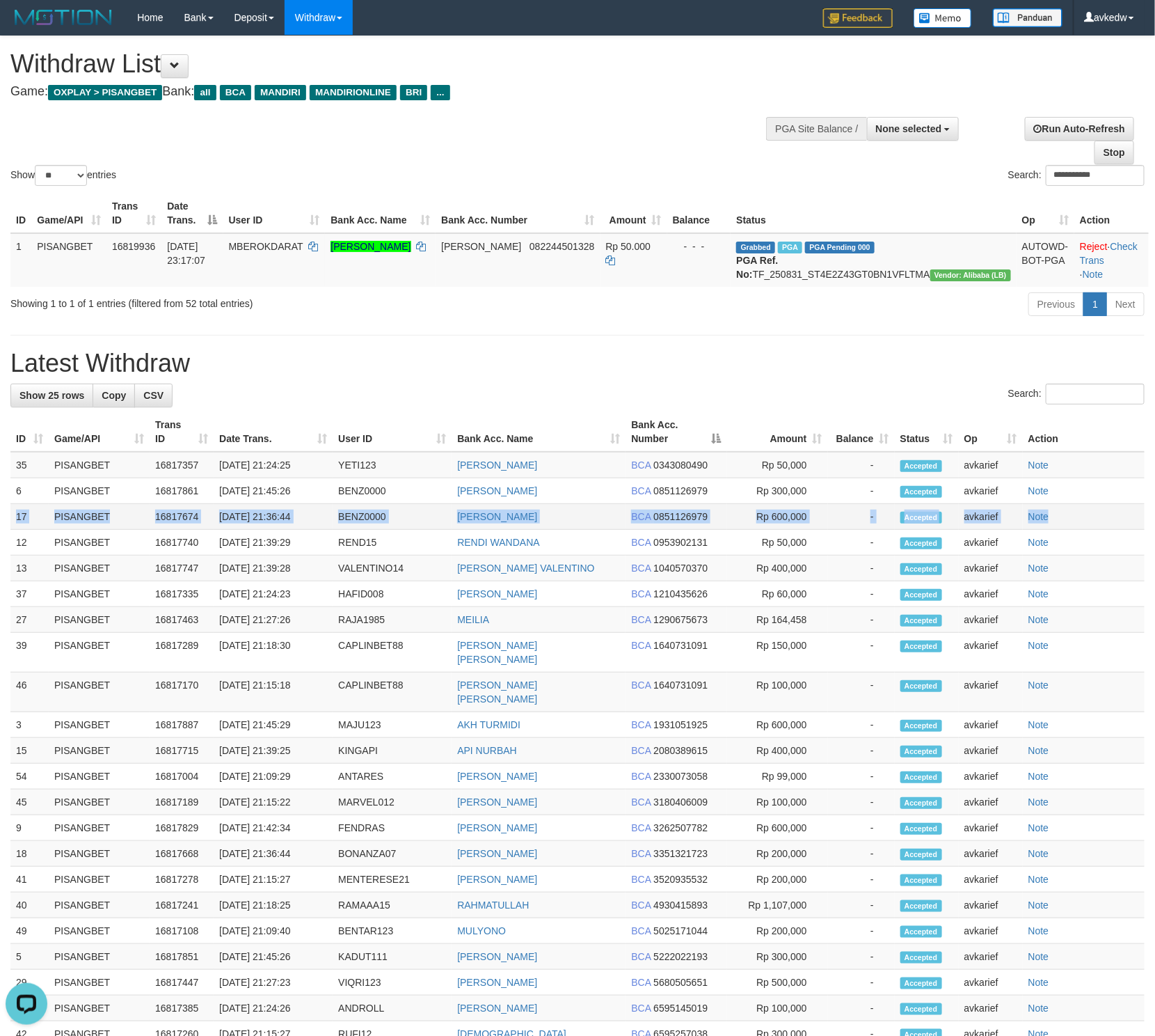
drag, startPoint x: 14, startPoint y: 529, endPoint x: 1066, endPoint y: 533, distance: 1052.0
click at [1066, 530] on tr "17 PISANGBET 16817674 [DATE] 21:36:44 BENZ0000 [PERSON_NAME] BCA 0851126979 Rp …" at bounding box center [578, 517] width 1135 height 26
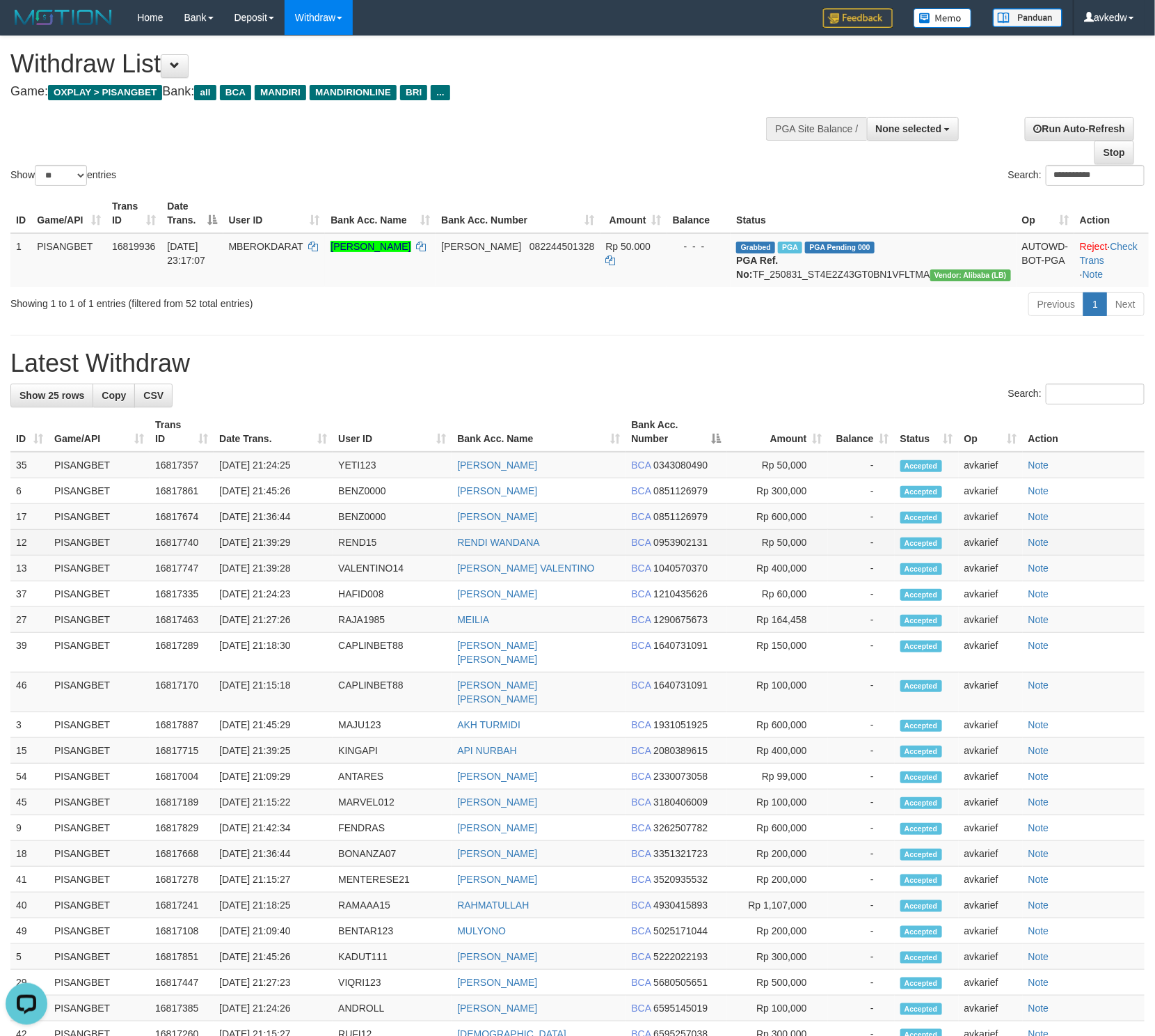
click at [1063, 554] on td "Note" at bounding box center [1083, 543] width 122 height 26
drag, startPoint x: 1017, startPoint y: 564, endPoint x: 13, endPoint y: 558, distance: 1004.0
click at [13, 555] on tr "12 PISANGBET 16817740 [DATE] 21:39:29 REND15 RENDI WANDANA BCA 0953902131 Rp 50…" at bounding box center [578, 543] width 1135 height 26
click at [75, 580] on td "PISANGBET" at bounding box center [99, 568] width 101 height 26
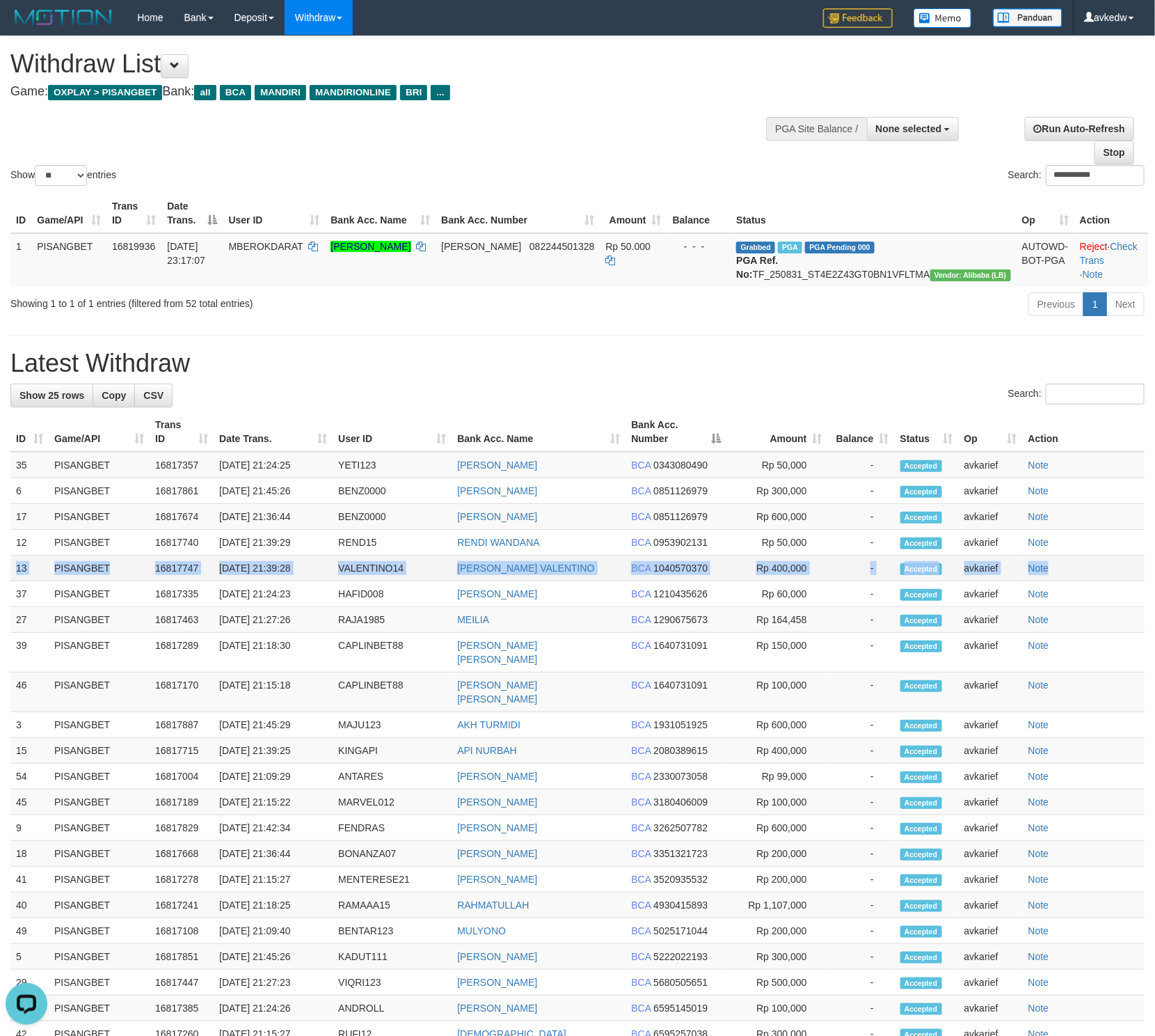
drag, startPoint x: 11, startPoint y: 588, endPoint x: 1069, endPoint y: 589, distance: 1058.0
click at [1069, 581] on tr "13 PISANGBET 16817747 [DATE] 21:39:28 VALENTINO14 [PERSON_NAME] BCA 1040570370 …" at bounding box center [578, 568] width 1135 height 26
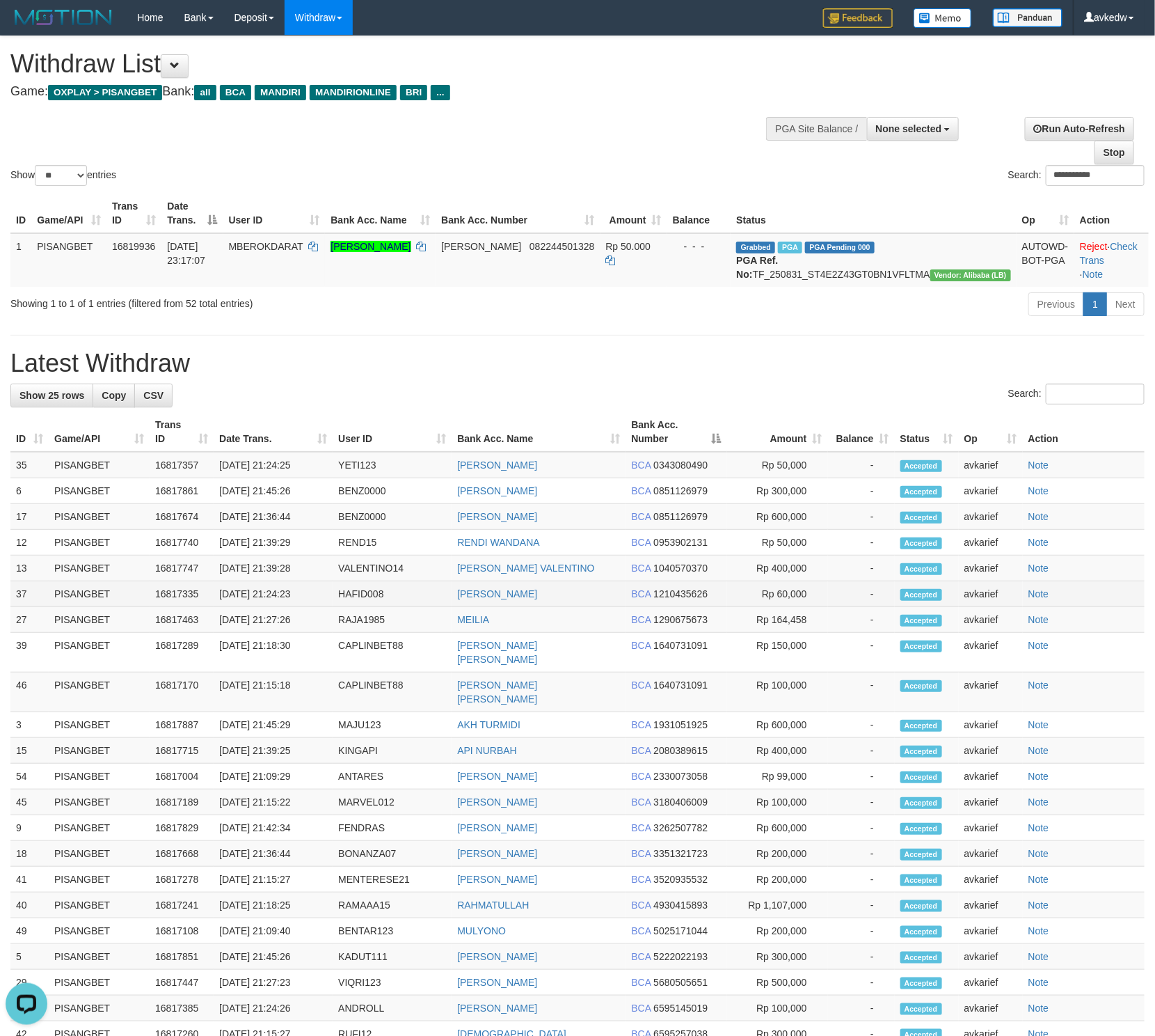
click at [1061, 607] on td "Note" at bounding box center [1083, 594] width 122 height 26
drag, startPoint x: 1063, startPoint y: 619, endPoint x: 17, endPoint y: 607, distance: 1046.1
click at [17, 607] on tr "37 PISANGBET 16817335 [DATE] 21:24:23 HAFID008 [PERSON_NAME] BCA 1210435626 Rp …" at bounding box center [578, 594] width 1135 height 26
click at [17, 607] on td "37" at bounding box center [29, 594] width 38 height 26
drag, startPoint x: 17, startPoint y: 607, endPoint x: 1082, endPoint y: 599, distance: 1065.0
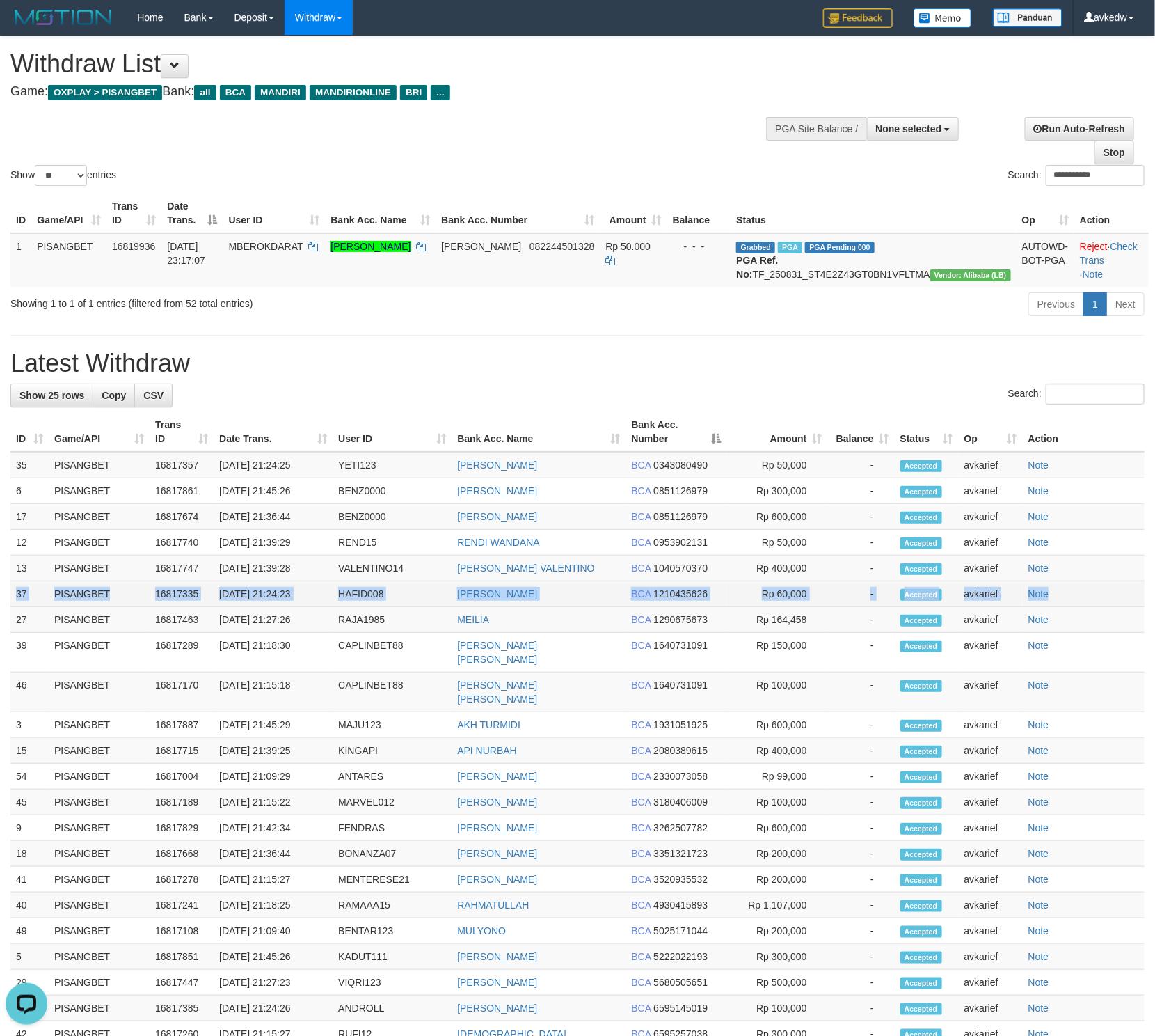
click at [1082, 599] on tr "37 PISANGBET 16817335 [DATE] 21:24:23 HAFID008 [PERSON_NAME] BCA 1210435626 Rp …" at bounding box center [578, 594] width 1135 height 26
click at [1086, 607] on td "Note" at bounding box center [1083, 594] width 122 height 26
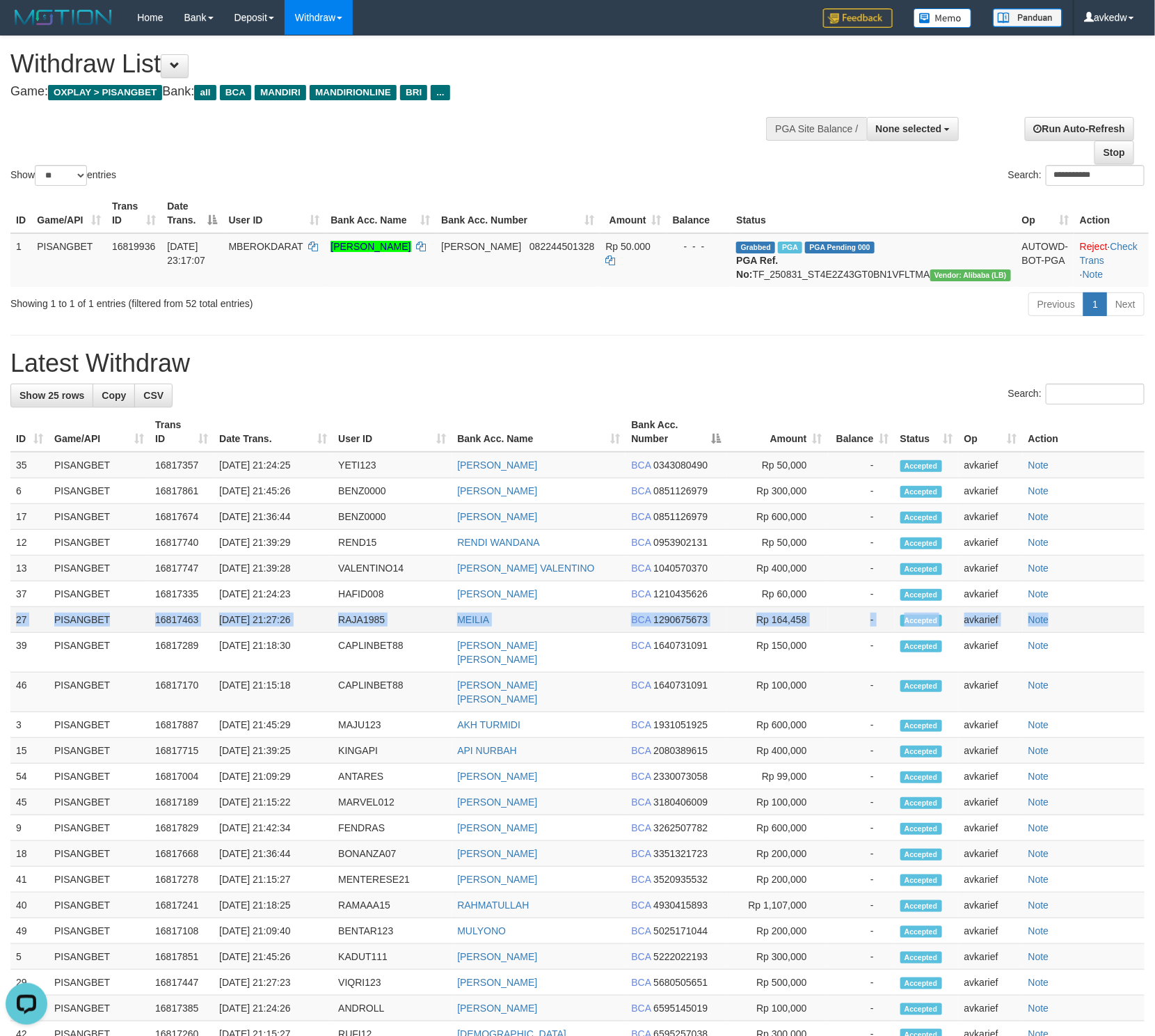
drag, startPoint x: 1067, startPoint y: 634, endPoint x: 10, endPoint y: 642, distance: 1057.0
click at [10, 633] on tr "27 PISANGBET 16817463 [DATE] 21:27:26 RAJA1985 [GEOGRAPHIC_DATA] BCA 1290675673…" at bounding box center [578, 619] width 1135 height 26
click at [10, 633] on td "27" at bounding box center [29, 619] width 38 height 26
click at [394, 397] on div "**********" at bounding box center [578, 626] width 1155 height 1181
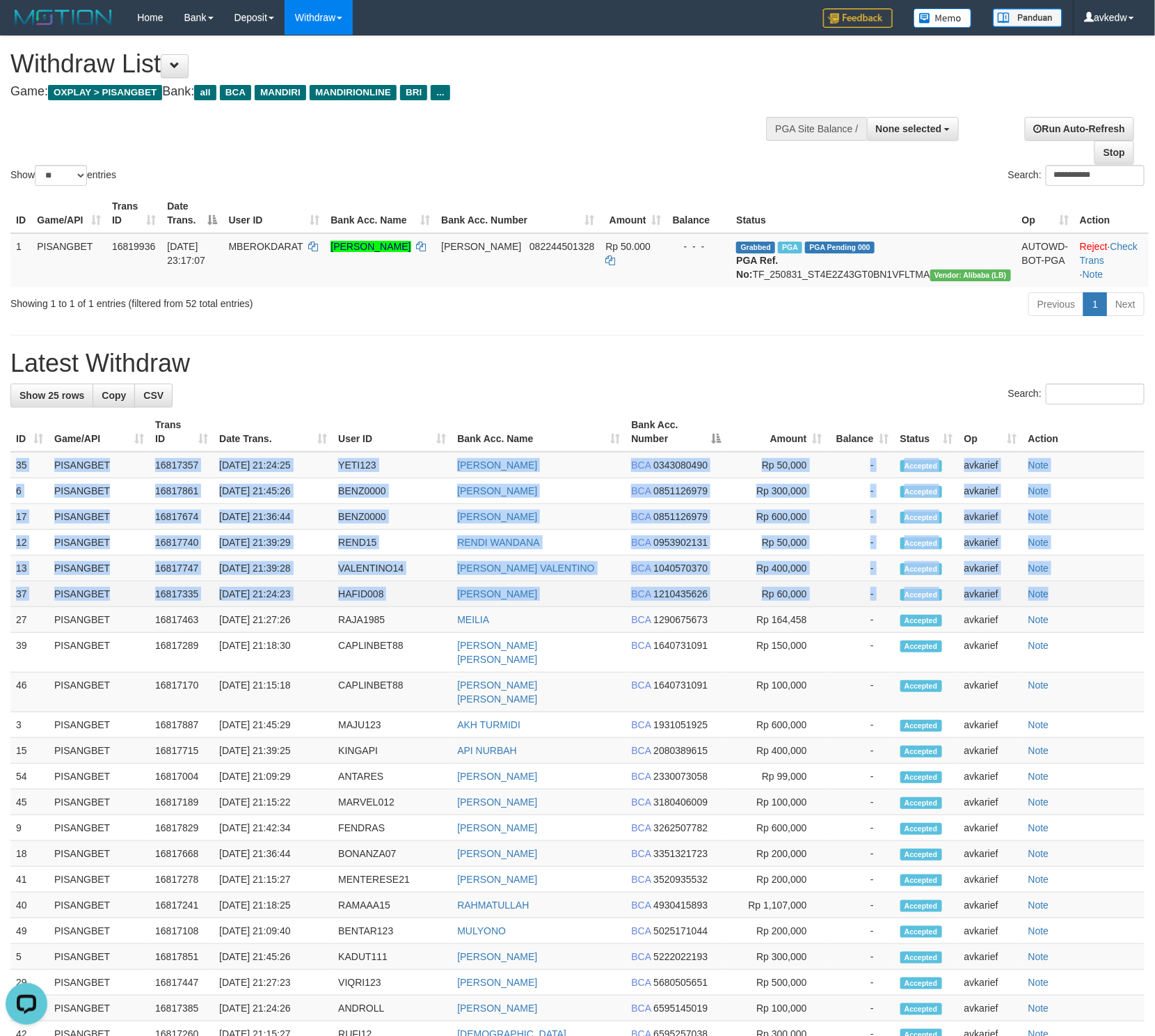
drag, startPoint x: 17, startPoint y: 481, endPoint x: 1059, endPoint y: 619, distance: 1051.1
click at [1059, 619] on tbody "35 PISANGBET 16817357 [DATE] 21:24:25 YETI123 [PERSON_NAME][GEOGRAPHIC_DATA] BC…" at bounding box center [578, 795] width 1135 height 687
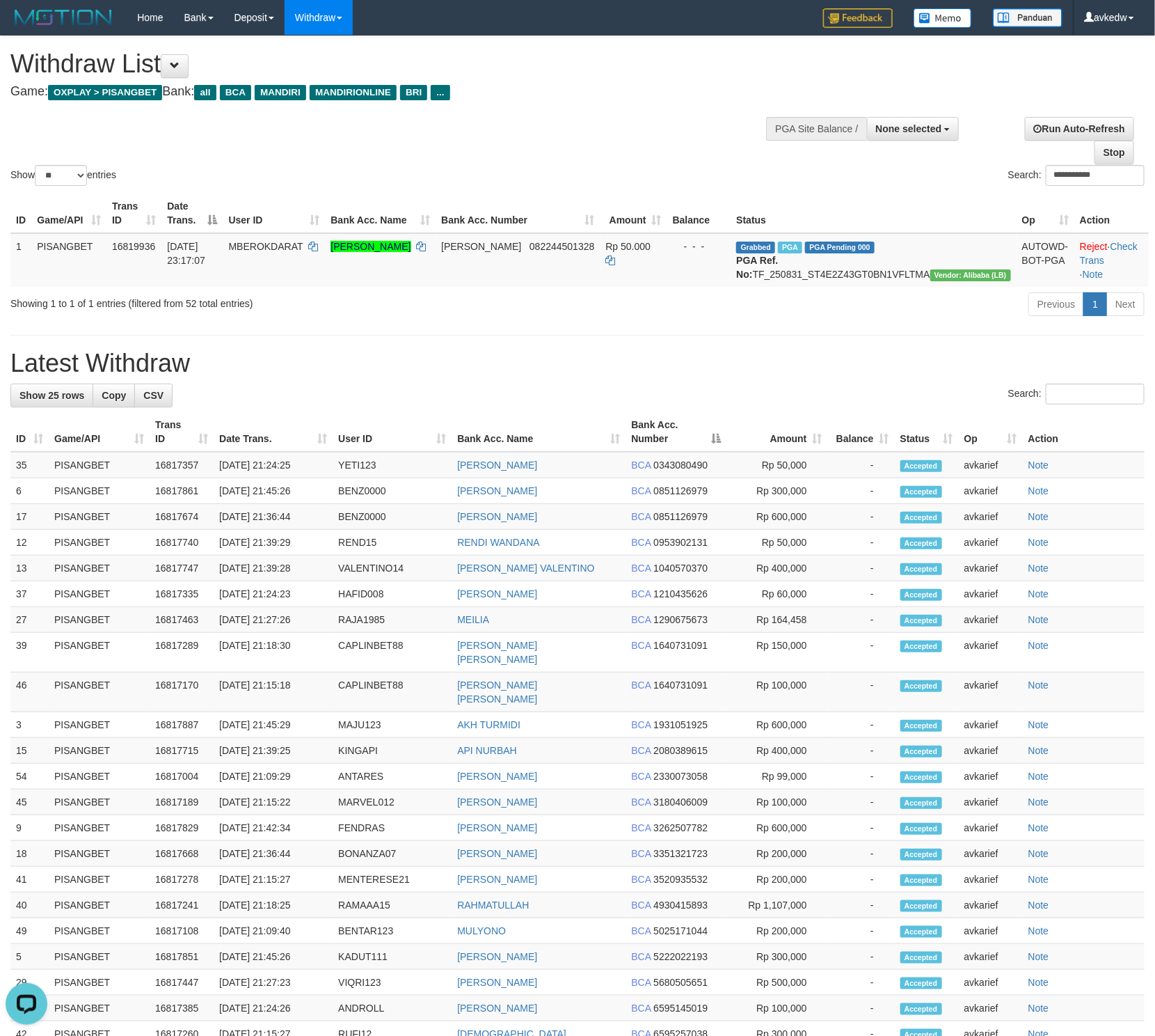
click at [873, 377] on h1 "Latest Withdraw" at bounding box center [578, 363] width 1135 height 28
click at [622, 321] on div "Previous 1 Next" at bounding box center [819, 306] width 652 height 30
drag, startPoint x: 261, startPoint y: 311, endPoint x: -8, endPoint y: 320, distance: 269.2
click at [0, 320] on html "Toggle navigation Home Bank Account List Load By Website Group [ITOTO] PISANGTO…" at bounding box center [578, 647] width 1155 height 1294
click at [26, 310] on div "Showing 1 to 1 of 1 entries (filtered from 52 total entries)" at bounding box center [240, 301] width 461 height 20
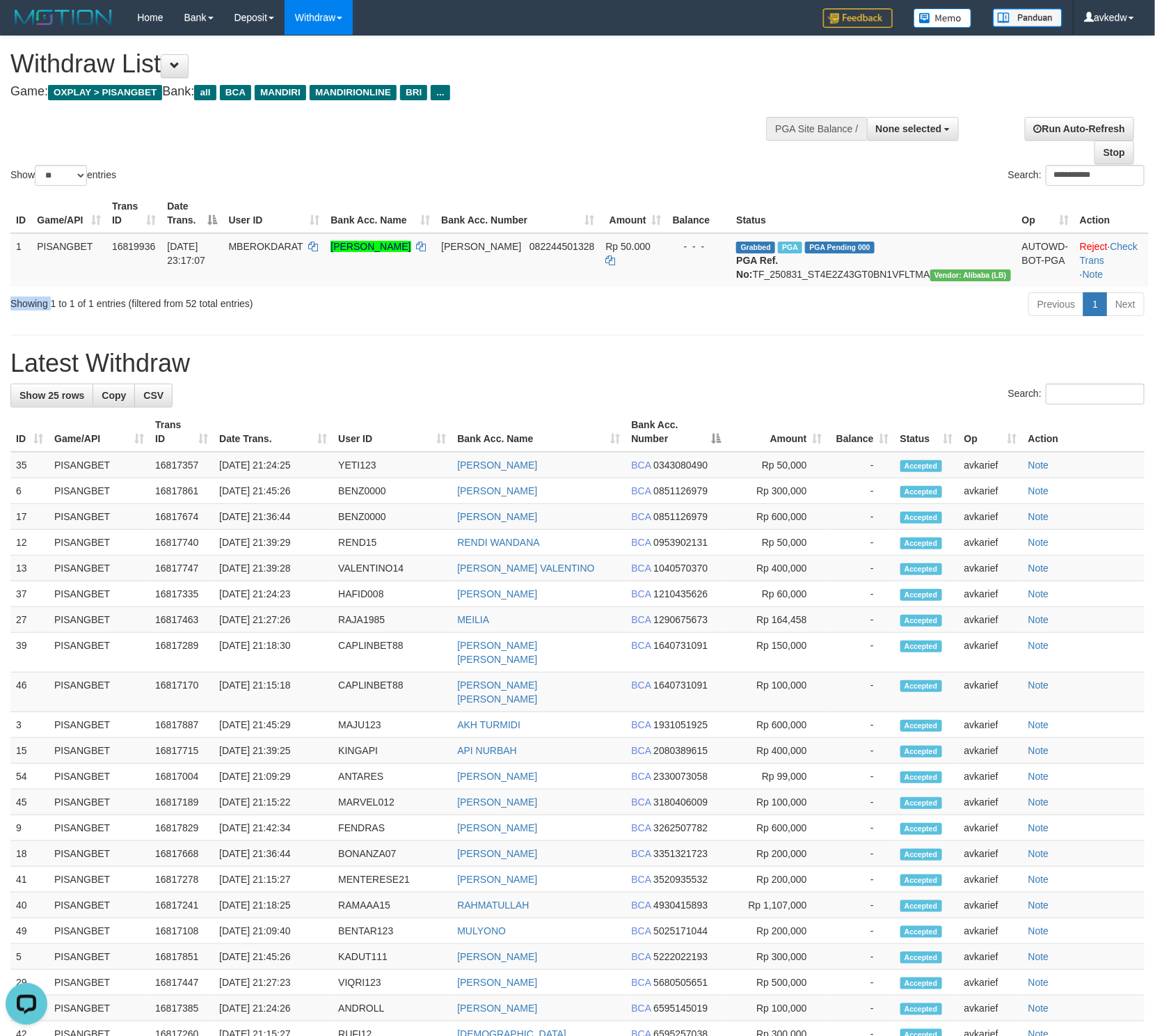
click at [26, 310] on div "Showing 1 to 1 of 1 entries (filtered from 52 total entries)" at bounding box center [240, 301] width 461 height 20
click at [307, 310] on div "Showing 1 to 1 of 1 entries (filtered from 52 total entries)" at bounding box center [240, 301] width 461 height 20
drag, startPoint x: 233, startPoint y: 318, endPoint x: 1, endPoint y: 318, distance: 232.0
click at [1, 310] on div "Showing 1 to 1 of 1 entries (filtered from 52 total entries)" at bounding box center [240, 301] width 481 height 20
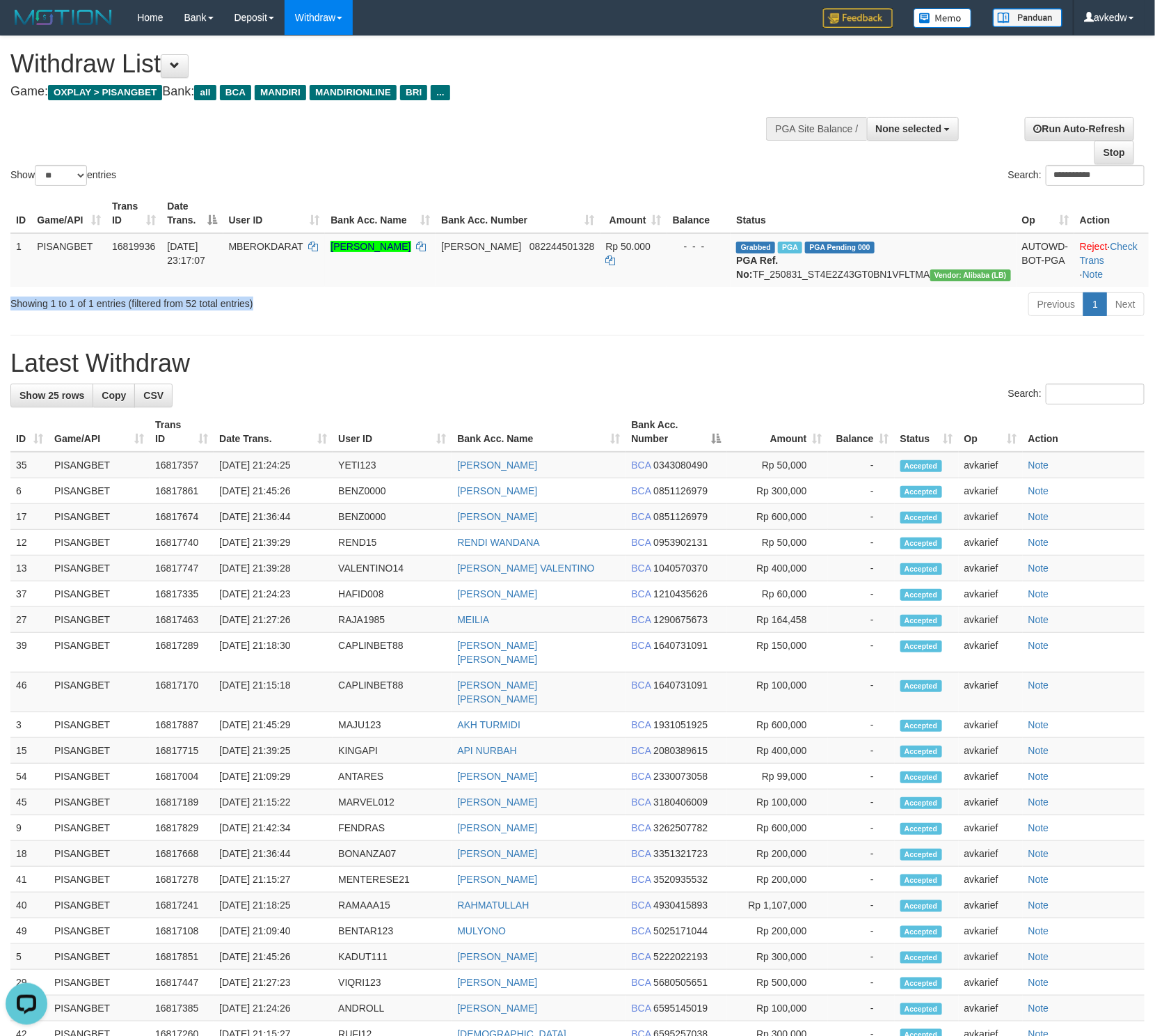
click at [3, 310] on div "Showing 1 to 1 of 1 entries (filtered from 52 total entries)" at bounding box center [240, 301] width 481 height 20
click at [38, 310] on div "Showing 1 to 1 of 1 entries (filtered from 52 total entries)" at bounding box center [240, 301] width 461 height 20
drag, startPoint x: 7, startPoint y: 321, endPoint x: 315, endPoint y: 337, distance: 308.4
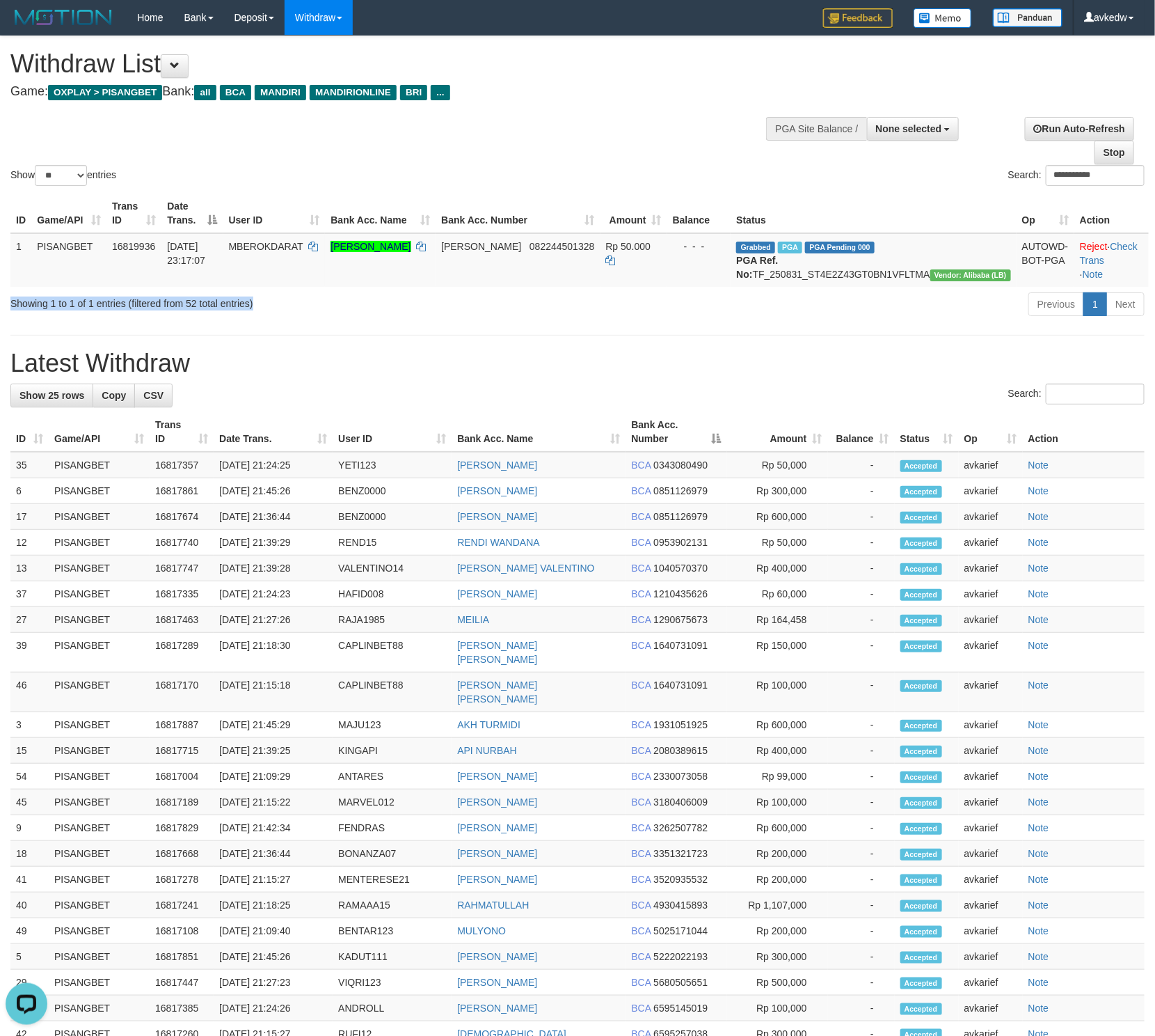
click at [315, 321] on div "Showing 1 to 1 of 1 entries (filtered from 52 total entries) Previous 1 Next" at bounding box center [578, 306] width 1155 height 30
click at [291, 310] on div "Showing 1 to 1 of 1 entries (filtered from 52 total entries)" at bounding box center [240, 301] width 461 height 20
drag, startPoint x: 284, startPoint y: 320, endPoint x: -6, endPoint y: 311, distance: 290.1
click at [0, 311] on html "Toggle navigation Home Bank Account List Load By Website Group [ITOTO] PISANGTO…" at bounding box center [578, 647] width 1155 height 1294
click at [32, 310] on div "Showing 1 to 1 of 1 entries (filtered from 52 total entries)" at bounding box center [240, 301] width 461 height 20
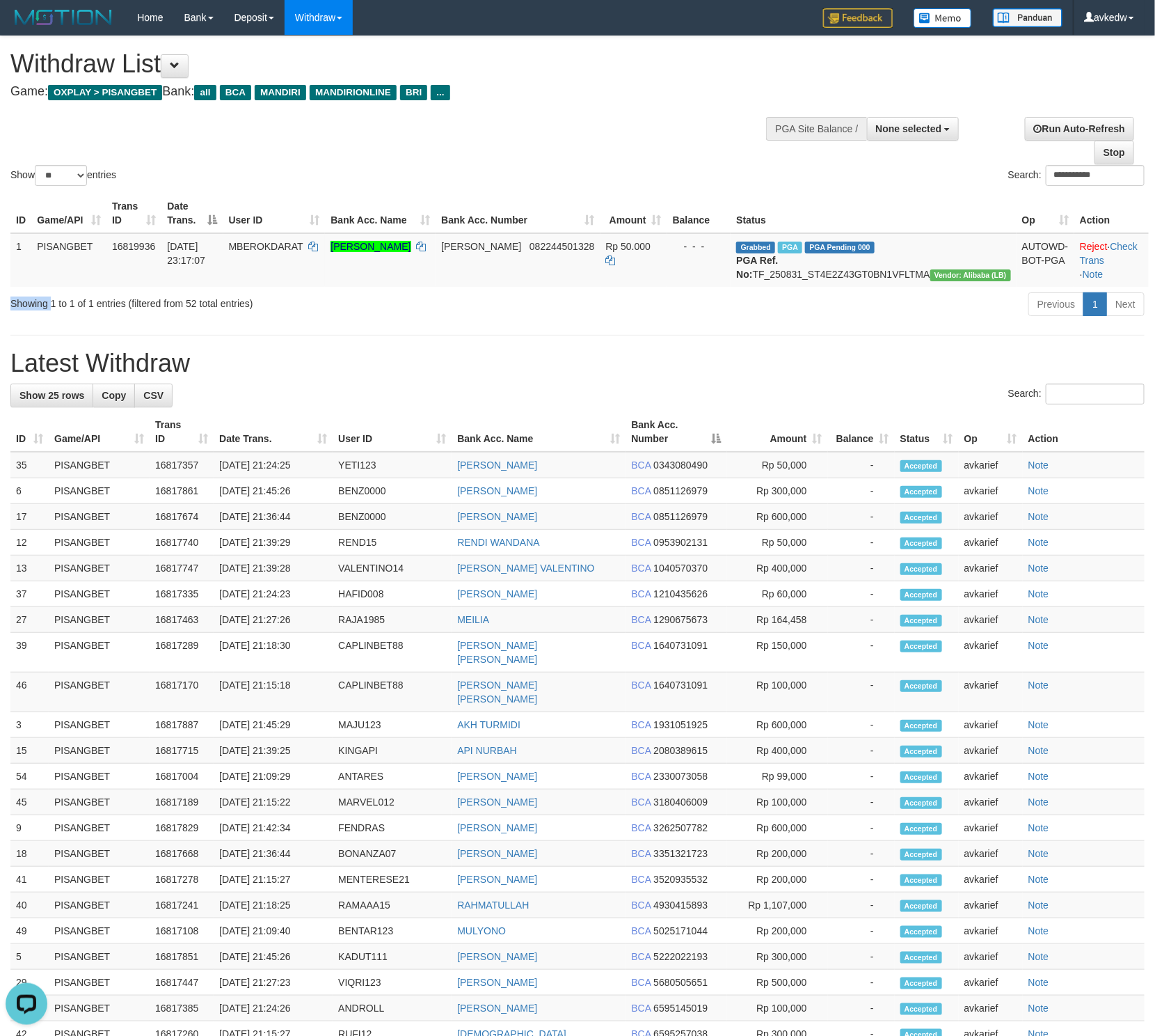
click at [32, 310] on div "Showing 1 to 1 of 1 entries (filtered from 52 total entries)" at bounding box center [240, 301] width 461 height 20
click at [38, 341] on div "**********" at bounding box center [578, 626] width 1155 height 1181
click at [353, 371] on h1 "Latest Withdraw" at bounding box center [578, 363] width 1135 height 28
click at [356, 377] on h1 "Latest Withdraw" at bounding box center [578, 363] width 1135 height 28
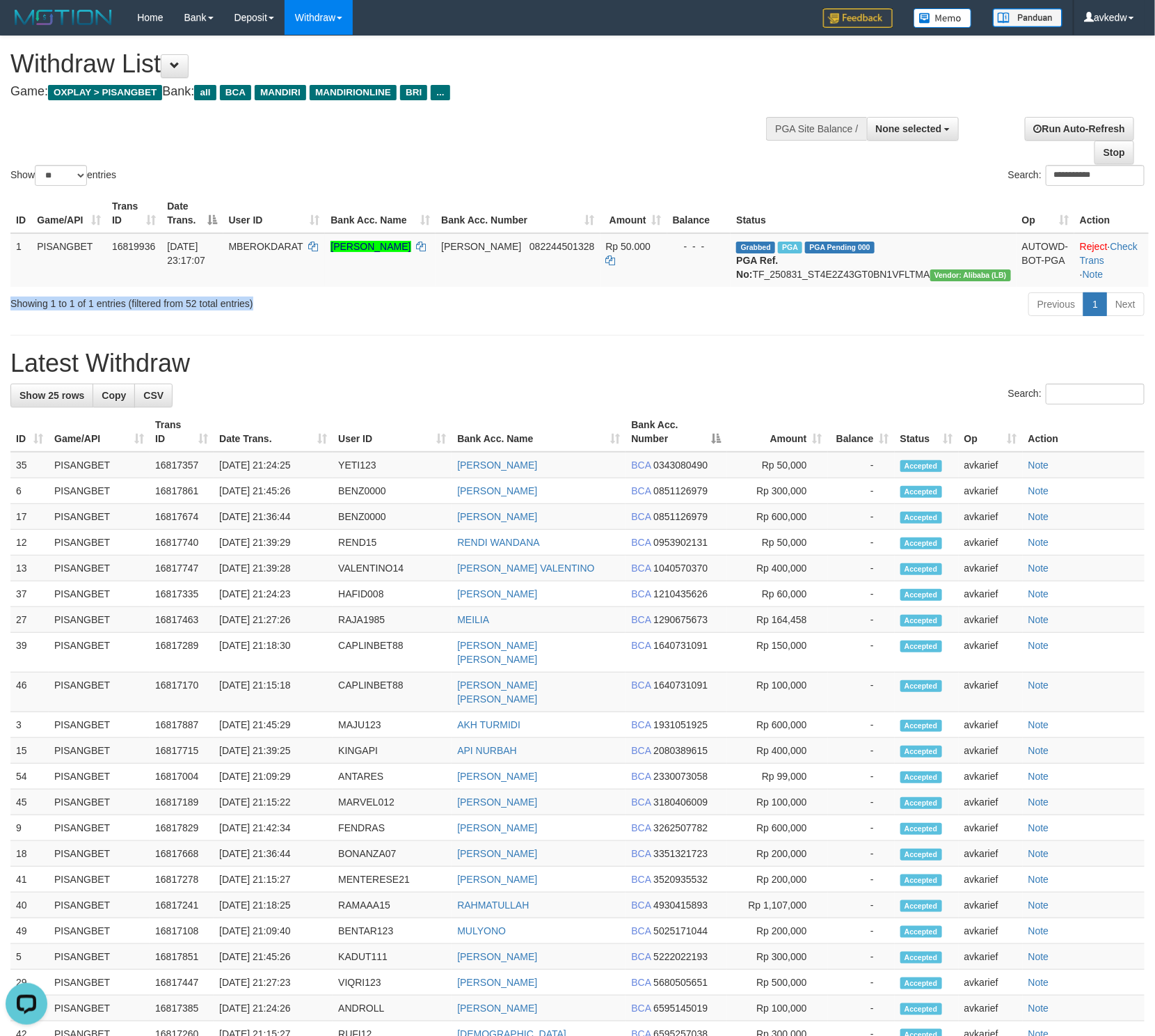
drag, startPoint x: 293, startPoint y: 326, endPoint x: -9, endPoint y: 318, distance: 302.1
click at [0, 318] on html "Toggle navigation Home Bank Account List Load By Website Group [ITOTO] PISANGTO…" at bounding box center [578, 647] width 1155 height 1294
click at [42, 310] on div "Showing 1 to 1 of 1 entries (filtered from 52 total entries)" at bounding box center [240, 301] width 461 height 20
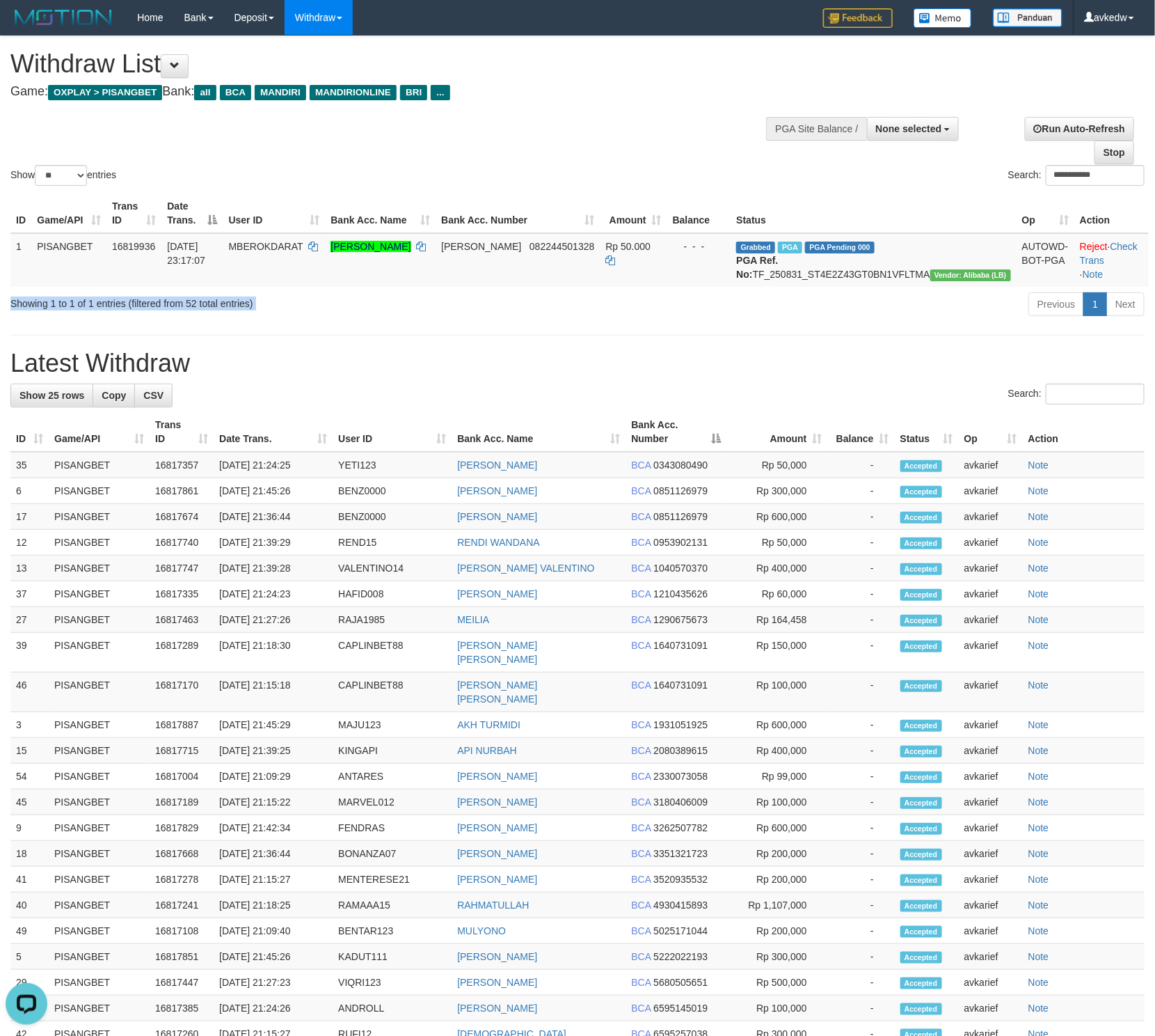
click at [42, 310] on div "Showing 1 to 1 of 1 entries (filtered from 52 total entries)" at bounding box center [240, 301] width 461 height 20
click at [128, 321] on div "Showing 1 to 1 of 1 entries (filtered from 52 total entries) Previous 1 Next" at bounding box center [578, 306] width 1155 height 30
drag, startPoint x: 279, startPoint y: 329, endPoint x: 6, endPoint y: 329, distance: 273.0
click at [6, 321] on div "Showing 1 to 1 of 1 entries (filtered from 52 total entries) Previous 1 Next" at bounding box center [578, 306] width 1155 height 30
click at [9, 321] on div "Showing 1 to 1 of 1 entries (filtered from 52 total entries) Previous 1 Next" at bounding box center [578, 306] width 1155 height 30
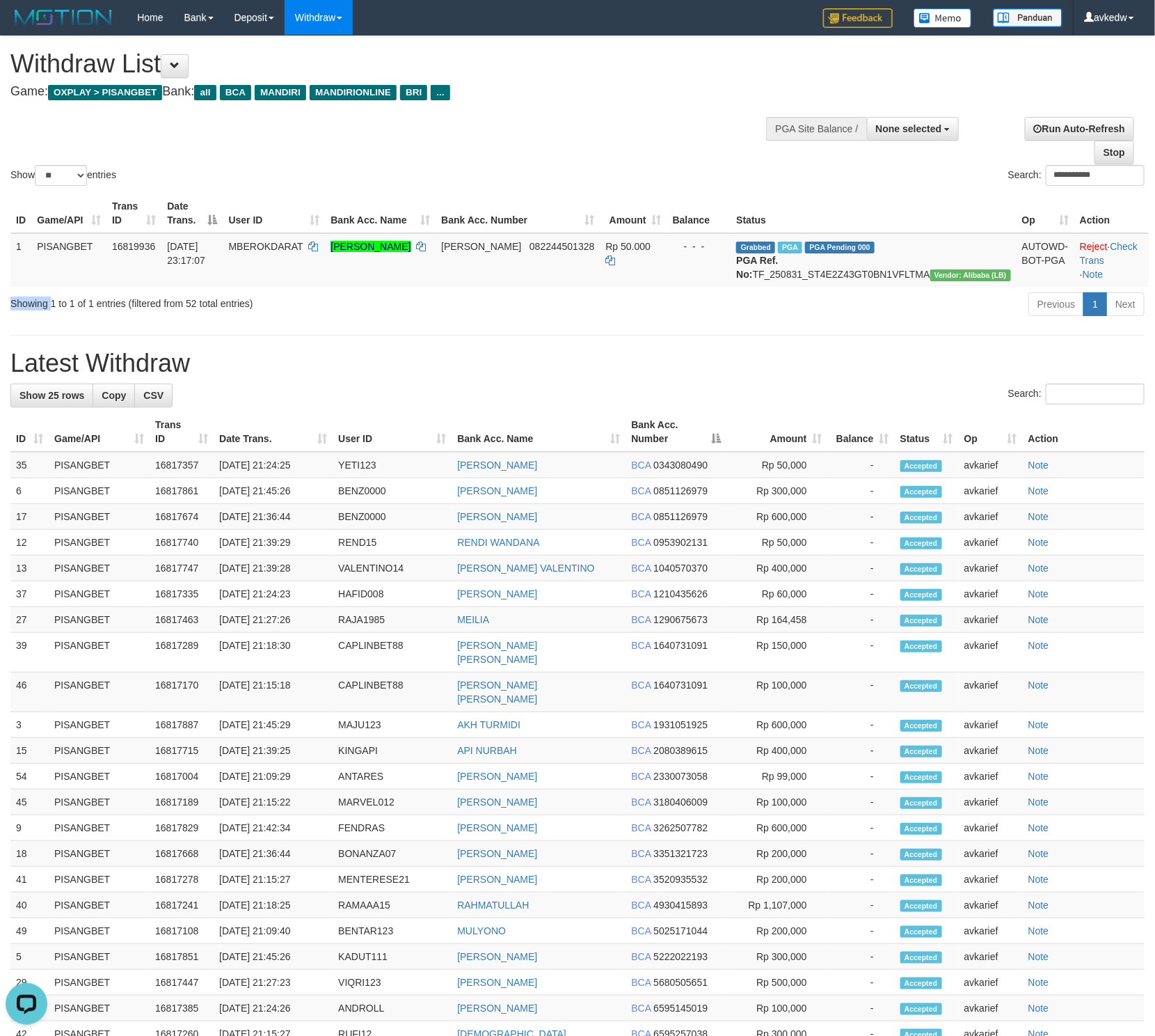
click at [9, 321] on div "Showing 1 to 1 of 1 entries (filtered from 52 total entries) Previous 1 Next" at bounding box center [578, 306] width 1155 height 30
click at [293, 310] on div "Showing 1 to 1 of 1 entries (filtered from 52 total entries)" at bounding box center [240, 301] width 461 height 20
drag, startPoint x: 293, startPoint y: 325, endPoint x: 10, endPoint y: 330, distance: 283.0
click at [10, 321] on div "Showing 1 to 1 of 1 entries (filtered from 52 total entries) Previous 1 Next" at bounding box center [578, 306] width 1155 height 30
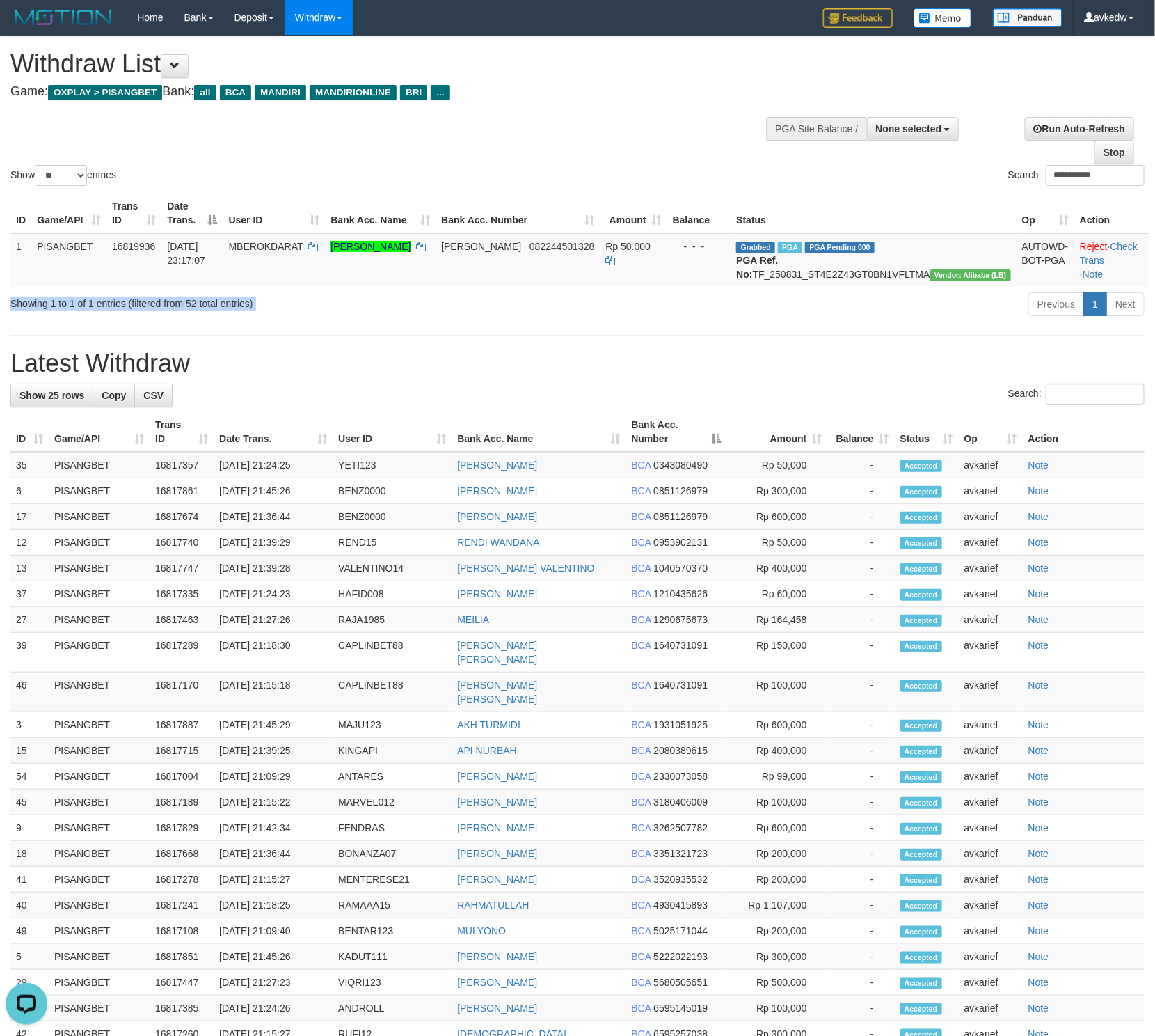
click at [47, 321] on div "Showing 1 to 1 of 1 entries (filtered from 52 total entries) Previous 1 Next" at bounding box center [578, 306] width 1155 height 30
click at [329, 339] on div "**********" at bounding box center [578, 626] width 1155 height 1181
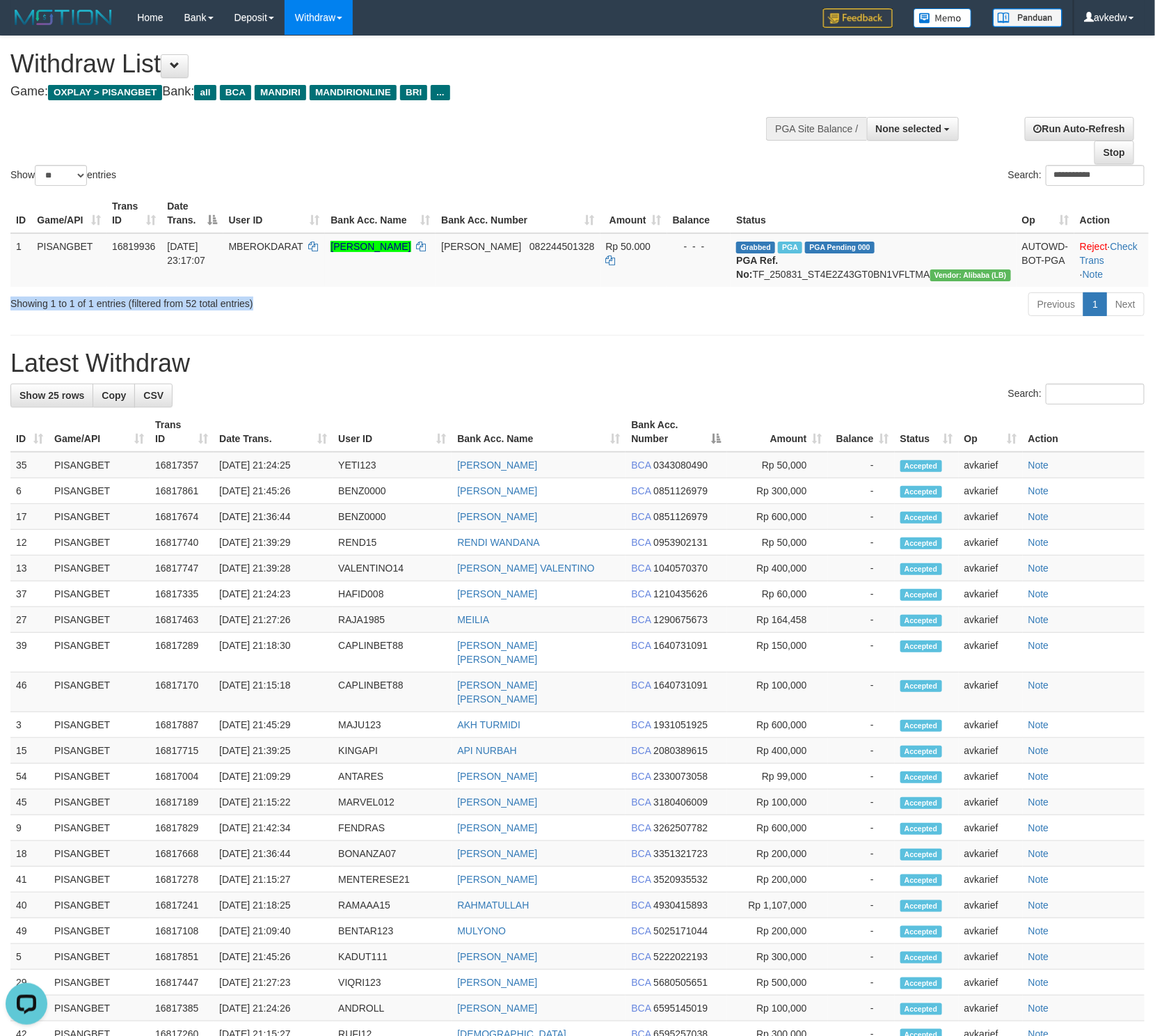
drag, startPoint x: 267, startPoint y: 318, endPoint x: 21, endPoint y: 318, distance: 246.0
click at [9, 310] on div "Showing 1 to 1 of 1 entries (filtered from 52 total entries)" at bounding box center [240, 301] width 481 height 20
click at [36, 321] on div "Showing 1 to 1 of 1 entries (filtered from 52 total entries) Previous 1 Next" at bounding box center [578, 306] width 1155 height 30
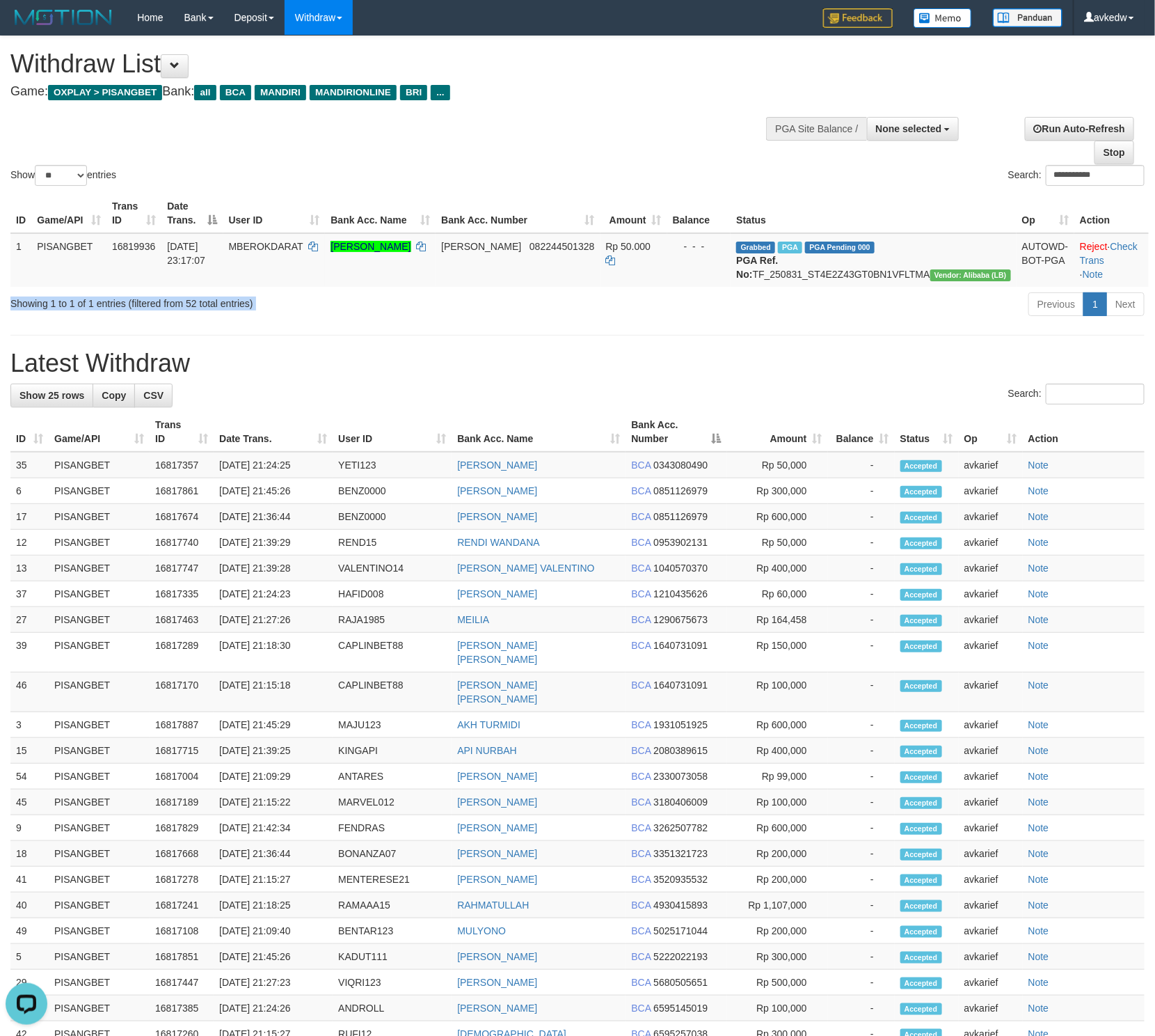
click at [261, 310] on div "Showing 1 to 1 of 1 entries (filtered from 52 total entries)" at bounding box center [240, 301] width 461 height 20
drag, startPoint x: 261, startPoint y: 319, endPoint x: 10, endPoint y: 307, distance: 251.3
click at [10, 307] on div "Showing 1 to 1 of 1 entries (filtered from 52 total entries)" at bounding box center [240, 301] width 461 height 20
click at [40, 321] on div "Showing 1 to 1 of 1 entries (filtered from 52 total entries) Previous 1 Next" at bounding box center [578, 306] width 1155 height 30
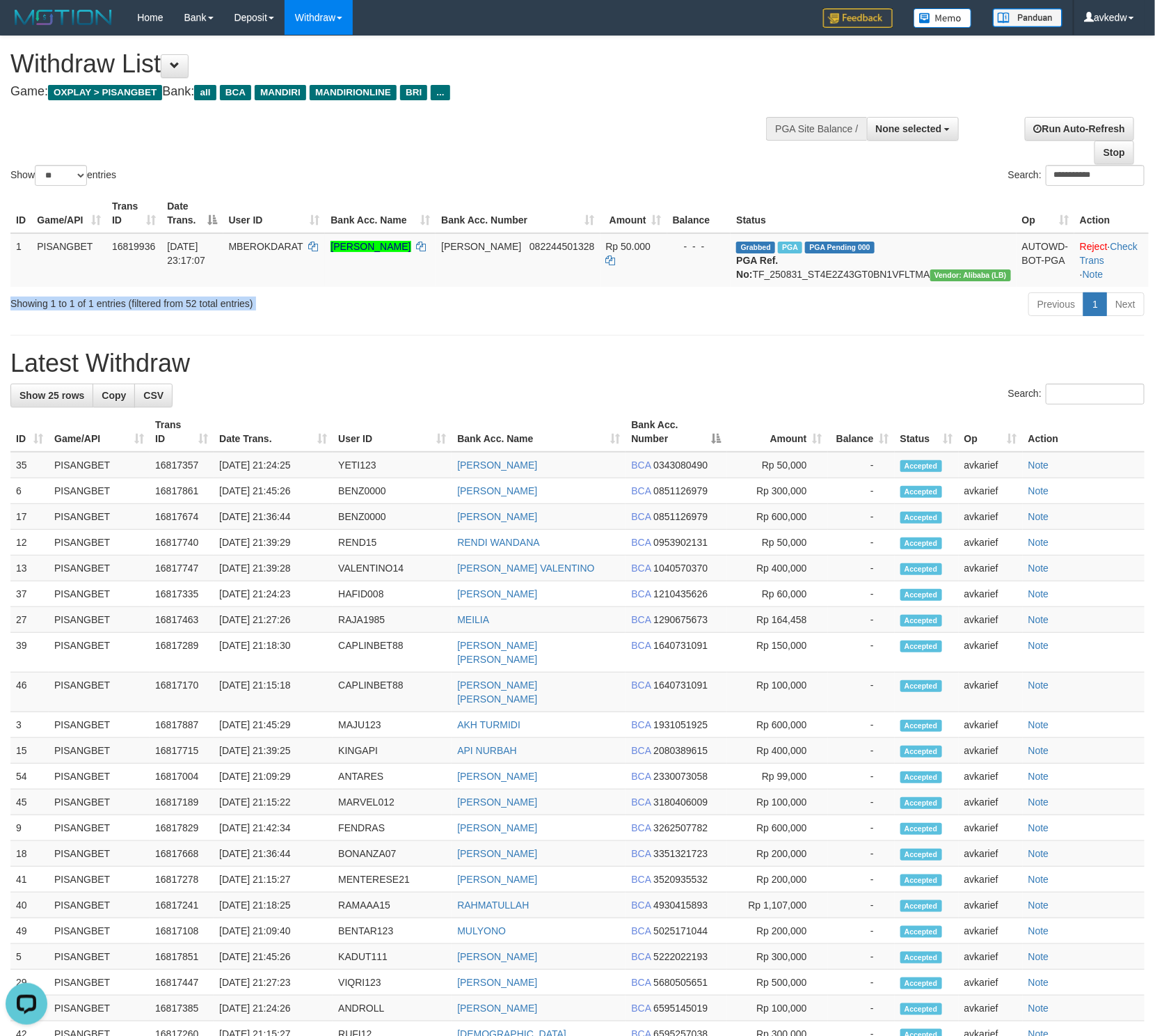
click at [40, 321] on div "Showing 1 to 1 of 1 entries (filtered from 52 total entries) Previous 1 Next" at bounding box center [578, 306] width 1155 height 30
click at [332, 321] on div "Showing 1 to 1 of 1 entries (filtered from 52 total entries) Previous 1 Next" at bounding box center [578, 306] width 1155 height 30
drag, startPoint x: 171, startPoint y: 316, endPoint x: -17, endPoint y: 318, distance: 188.0
click at [0, 318] on html "Toggle navigation Home Bank Account List Load By Website Group [ITOTO] PISANGTO…" at bounding box center [578, 647] width 1155 height 1294
click at [101, 321] on div "Showing 1 to 1 of 1 entries (filtered from 52 total entries) Previous 1 Next" at bounding box center [578, 306] width 1155 height 30
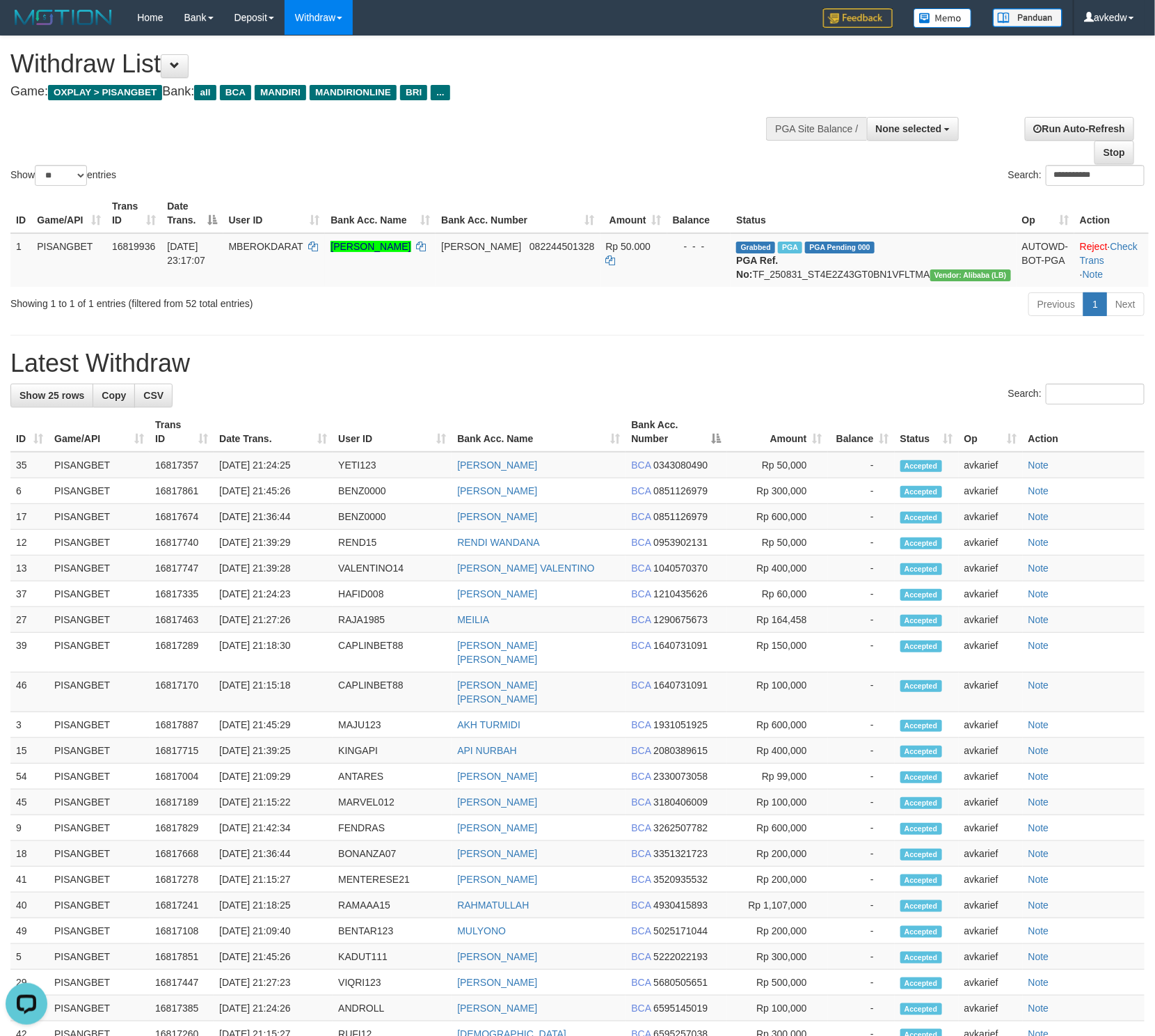
drag, startPoint x: 583, startPoint y: 368, endPoint x: 436, endPoint y: 367, distance: 147.0
click at [581, 367] on h1 "Latest Withdraw" at bounding box center [578, 363] width 1135 height 28
click at [770, 319] on div "Previous 1 Next" at bounding box center [819, 306] width 652 height 30
click at [437, 394] on div "**********" at bounding box center [578, 626] width 1155 height 1181
drag, startPoint x: 329, startPoint y: 380, endPoint x: 7, endPoint y: 381, distance: 322.0
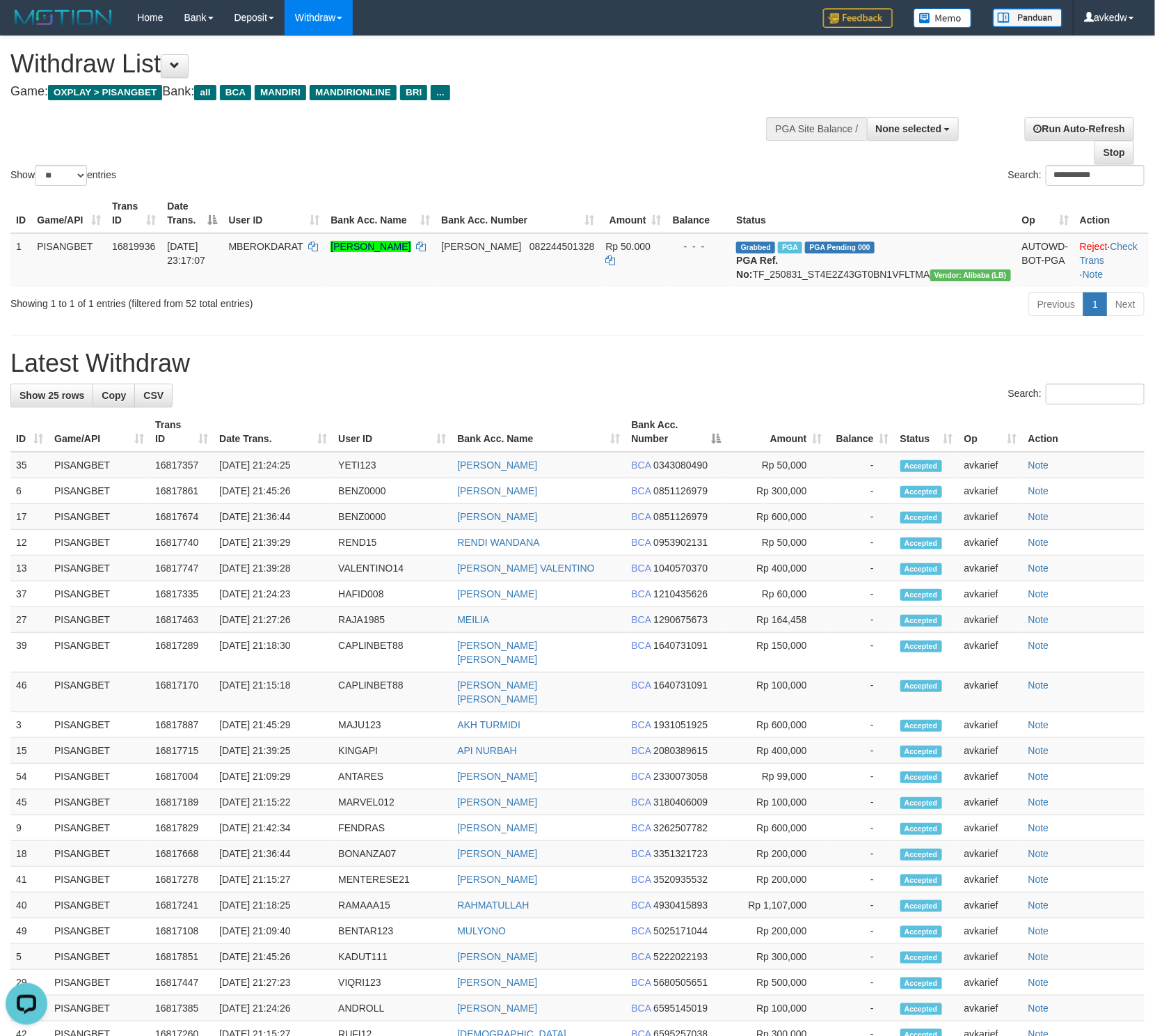
click at [7, 381] on div "**********" at bounding box center [578, 626] width 1155 height 1181
click at [6, 383] on div "**********" at bounding box center [578, 626] width 1155 height 1181
click at [136, 376] on h1 "Latest Withdraw" at bounding box center [578, 363] width 1135 height 28
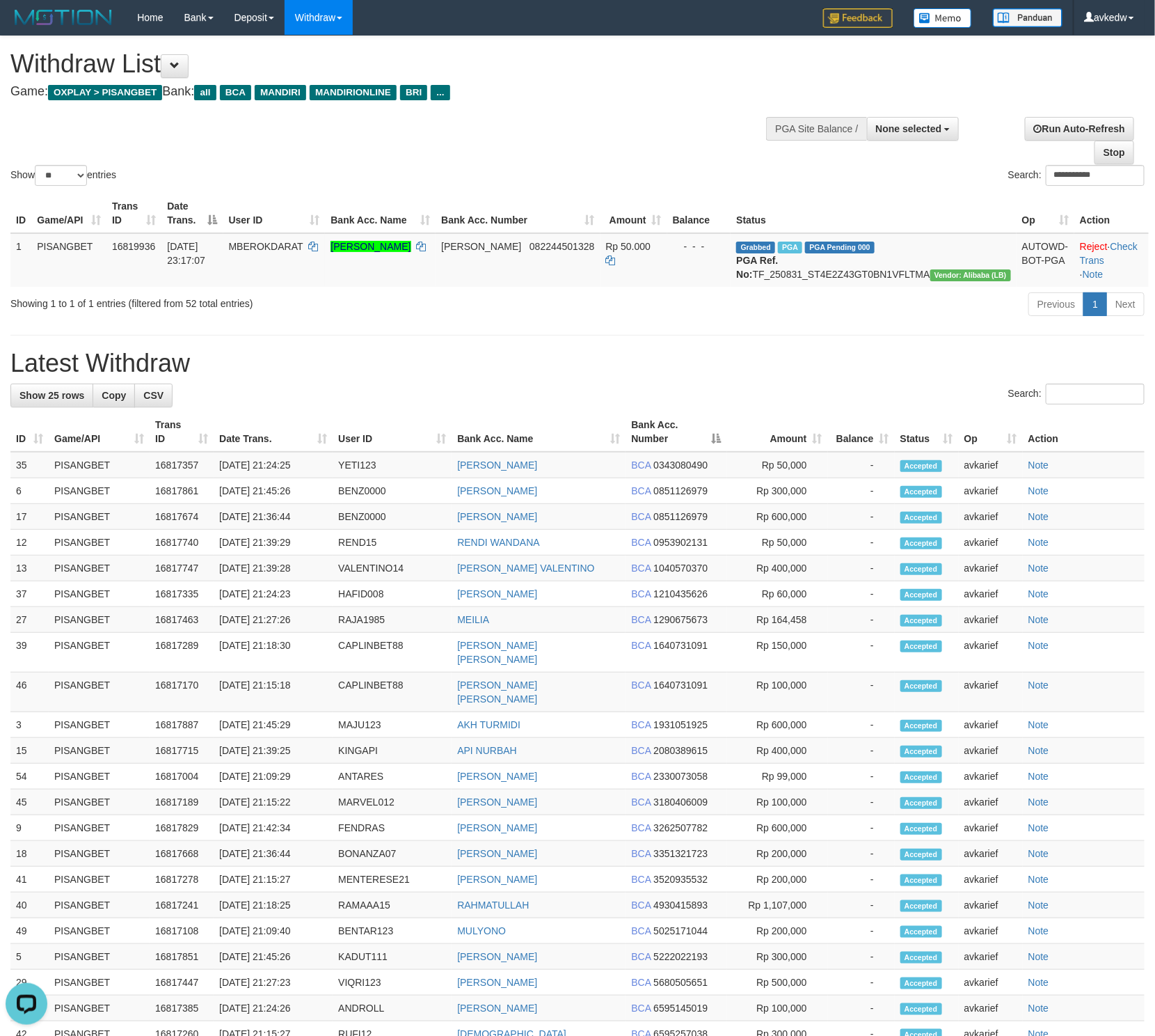
click at [136, 376] on h1 "Latest Withdraw" at bounding box center [578, 363] width 1135 height 28
click at [230, 374] on h1 "Latest Withdraw" at bounding box center [578, 363] width 1135 height 28
drag, startPoint x: 198, startPoint y: 374, endPoint x: -6, endPoint y: 357, distance: 204.7
click at [0, 357] on html "Toggle navigation Home Bank Account List Load By Website Group [ITOTO] PISANGTO…" at bounding box center [578, 647] width 1155 height 1294
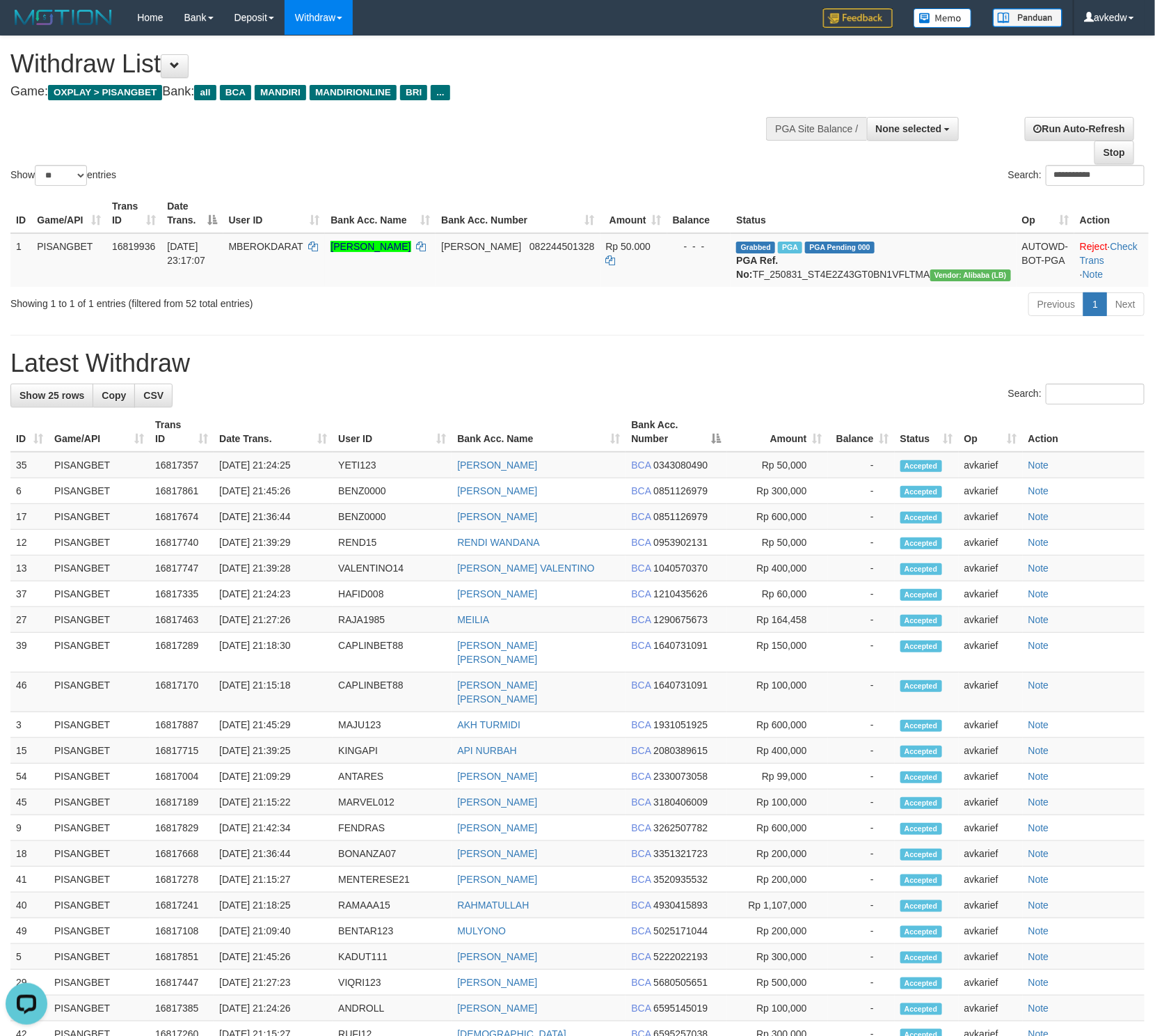
click at [21, 375] on h1 "Latest Withdraw" at bounding box center [578, 363] width 1135 height 28
click at [162, 377] on h1 "Latest Withdraw" at bounding box center [578, 363] width 1135 height 28
click at [167, 377] on h1 "Latest Withdraw" at bounding box center [578, 363] width 1135 height 28
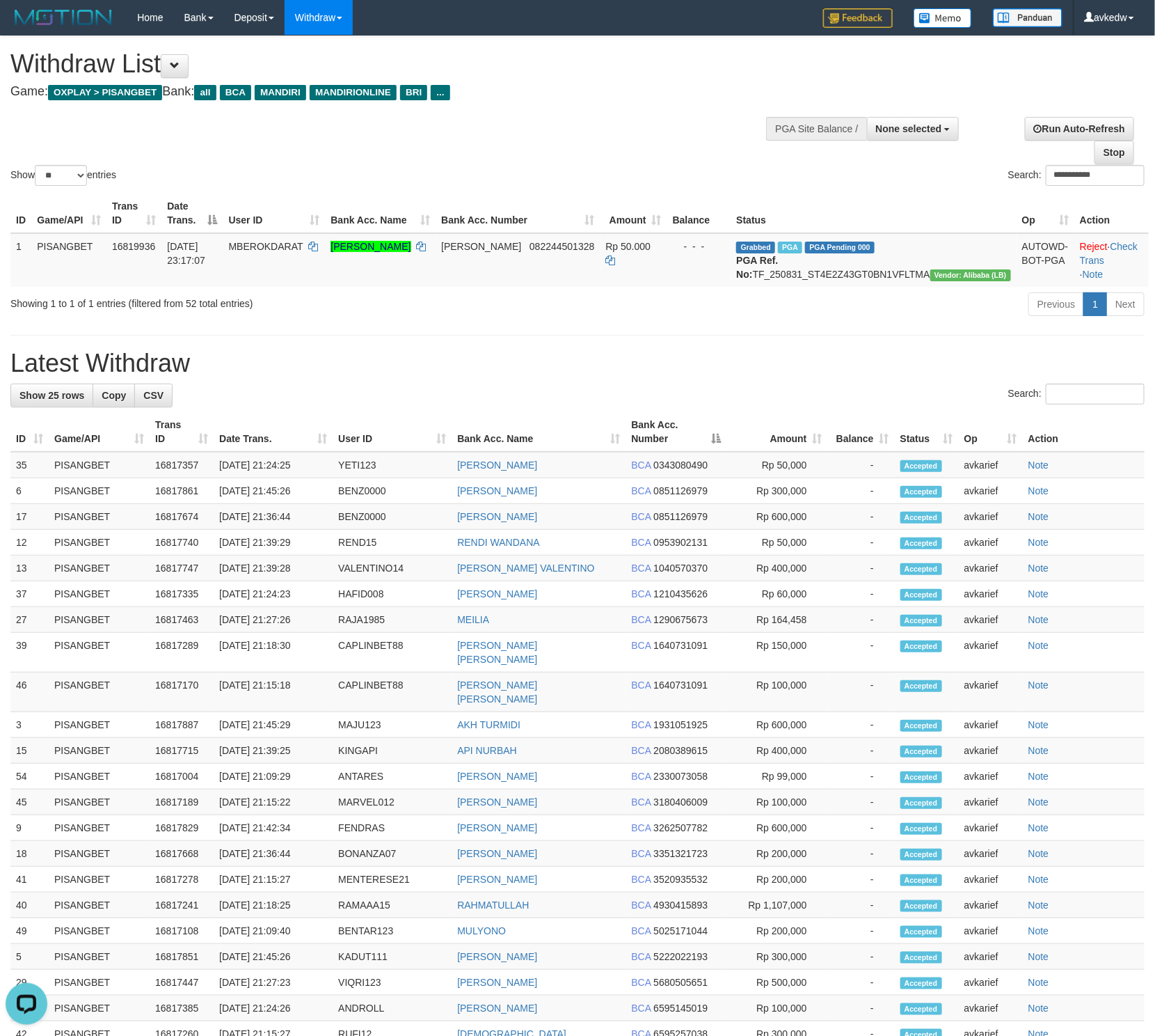
drag, startPoint x: 214, startPoint y: 378, endPoint x: 14, endPoint y: 376, distance: 200.0
click at [14, 376] on h1 "Latest Withdraw" at bounding box center [578, 363] width 1135 height 28
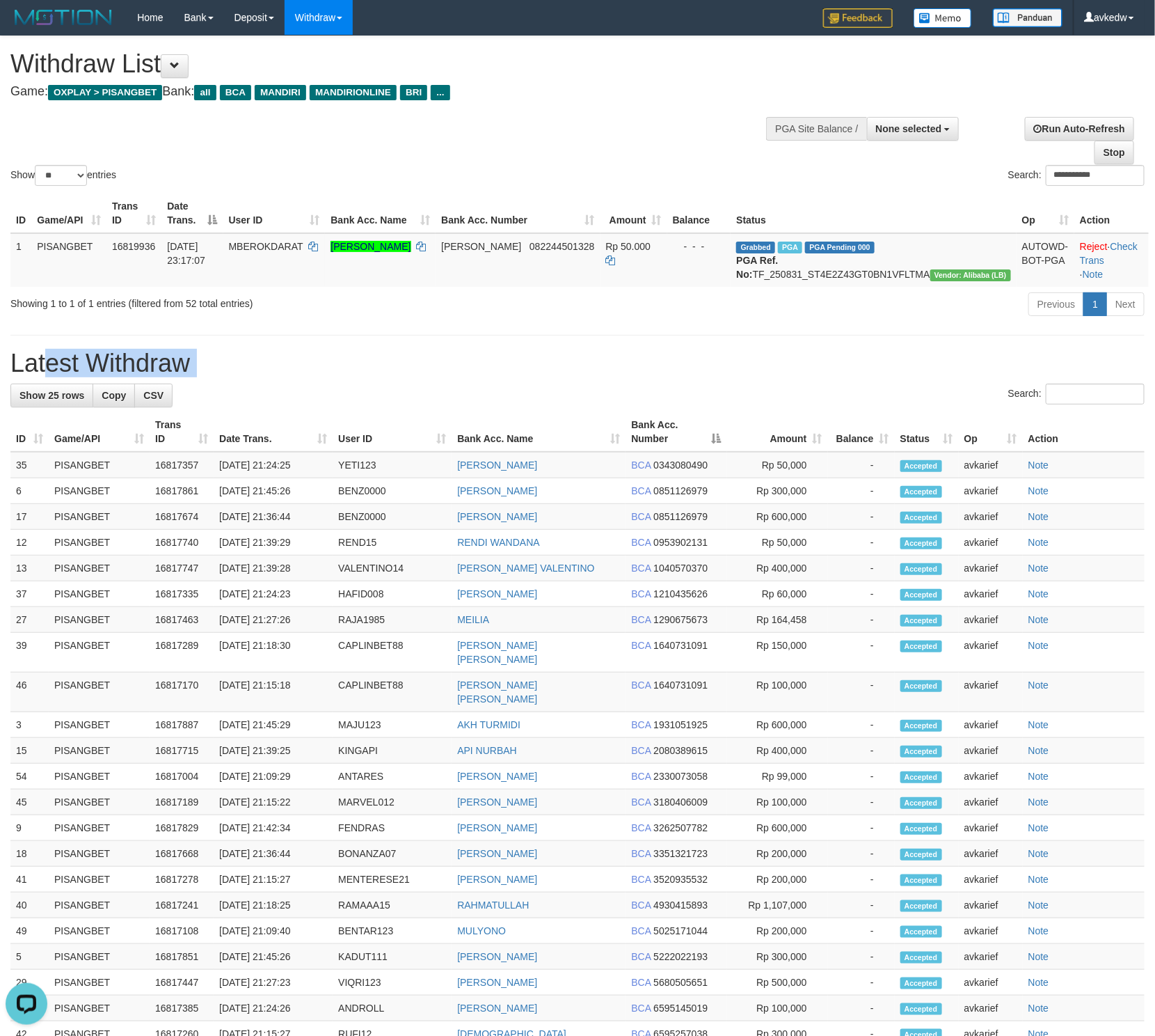
click at [124, 374] on h1 "Latest Withdraw" at bounding box center [578, 363] width 1135 height 28
click at [60, 375] on h1 "Latest Withdraw" at bounding box center [578, 363] width 1135 height 28
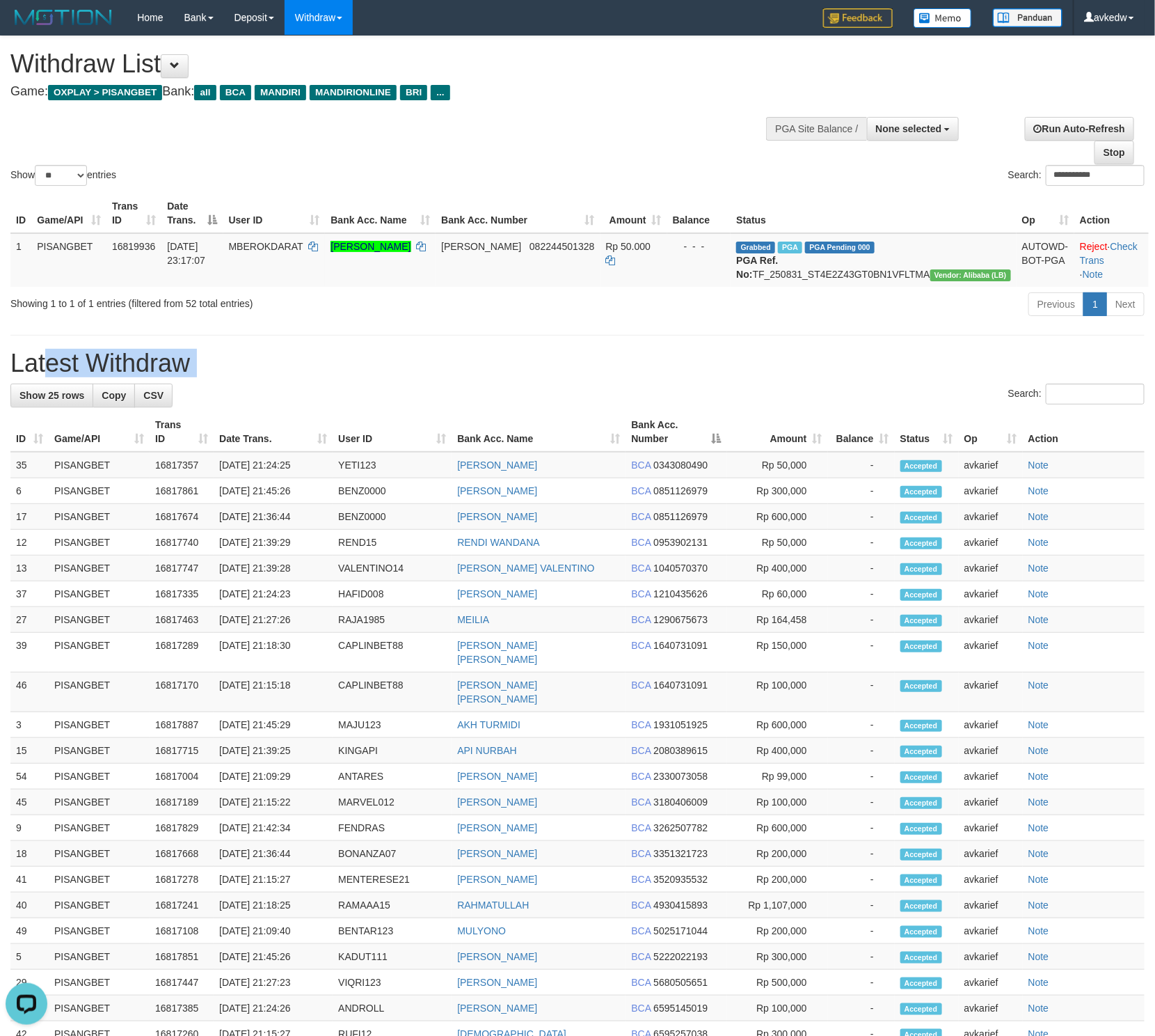
click at [60, 375] on h1 "Latest Withdraw" at bounding box center [578, 363] width 1135 height 28
click at [178, 377] on h1 "Latest Withdraw" at bounding box center [578, 363] width 1135 height 28
click at [195, 377] on h1 "Latest Withdraw" at bounding box center [578, 363] width 1135 height 28
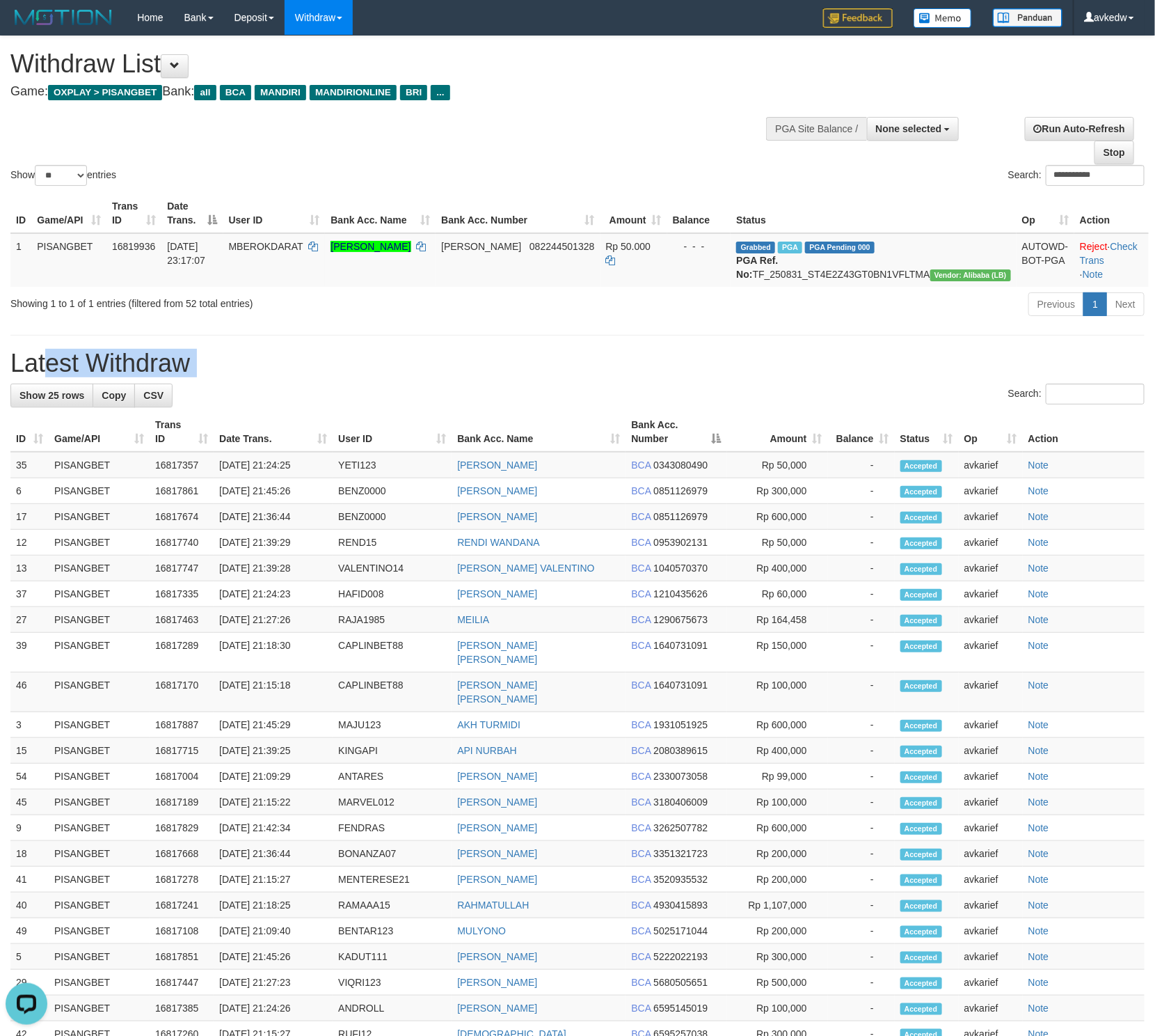
drag, startPoint x: 233, startPoint y: 378, endPoint x: 6, endPoint y: 383, distance: 227.1
click at [6, 383] on div "**********" at bounding box center [578, 626] width 1155 height 1181
click at [55, 377] on h1 "Latest Withdraw" at bounding box center [578, 363] width 1135 height 28
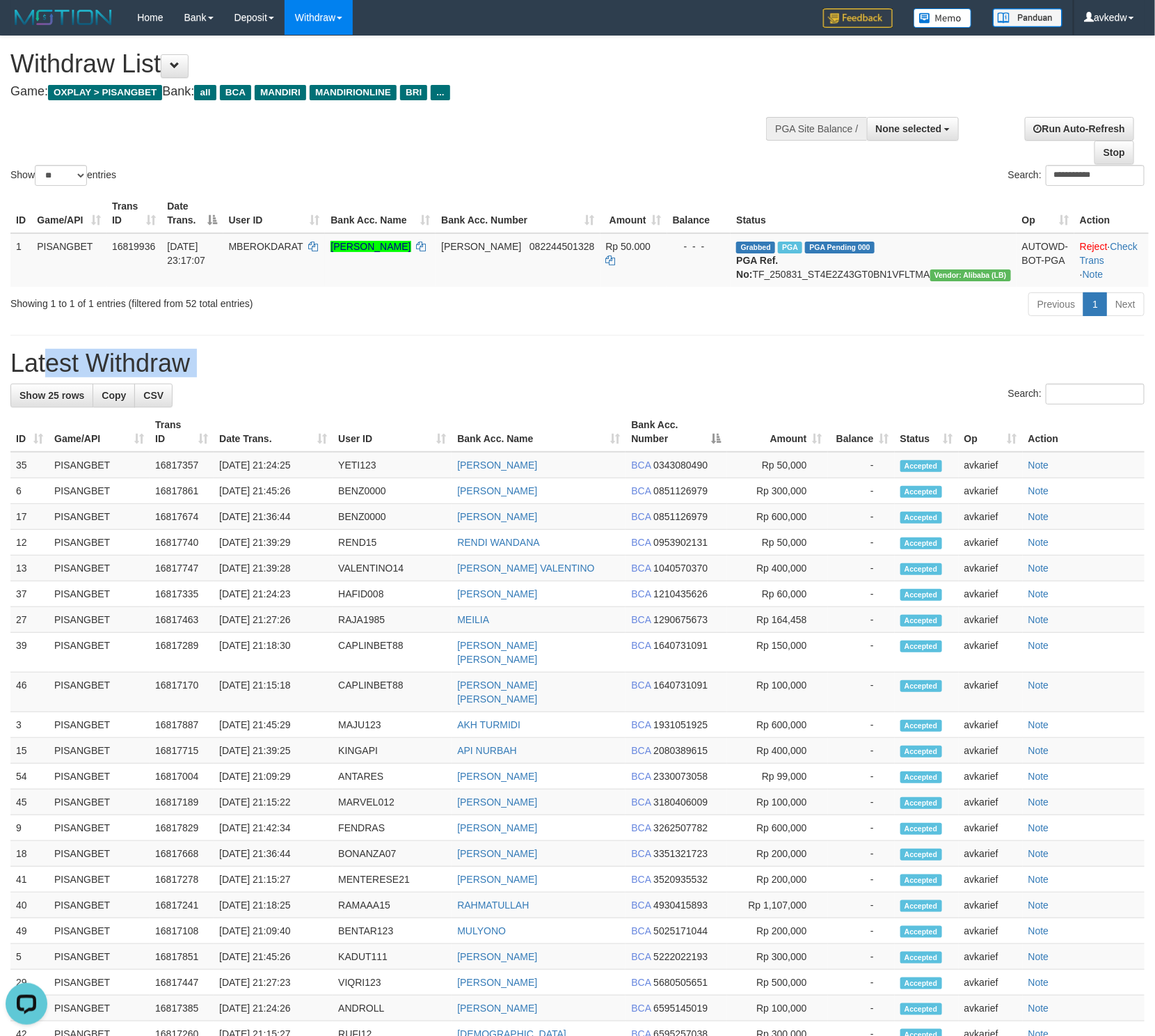
click at [151, 377] on h1 "Latest Withdraw" at bounding box center [578, 363] width 1135 height 28
click at [50, 377] on h1 "Latest Withdraw" at bounding box center [578, 363] width 1135 height 28
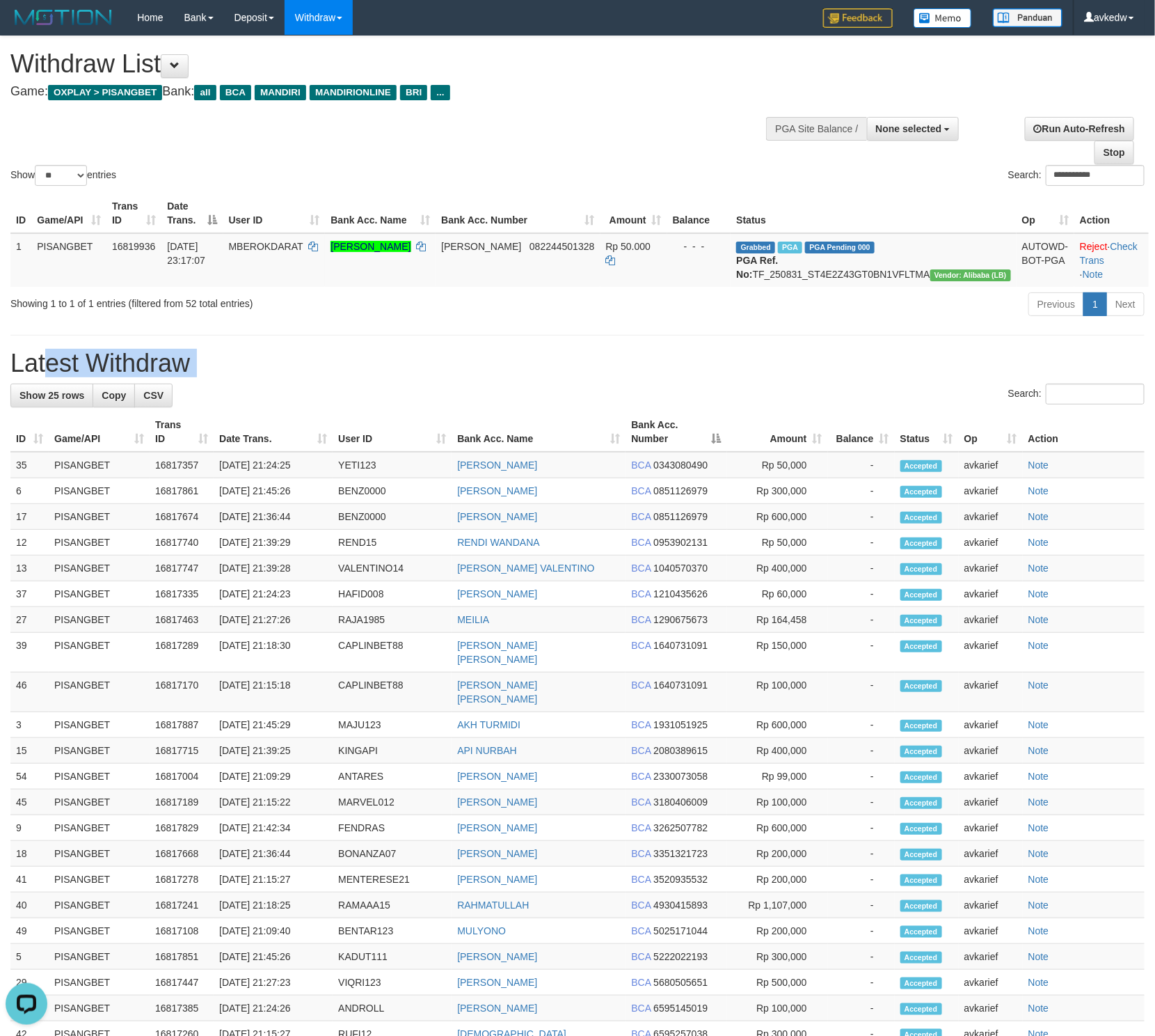
click at [50, 377] on h1 "Latest Withdraw" at bounding box center [578, 363] width 1135 height 28
click at [142, 370] on h1 "Latest Withdraw" at bounding box center [578, 363] width 1135 height 28
drag, startPoint x: 234, startPoint y: 387, endPoint x: 15, endPoint y: 380, distance: 219.1
click at [15, 377] on h1 "Latest Withdraw" at bounding box center [578, 363] width 1135 height 28
click at [17, 377] on h1 "Latest Withdraw" at bounding box center [578, 363] width 1135 height 28
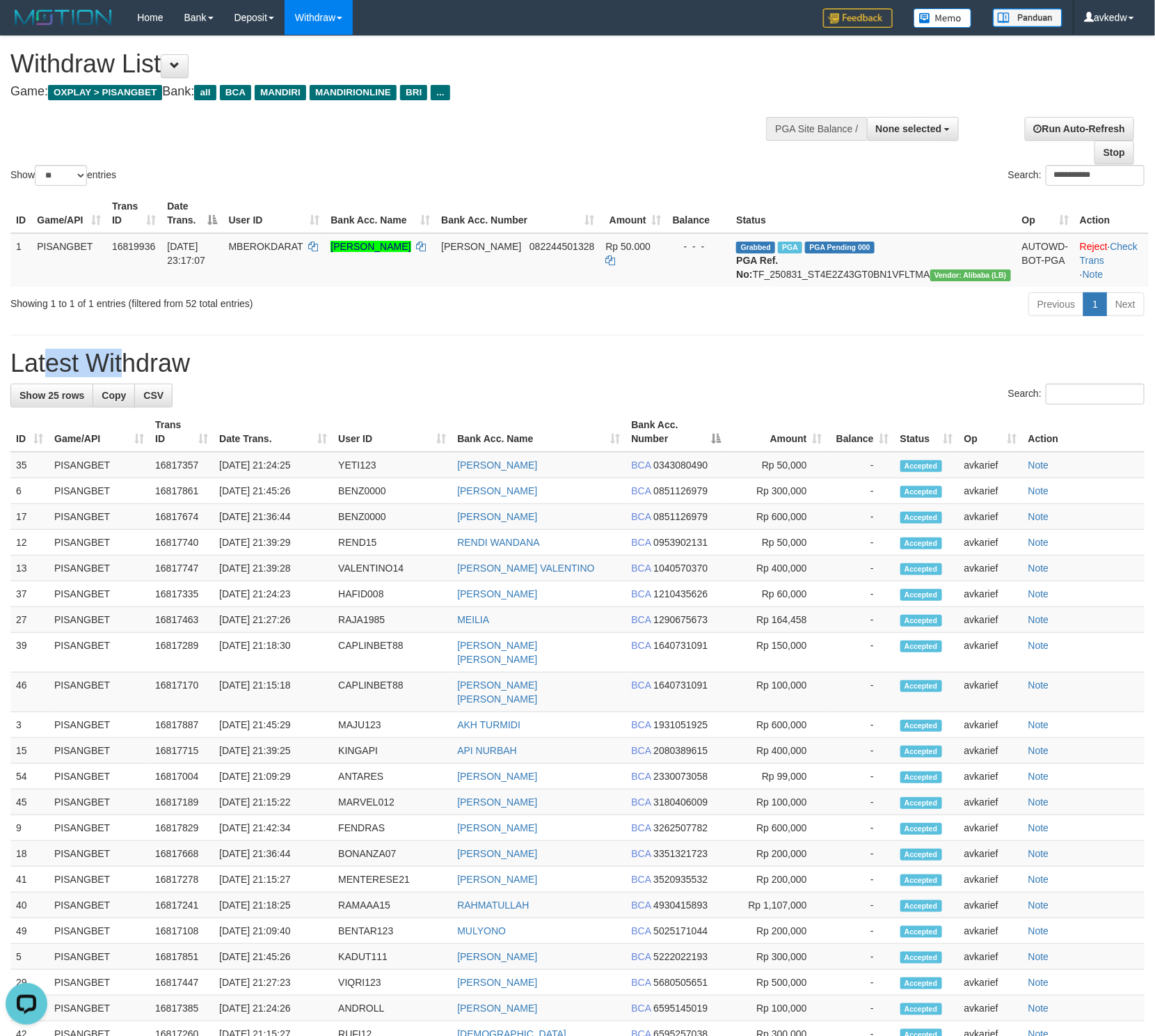
click at [17, 377] on h1 "Latest Withdraw" at bounding box center [578, 363] width 1135 height 28
click at [181, 377] on h1 "Latest Withdraw" at bounding box center [578, 363] width 1135 height 28
drag, startPoint x: 181, startPoint y: 380, endPoint x: 42, endPoint y: 380, distance: 139.0
click at [42, 377] on h1 "Latest Withdraw" at bounding box center [578, 363] width 1135 height 28
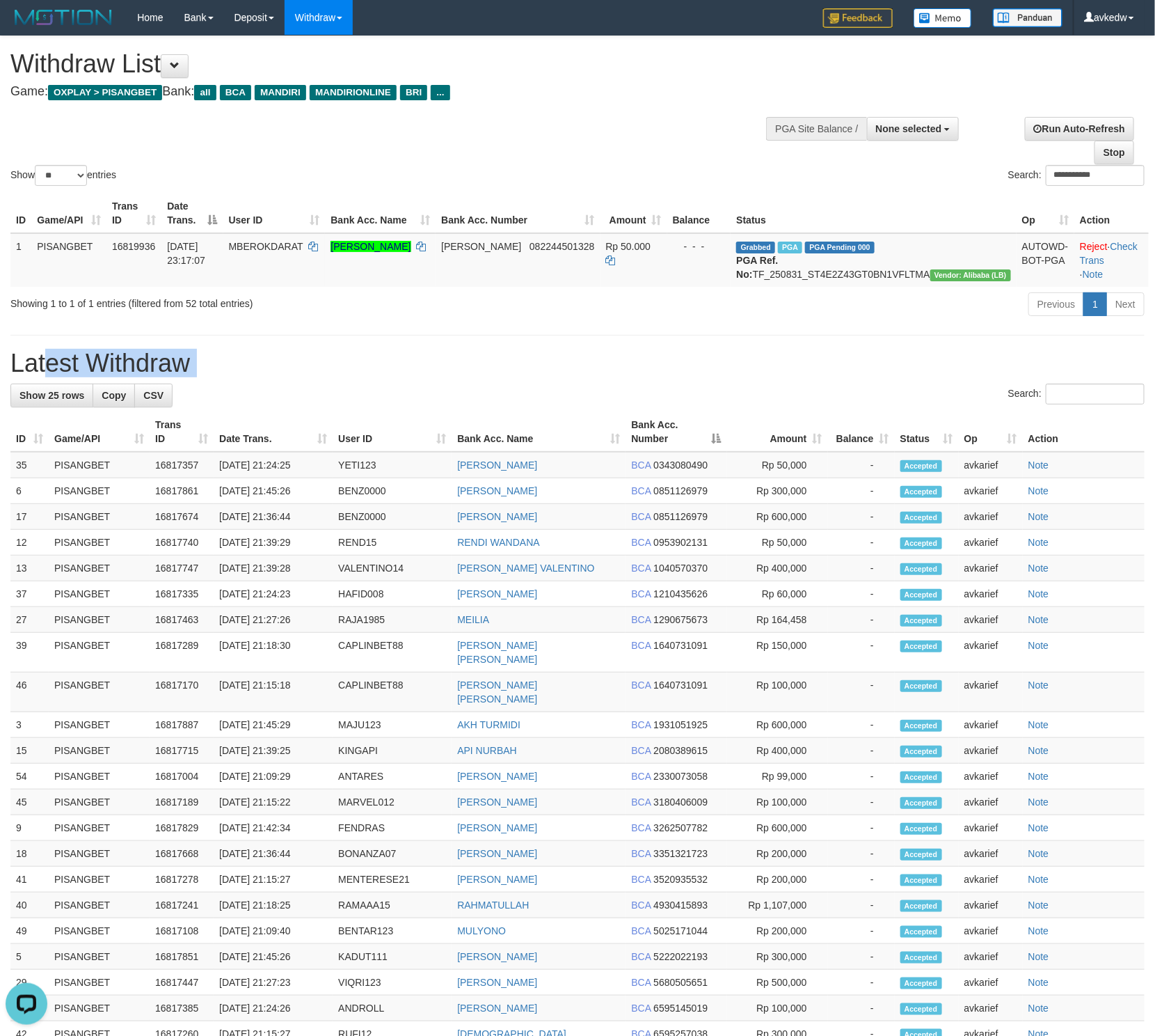
click at [40, 377] on h1 "Latest Withdraw" at bounding box center [578, 363] width 1135 height 28
click at [140, 377] on h1 "Latest Withdraw" at bounding box center [578, 363] width 1135 height 28
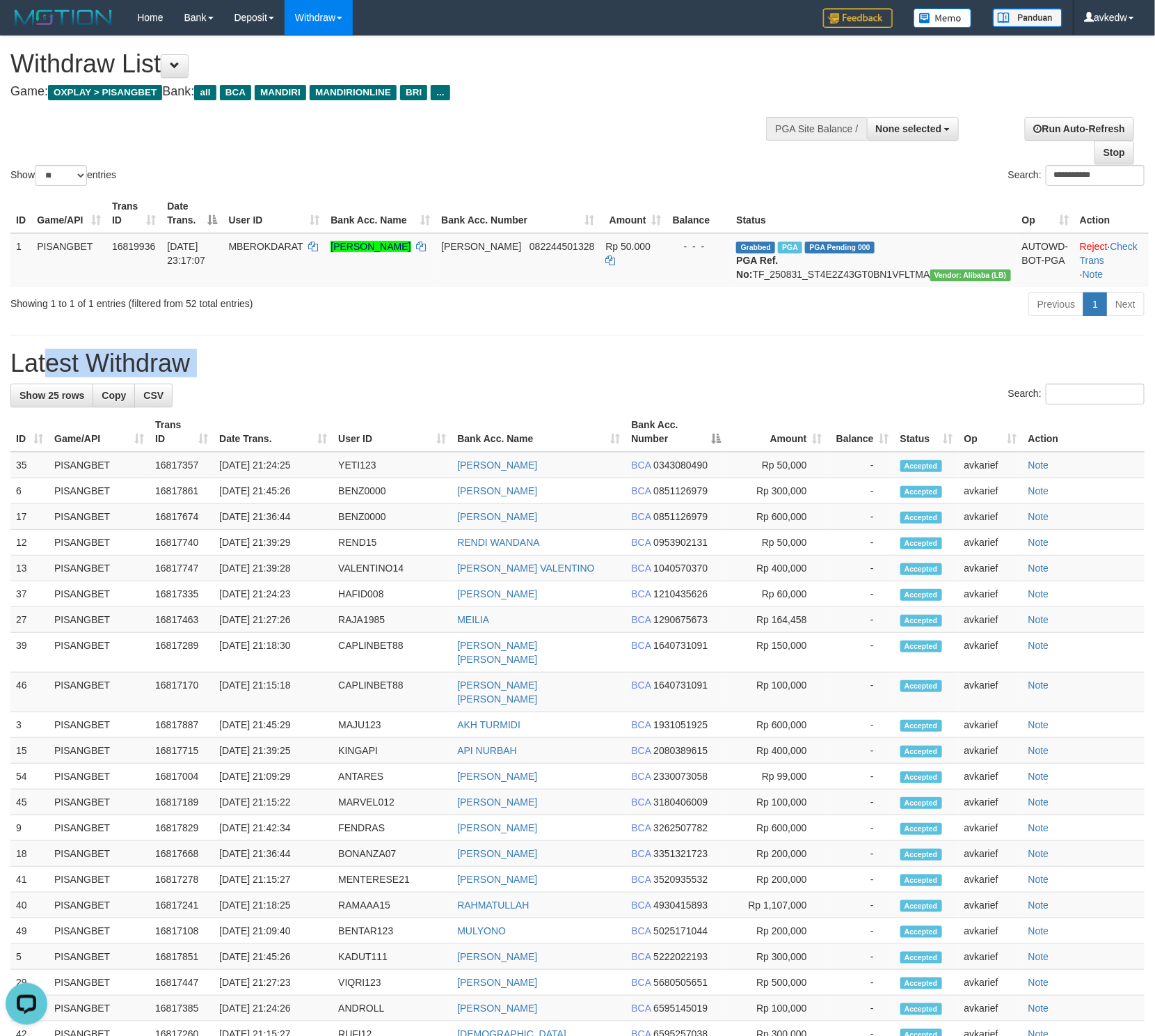
click at [140, 377] on h1 "Latest Withdraw" at bounding box center [578, 363] width 1135 height 28
click at [86, 375] on h1 "Latest Withdraw" at bounding box center [578, 363] width 1135 height 28
drag, startPoint x: 34, startPoint y: 372, endPoint x: 187, endPoint y: 372, distance: 153.0
click at [187, 372] on h1 "Latest Withdraw" at bounding box center [578, 363] width 1135 height 28
click at [234, 374] on h1 "Latest Withdraw" at bounding box center [578, 363] width 1135 height 28
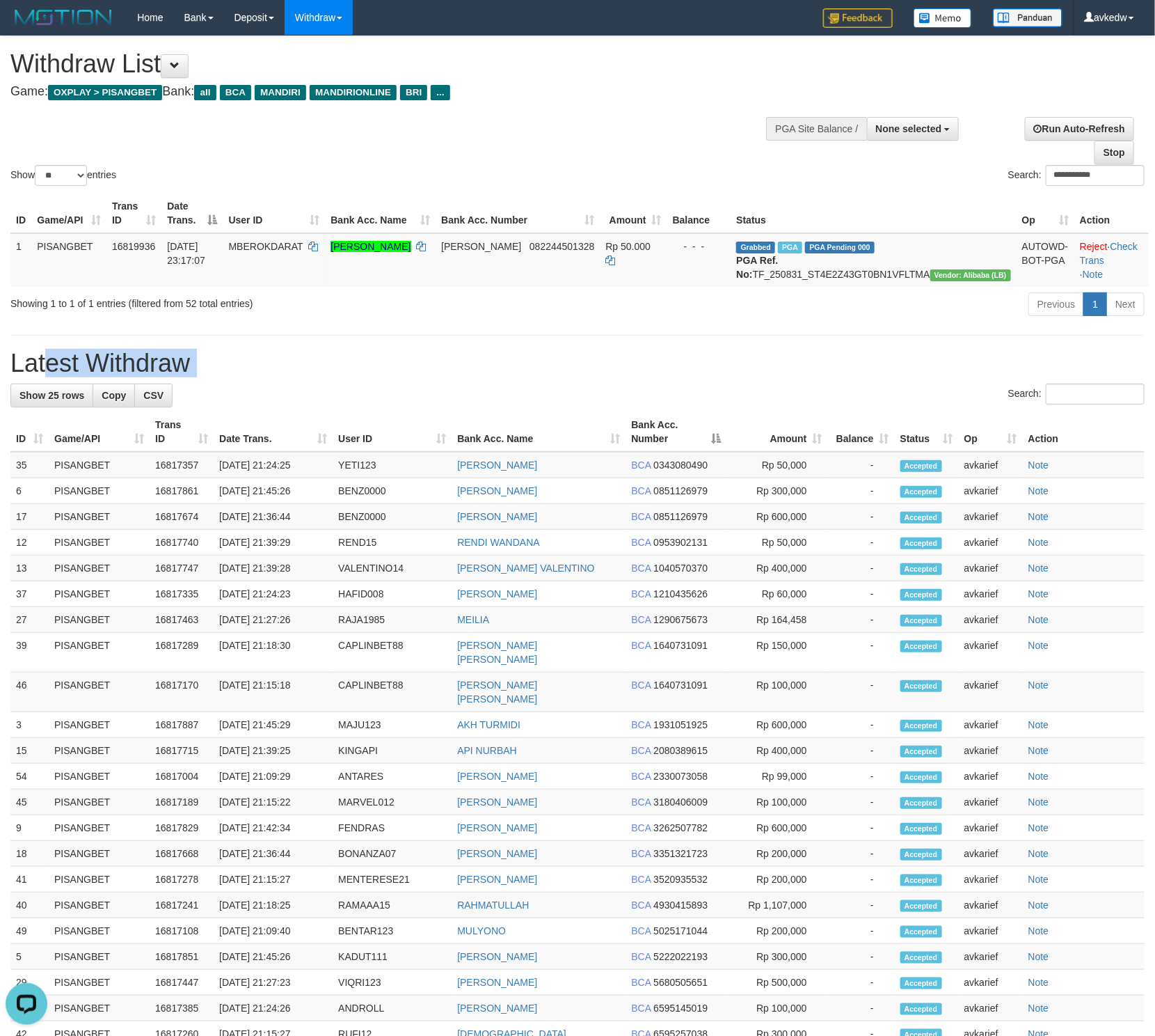
drag, startPoint x: 108, startPoint y: 376, endPoint x: 7, endPoint y: 376, distance: 101.0
click at [7, 376] on div "**********" at bounding box center [578, 626] width 1155 height 1181
click at [23, 377] on h1 "Latest Withdraw" at bounding box center [578, 363] width 1135 height 28
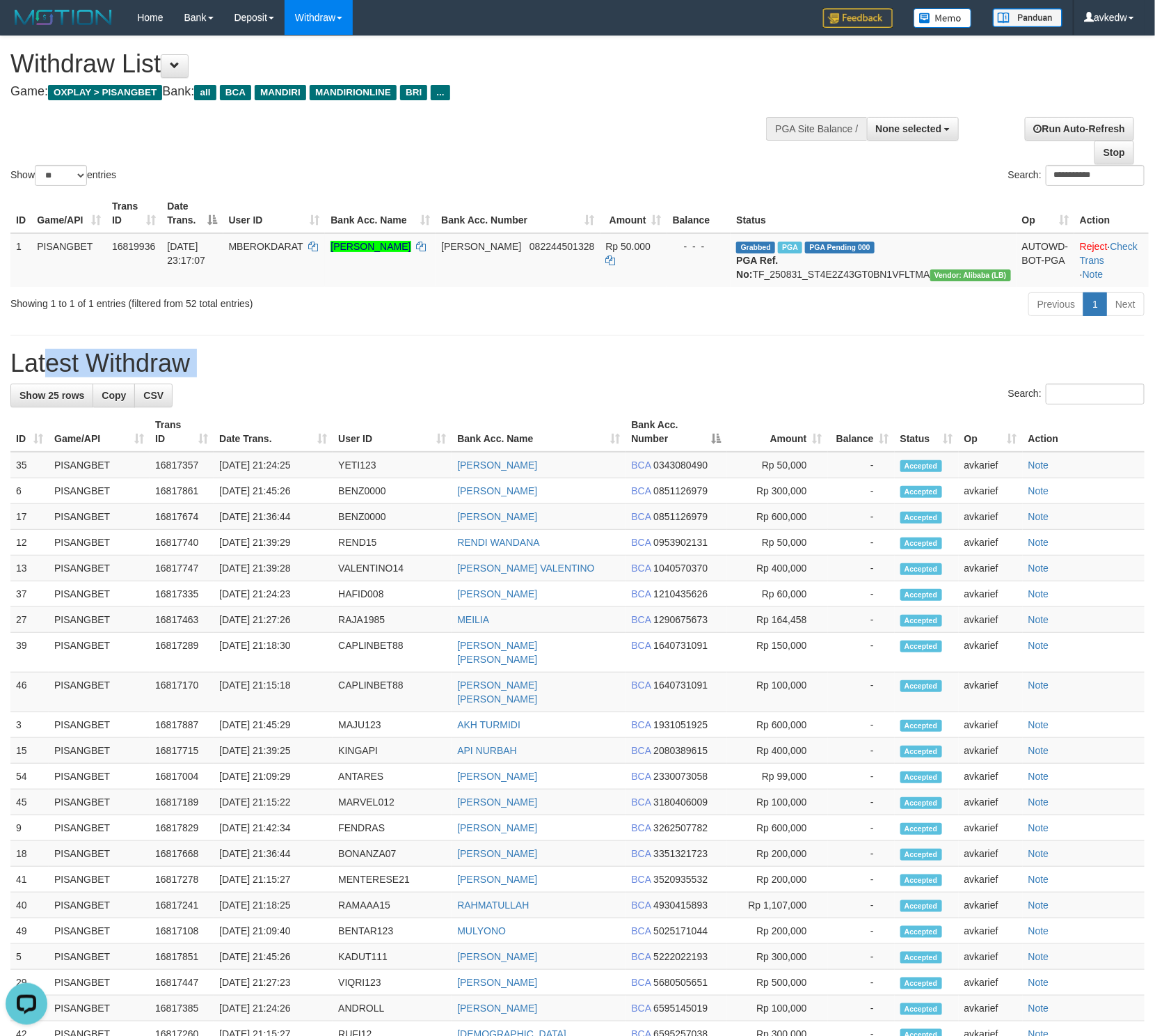
click at [78, 364] on div "**********" at bounding box center [578, 626] width 1155 height 1181
click at [649, 367] on h1 "Latest Withdraw" at bounding box center [578, 363] width 1135 height 28
click at [491, 377] on h1 "Latest Withdraw" at bounding box center [578, 363] width 1135 height 28
drag, startPoint x: 89, startPoint y: 383, endPoint x: 9, endPoint y: 390, distance: 80.3
click at [9, 390] on div "**********" at bounding box center [578, 626] width 1155 height 1181
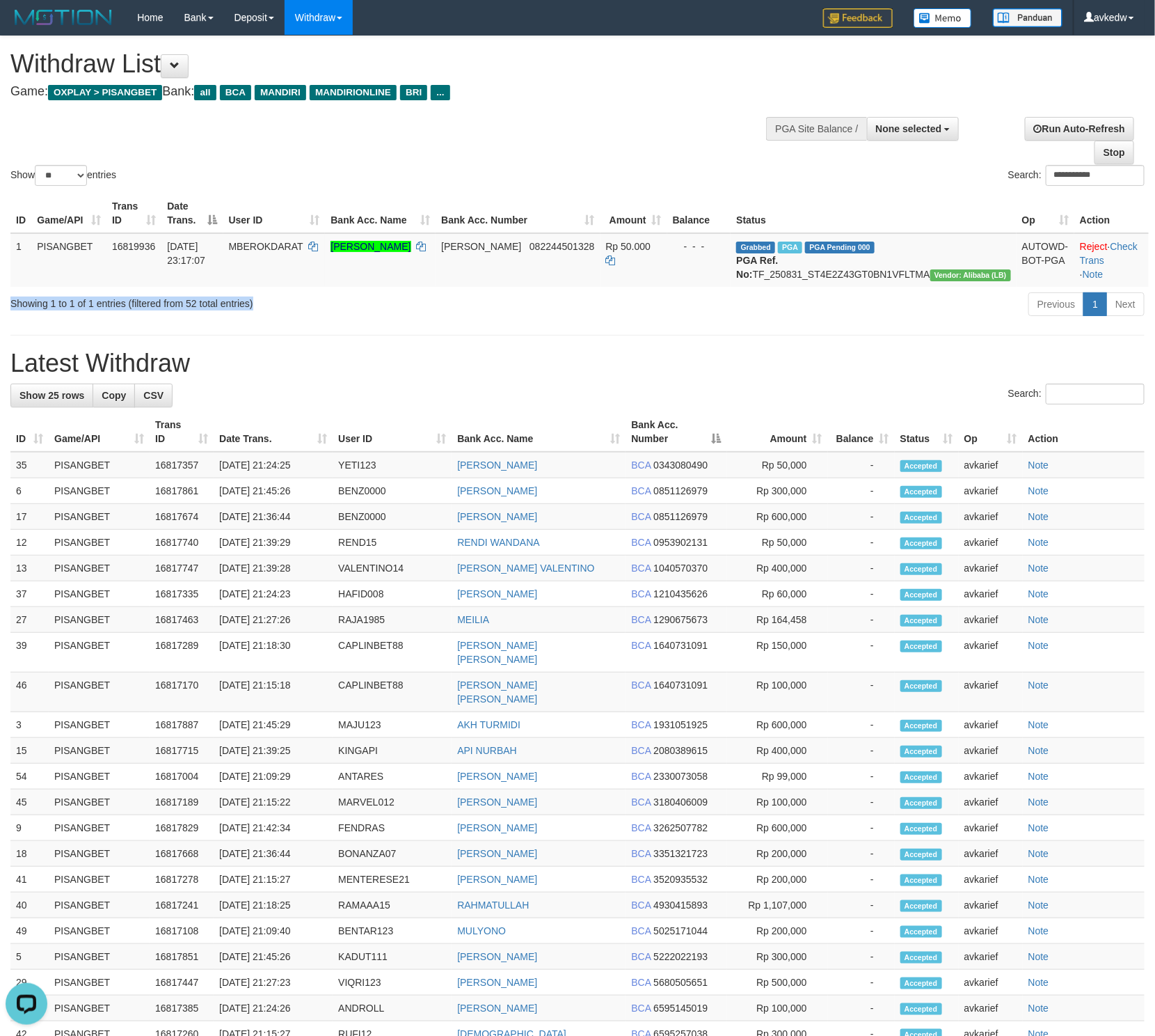
drag, startPoint x: 289, startPoint y: 319, endPoint x: 7, endPoint y: 310, distance: 282.1
click at [7, 310] on div "Showing 1 to 1 of 1 entries (filtered from 52 total entries)" at bounding box center [240, 301] width 481 height 20
click at [102, 321] on div "Showing 1 to 1 of 1 entries (filtered from 52 total entries) Previous 1 Next" at bounding box center [578, 306] width 1155 height 30
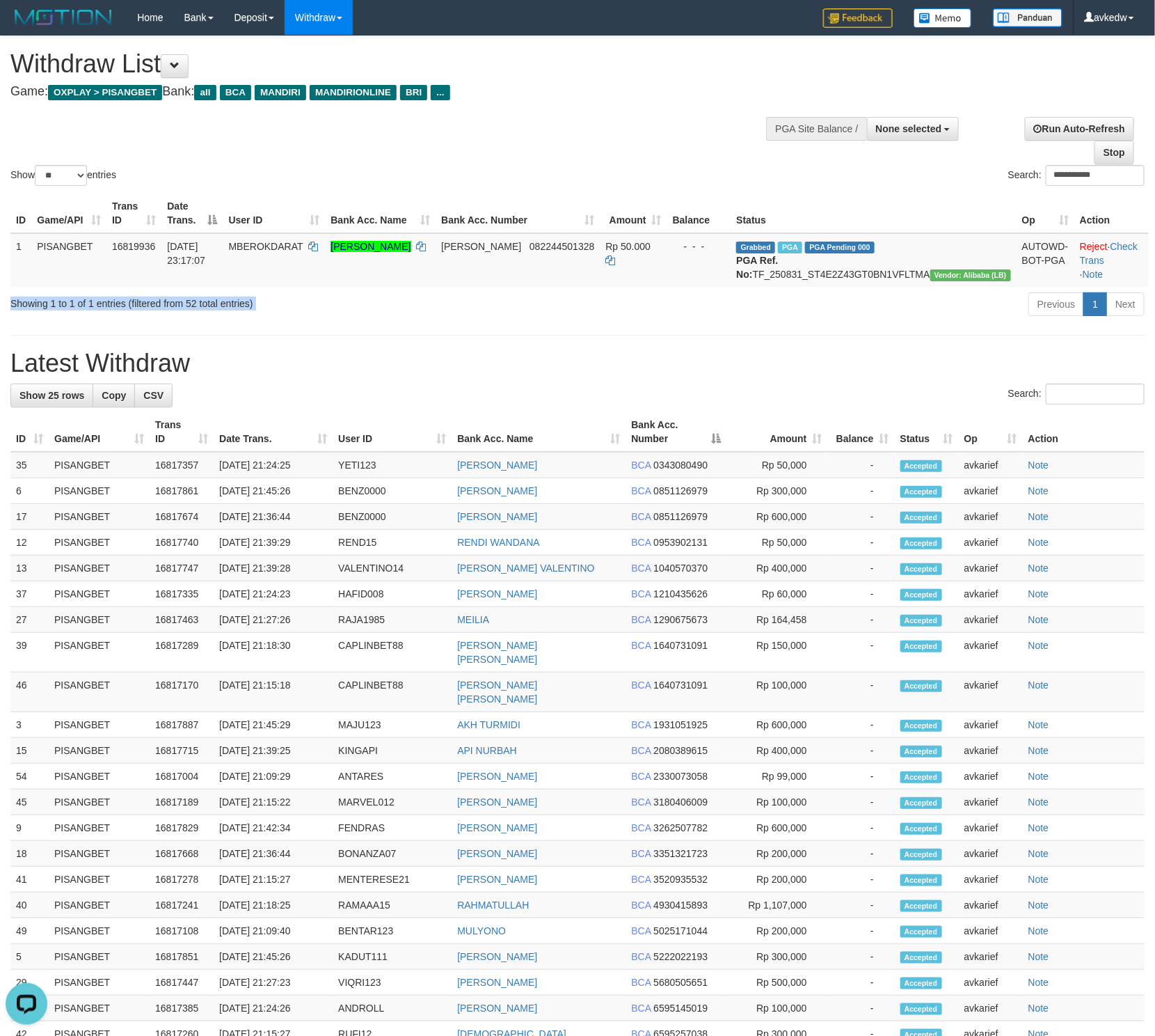
click at [102, 321] on div "Showing 1 to 1 of 1 entries (filtered from 52 total entries) Previous 1 Next" at bounding box center [578, 306] width 1155 height 30
click at [88, 377] on h1 "Latest Withdraw" at bounding box center [578, 363] width 1135 height 28
click at [105, 310] on div "Showing 1 to 1 of 1 entries (filtered from 52 total entries)" at bounding box center [240, 301] width 461 height 20
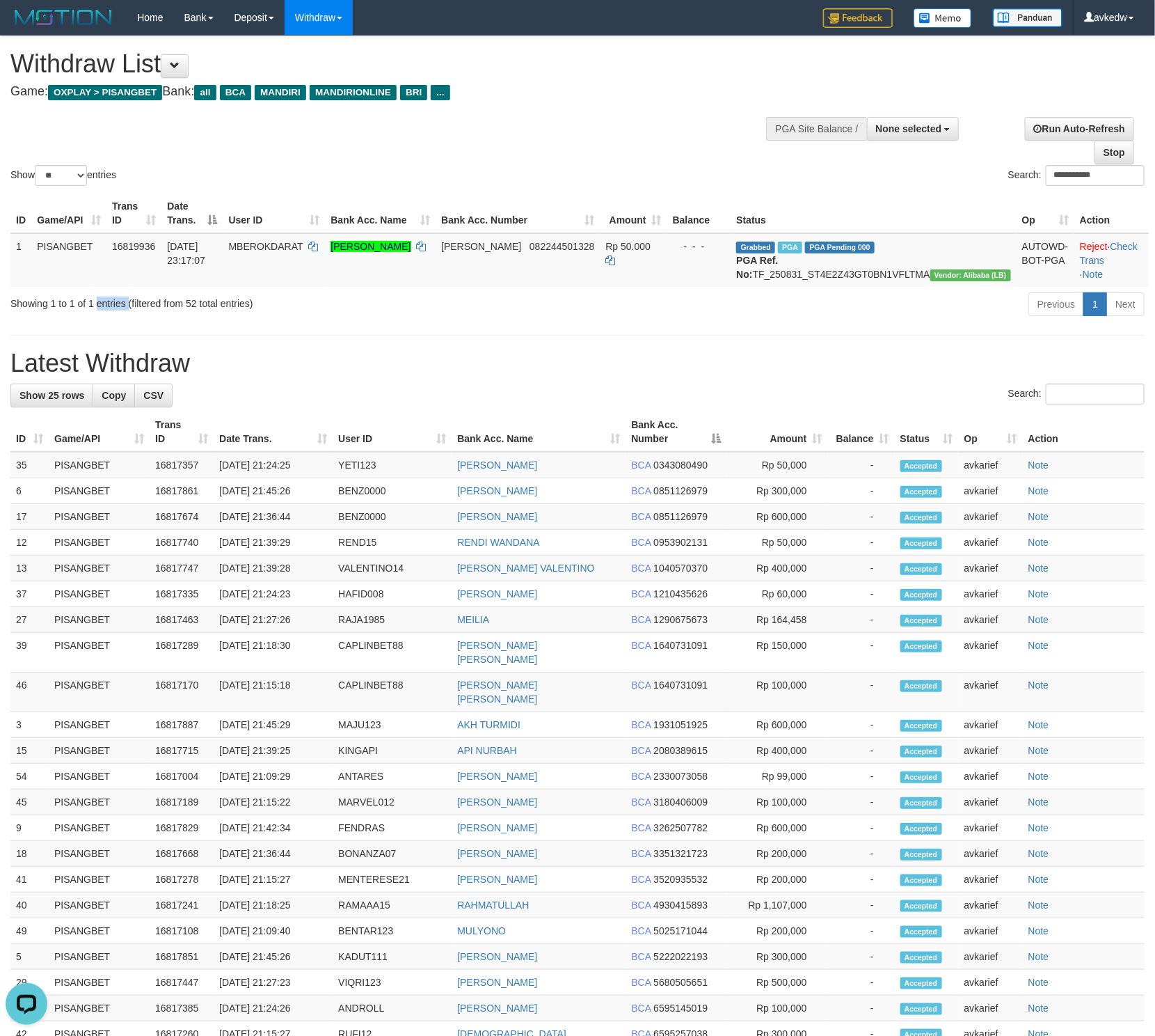
click at [105, 310] on div "Showing 1 to 1 of 1 entries (filtered from 52 total entries)" at bounding box center [240, 301] width 461 height 20
click at [93, 377] on h1 "Latest Withdraw" at bounding box center [578, 363] width 1135 height 28
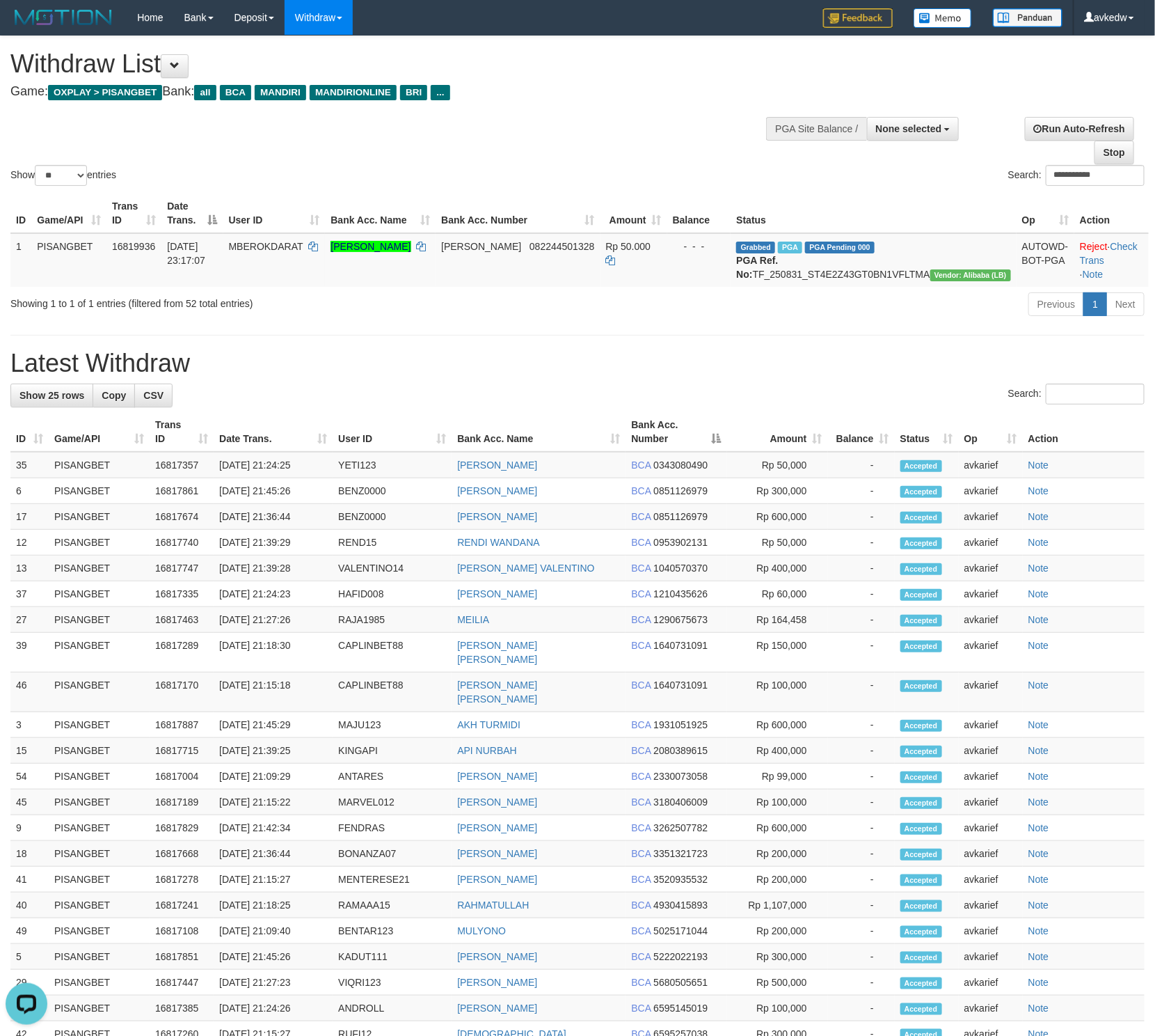
click at [95, 310] on div "Showing 1 to 1 of 1 entries (filtered from 52 total entries)" at bounding box center [240, 301] width 461 height 20
click at [83, 364] on div "**********" at bounding box center [578, 626] width 1155 height 1181
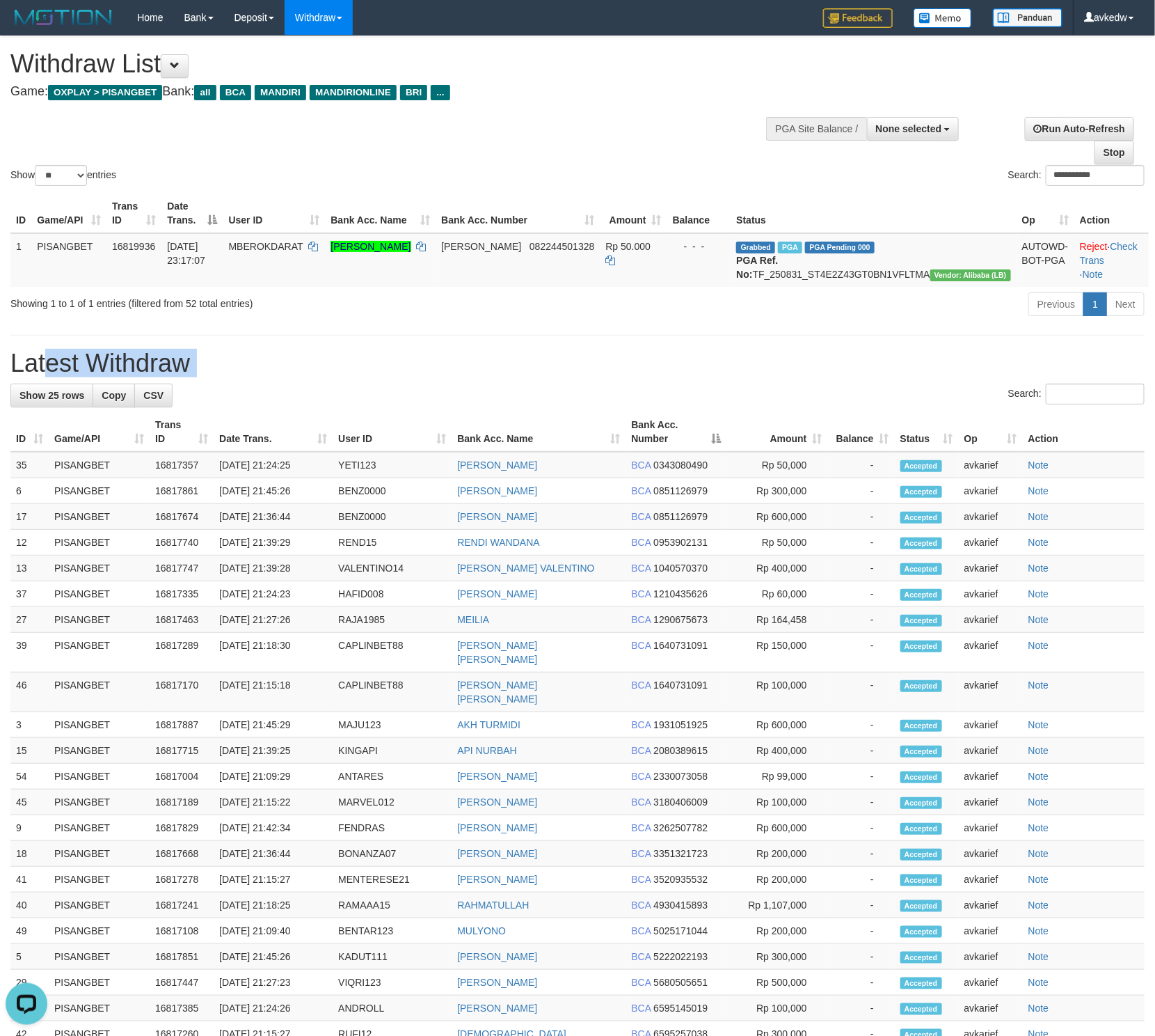
click at [83, 364] on div "**********" at bounding box center [578, 626] width 1155 height 1181
click at [76, 377] on h1 "Latest Withdraw" at bounding box center [578, 363] width 1135 height 28
click at [98, 310] on div "Showing 1 to 1 of 1 entries (filtered from 52 total entries)" at bounding box center [240, 301] width 461 height 20
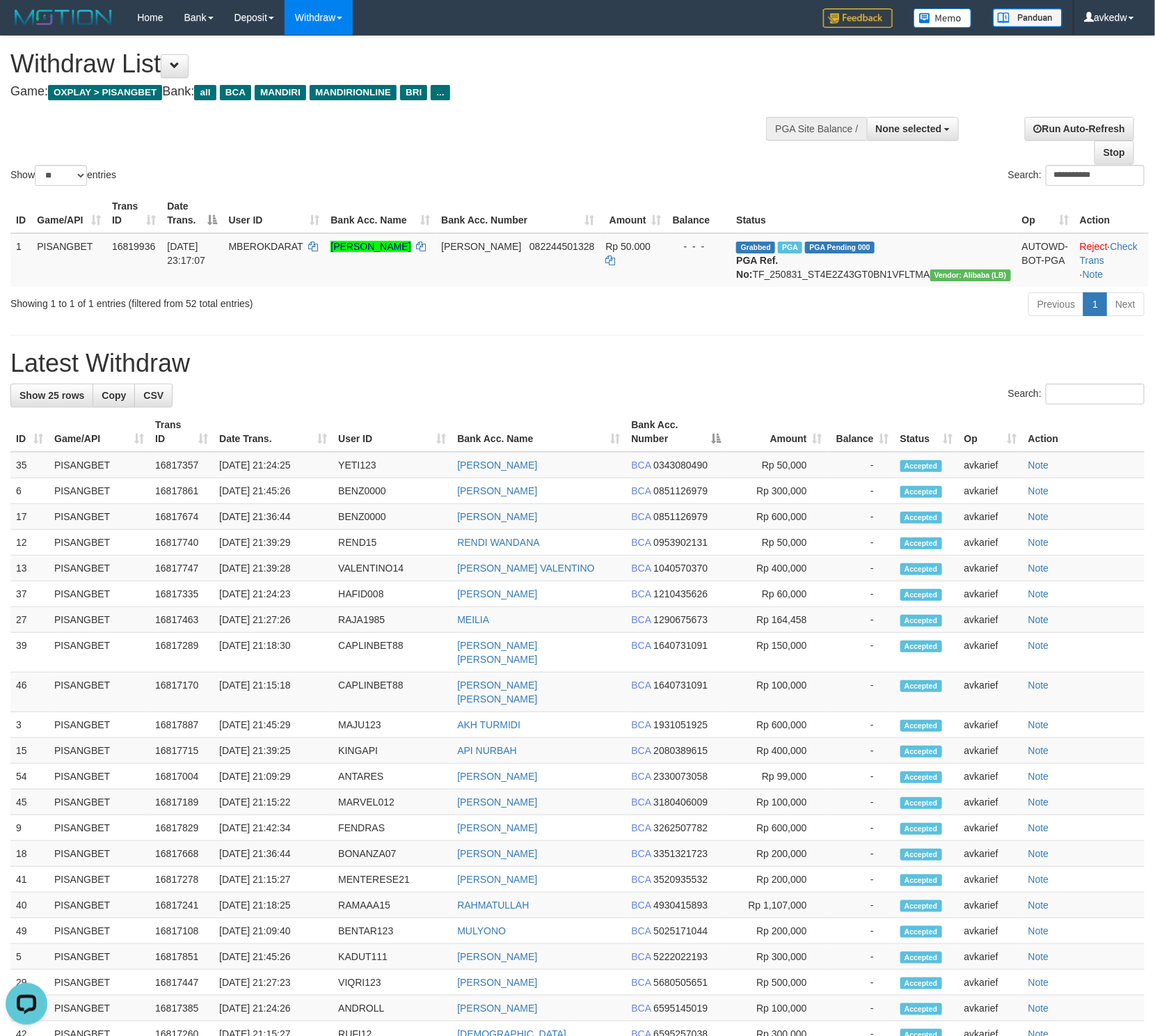
click at [99, 365] on h1 "Latest Withdraw" at bounding box center [578, 363] width 1135 height 28
click at [83, 321] on div "Showing 1 to 1 of 1 entries (filtered from 52 total entries) Previous 1 Next" at bounding box center [578, 306] width 1155 height 30
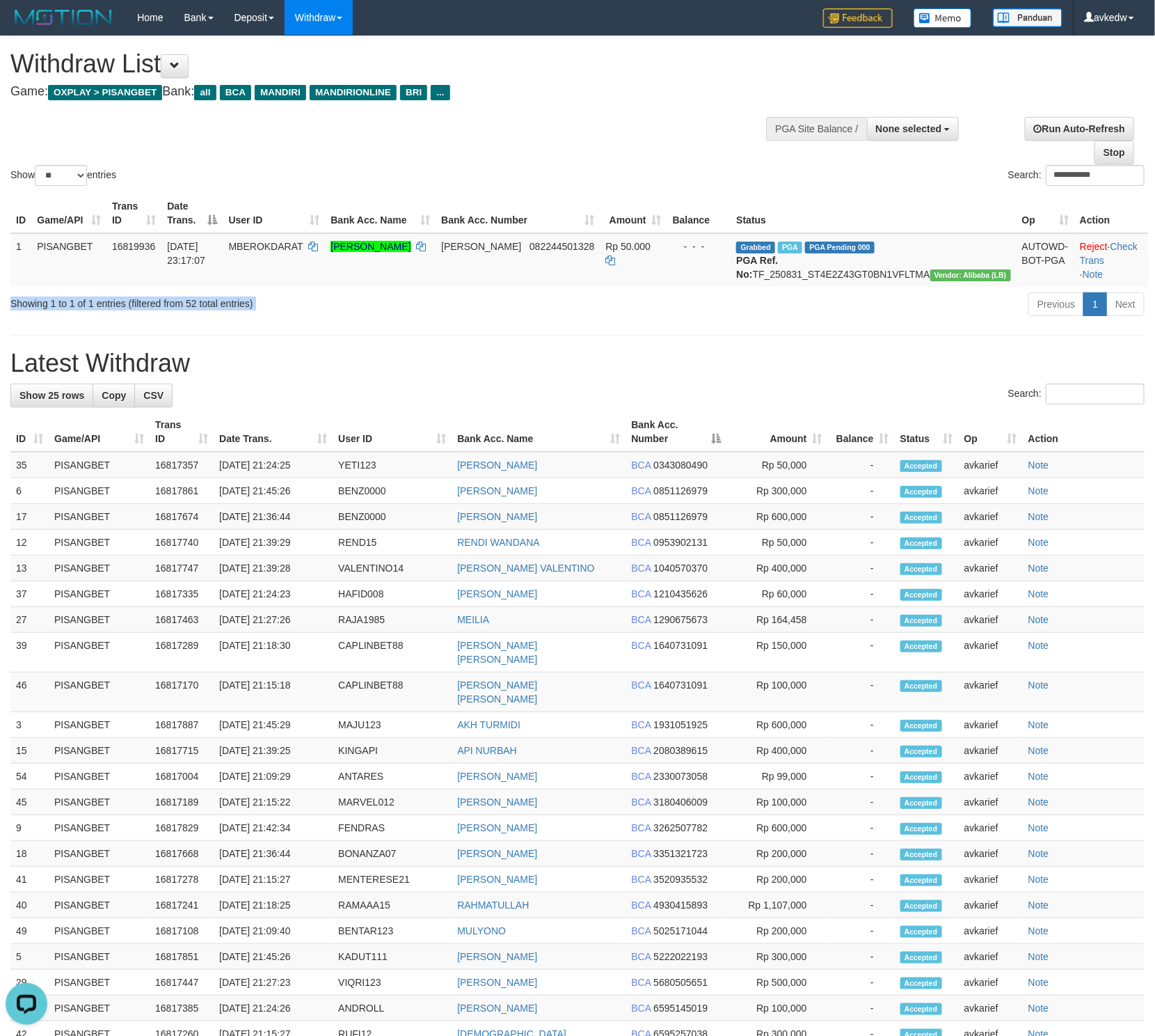
click at [83, 321] on div "Showing 1 to 1 of 1 entries (filtered from 52 total entries) Previous 1 Next" at bounding box center [578, 306] width 1155 height 30
click at [96, 377] on h1 "Latest Withdraw" at bounding box center [578, 363] width 1135 height 28
click at [223, 360] on div "**********" at bounding box center [578, 626] width 1155 height 1181
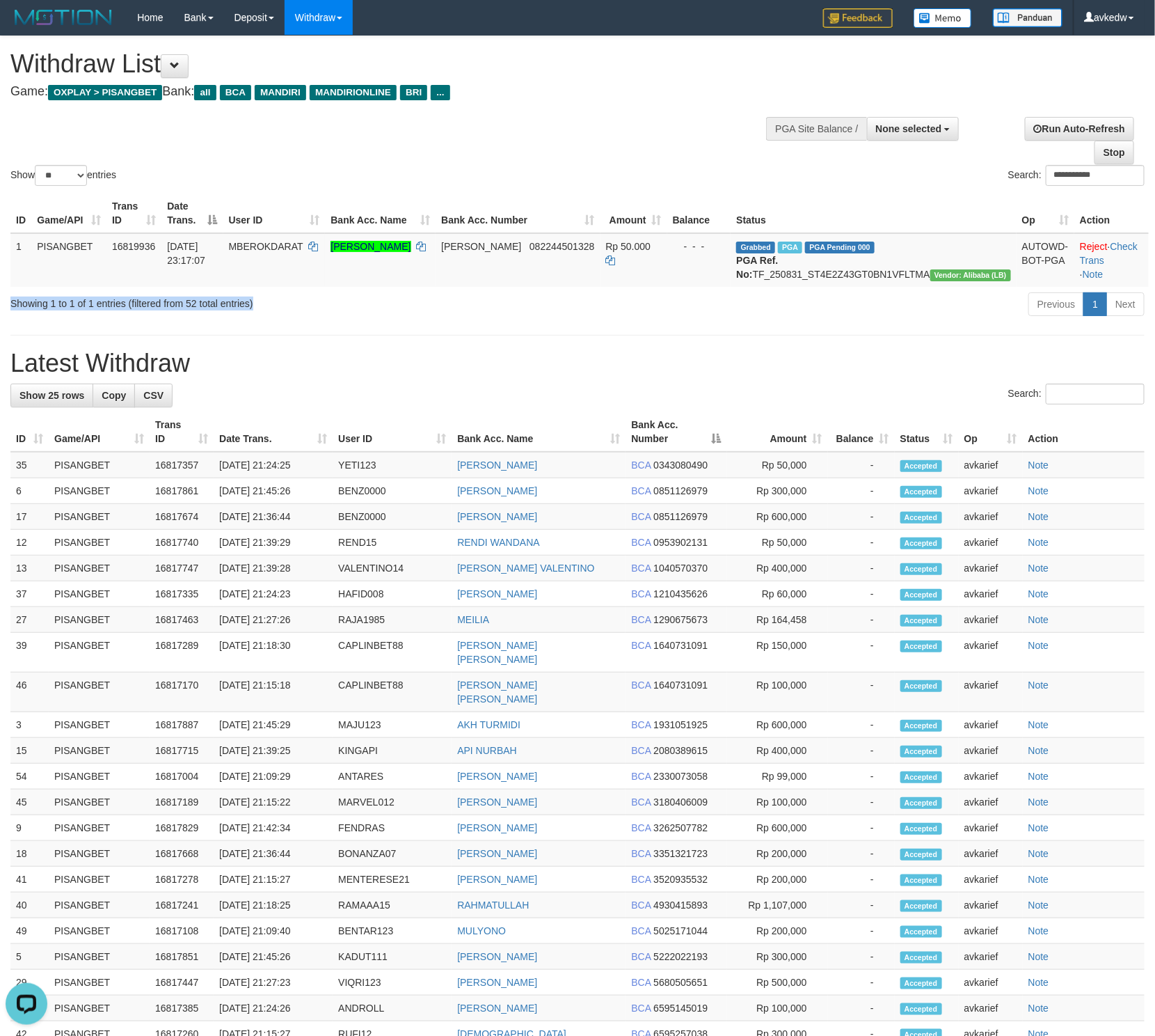
drag, startPoint x: 284, startPoint y: 318, endPoint x: 9, endPoint y: 325, distance: 275.1
click at [9, 321] on div "Showing 1 to 1 of 1 entries (filtered from 52 total entries) Previous 1 Next" at bounding box center [578, 306] width 1155 height 30
click at [88, 357] on div "**********" at bounding box center [578, 626] width 1155 height 1181
click at [518, 348] on div "**********" at bounding box center [578, 626] width 1155 height 1181
drag, startPoint x: 1092, startPoint y: 180, endPoint x: 740, endPoint y: 181, distance: 352.0
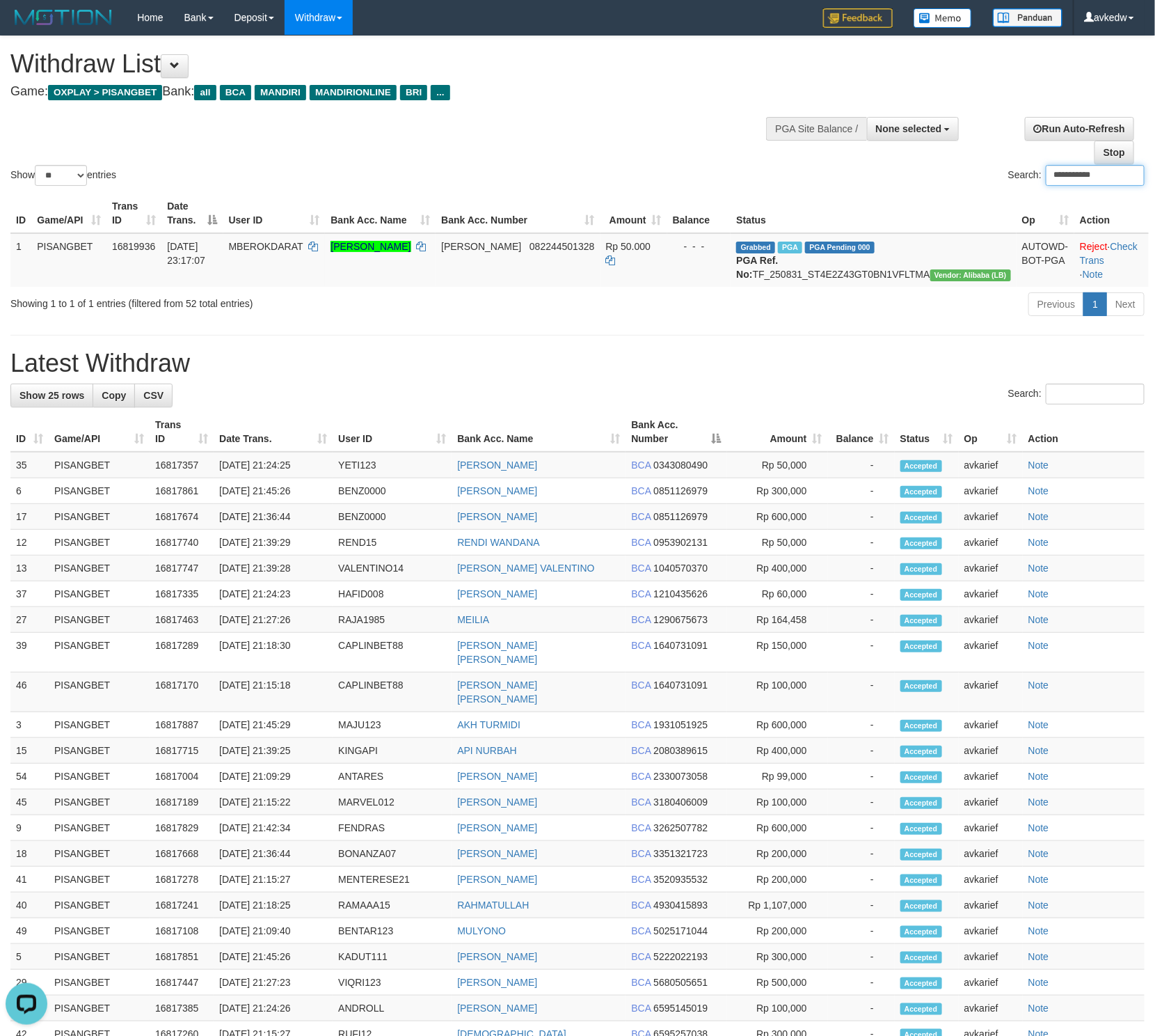
click at [740, 181] on div "**********" at bounding box center [866, 177] width 557 height 25
paste input "search"
drag, startPoint x: 1096, startPoint y: 172, endPoint x: 750, endPoint y: 178, distance: 346.1
click at [750, 178] on div "Search: ********" at bounding box center [866, 177] width 557 height 25
paste input "*"
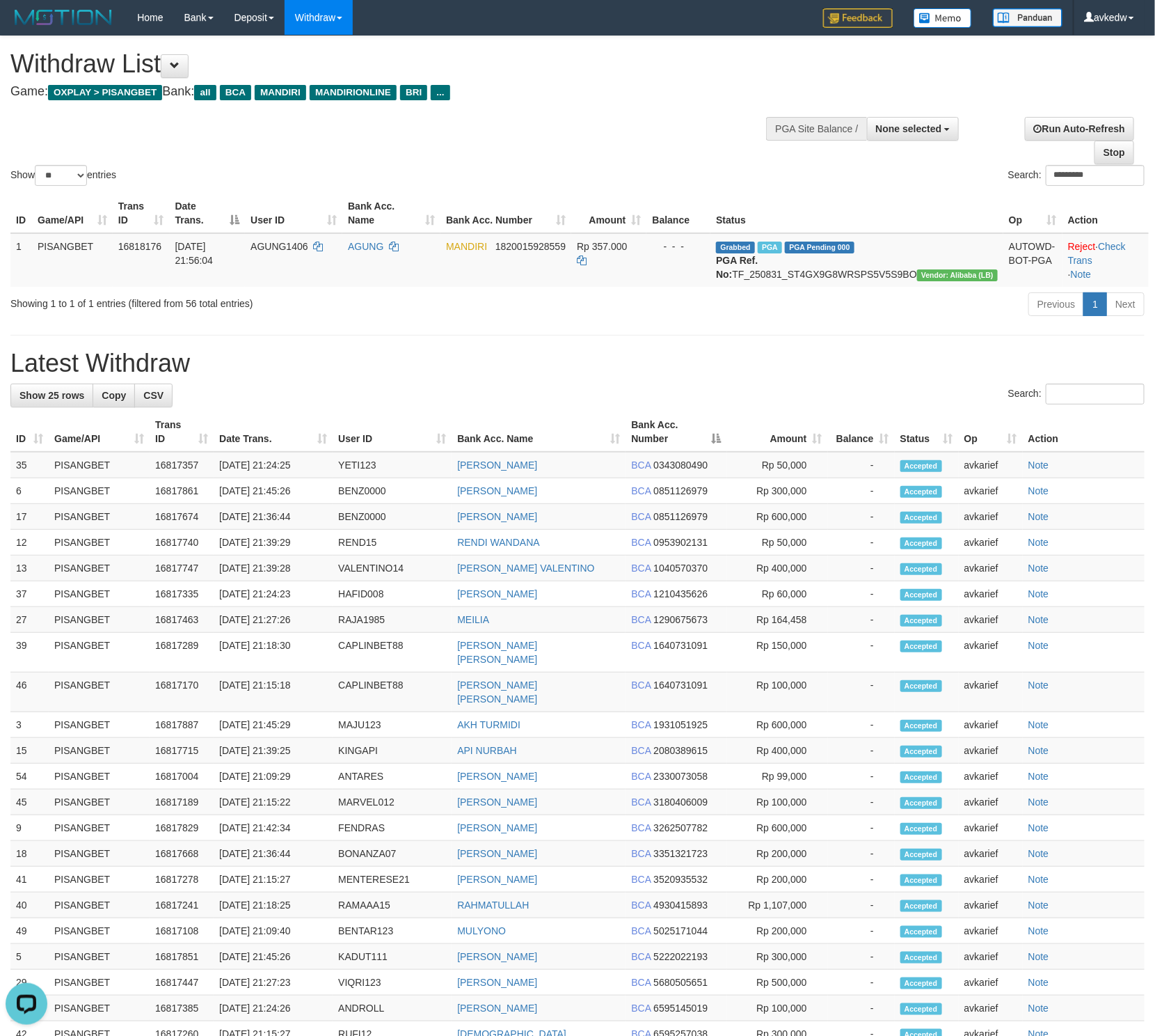
click at [520, 372] on h1 "Latest Withdraw" at bounding box center [578, 363] width 1135 height 28
drag, startPoint x: 1084, startPoint y: 176, endPoint x: 733, endPoint y: 181, distance: 351.0
click at [737, 177] on div "Search: *********" at bounding box center [866, 177] width 557 height 25
paste input "search"
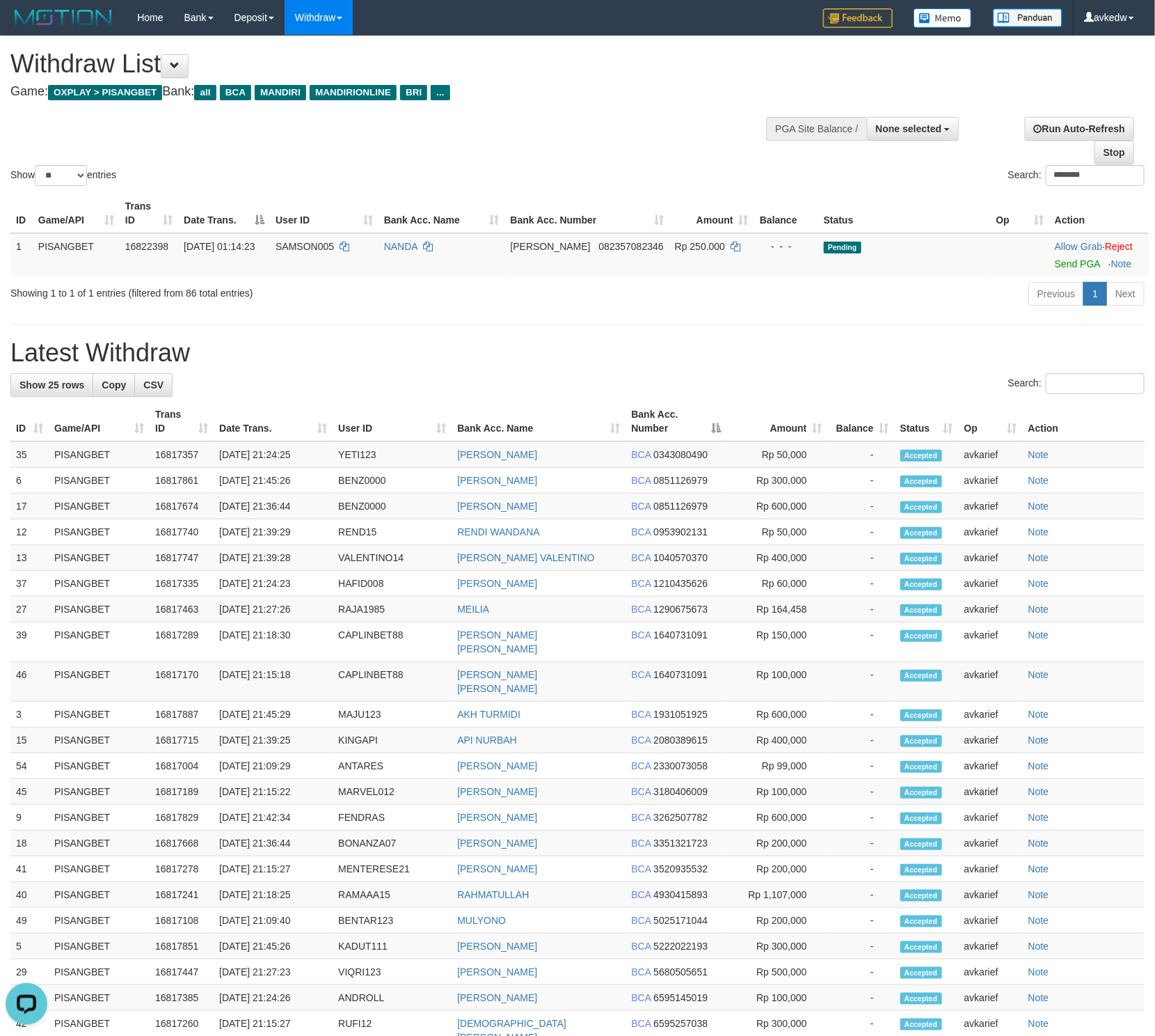
click at [380, 356] on h1 "Latest Withdraw" at bounding box center [578, 353] width 1135 height 28
drag, startPoint x: 1086, startPoint y: 176, endPoint x: 778, endPoint y: 194, distance: 308.5
click at [790, 193] on div "Show ** ** ** *** entries Search: ******** ID Game/API Trans ID Date Trans. Use…" at bounding box center [578, 172] width 1135 height 273
paste input "***"
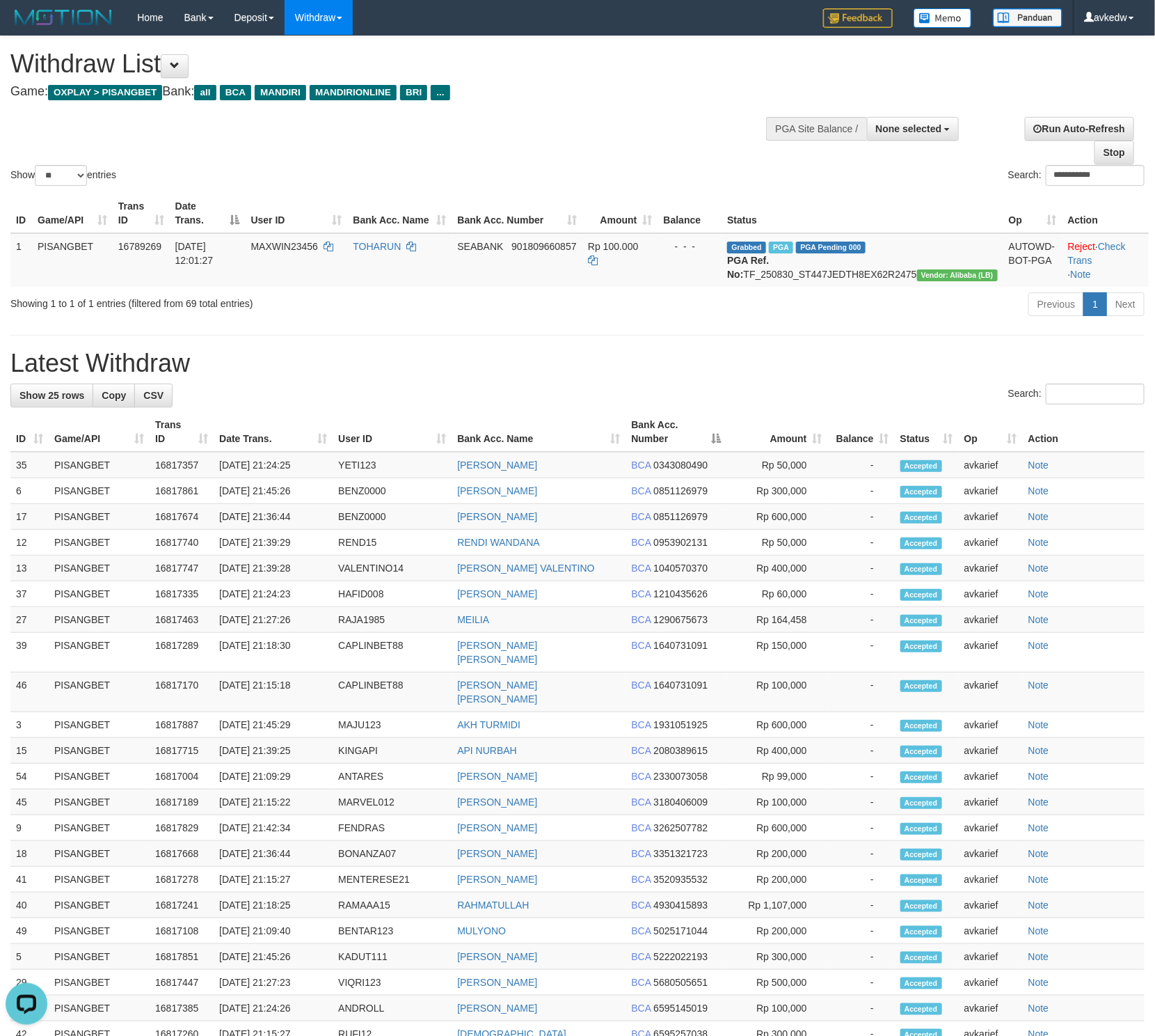
click at [382, 365] on h1 "Latest Withdraw" at bounding box center [578, 363] width 1135 height 28
drag, startPoint x: 1095, startPoint y: 178, endPoint x: 572, endPoint y: 177, distance: 523.0
click at [622, 165] on div "**********" at bounding box center [866, 177] width 557 height 25
paste input "search"
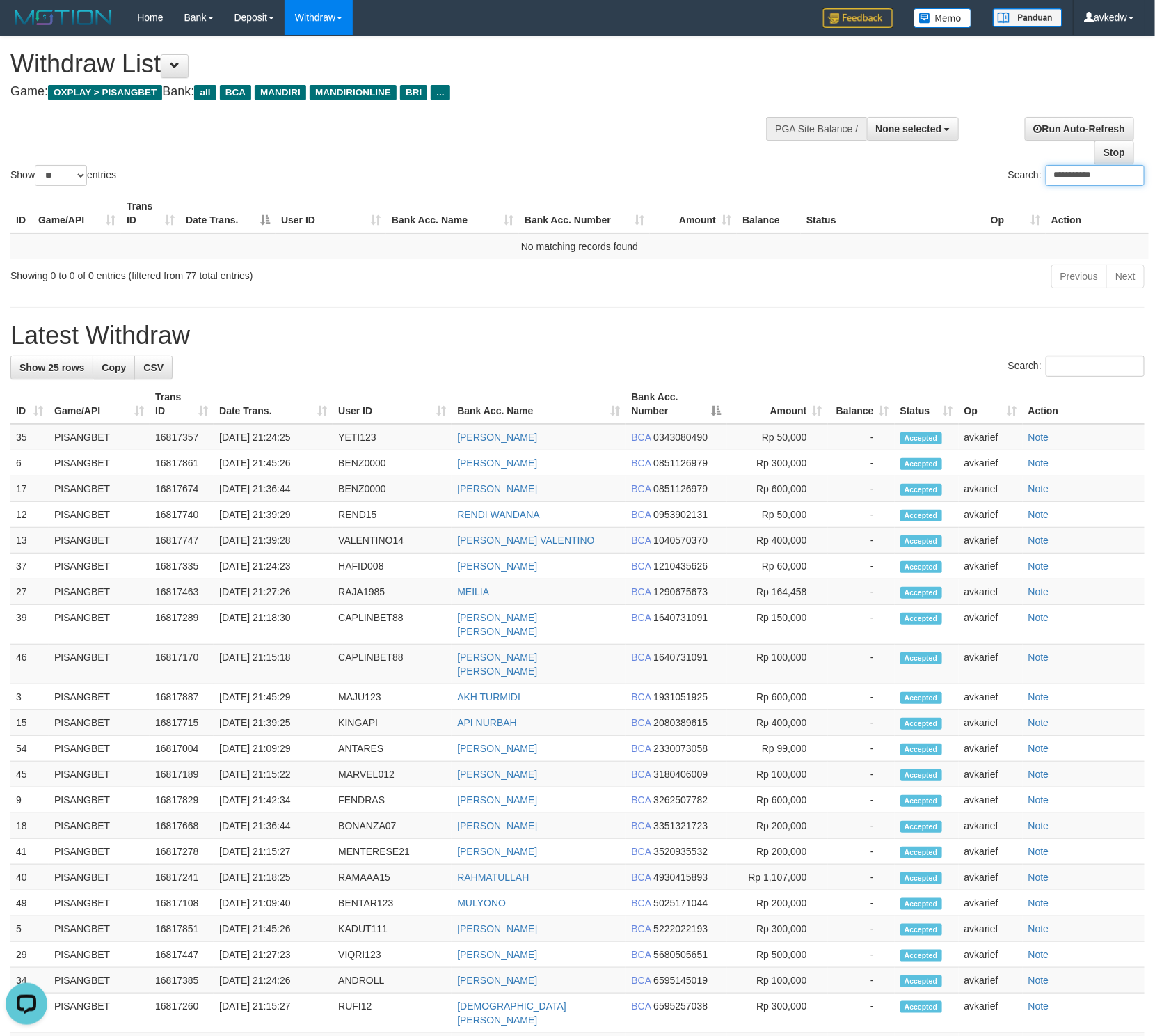
drag, startPoint x: 1092, startPoint y: 172, endPoint x: 702, endPoint y: 204, distance: 391.3
click at [778, 191] on div "**********" at bounding box center [578, 164] width 1135 height 256
paste input "search"
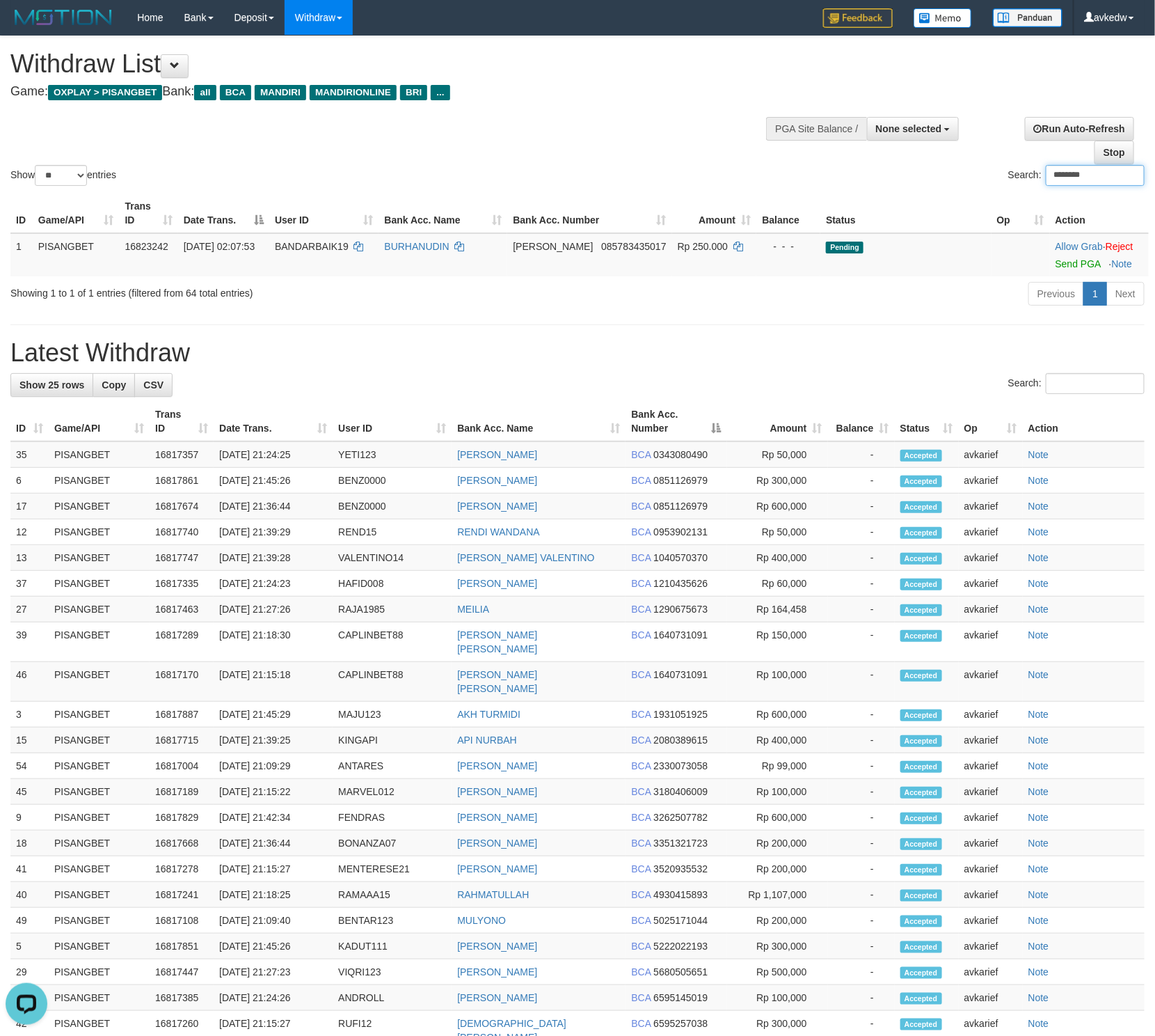
drag, startPoint x: 1098, startPoint y: 168, endPoint x: 637, endPoint y: 168, distance: 461.0
click at [727, 167] on div "Search: ********" at bounding box center [866, 177] width 557 height 25
paste input "search"
drag, startPoint x: 1086, startPoint y: 177, endPoint x: 664, endPoint y: 180, distance: 422.0
click at [671, 178] on div "Search: ******" at bounding box center [866, 177] width 557 height 25
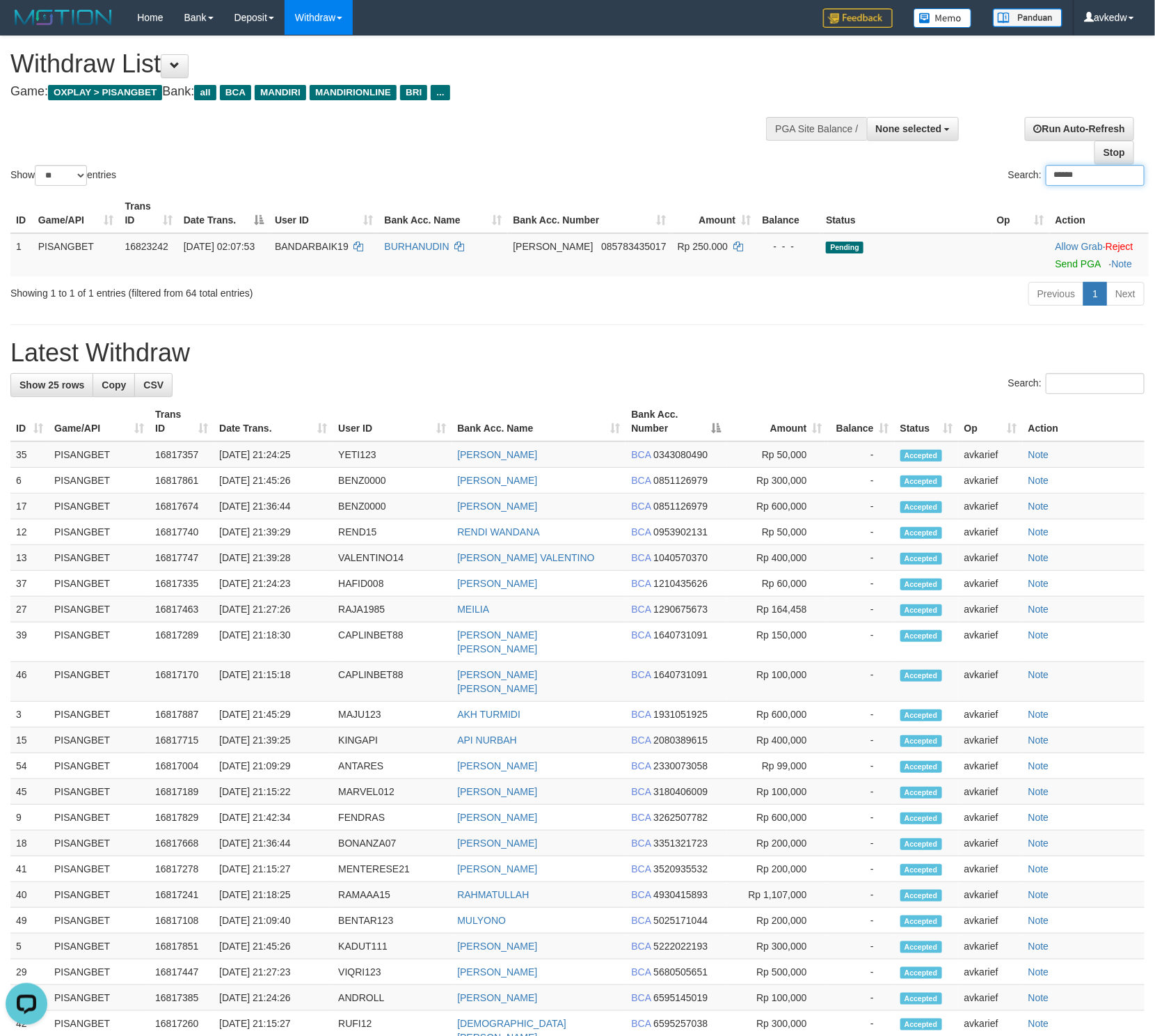
paste input "*"
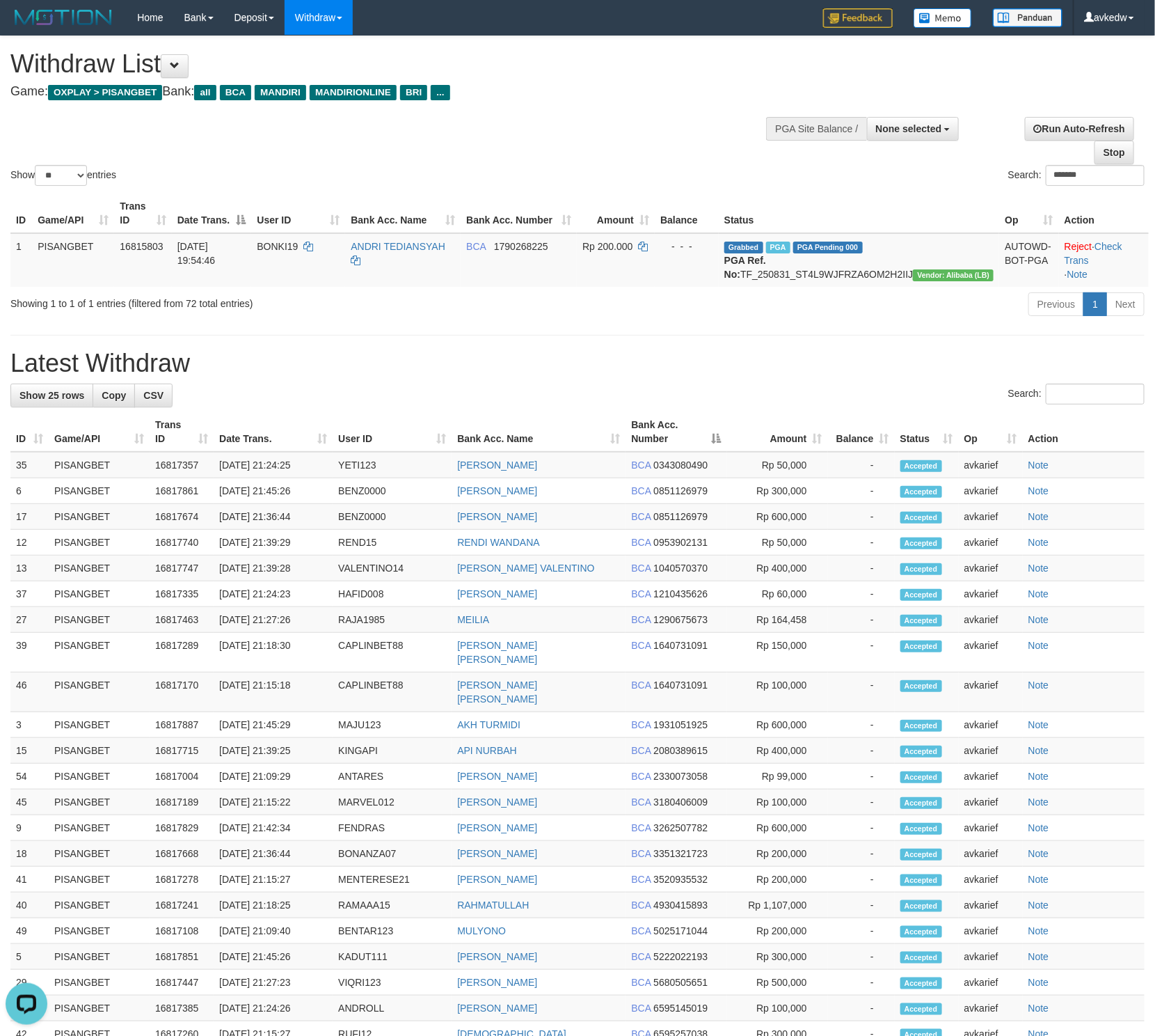
click at [572, 336] on hr at bounding box center [578, 335] width 1135 height 1
click at [473, 336] on hr at bounding box center [578, 335] width 1135 height 1
drag, startPoint x: 1122, startPoint y: 178, endPoint x: 915, endPoint y: 184, distance: 207.1
click at [922, 185] on div "Search: *******" at bounding box center [866, 177] width 557 height 25
paste input "*"
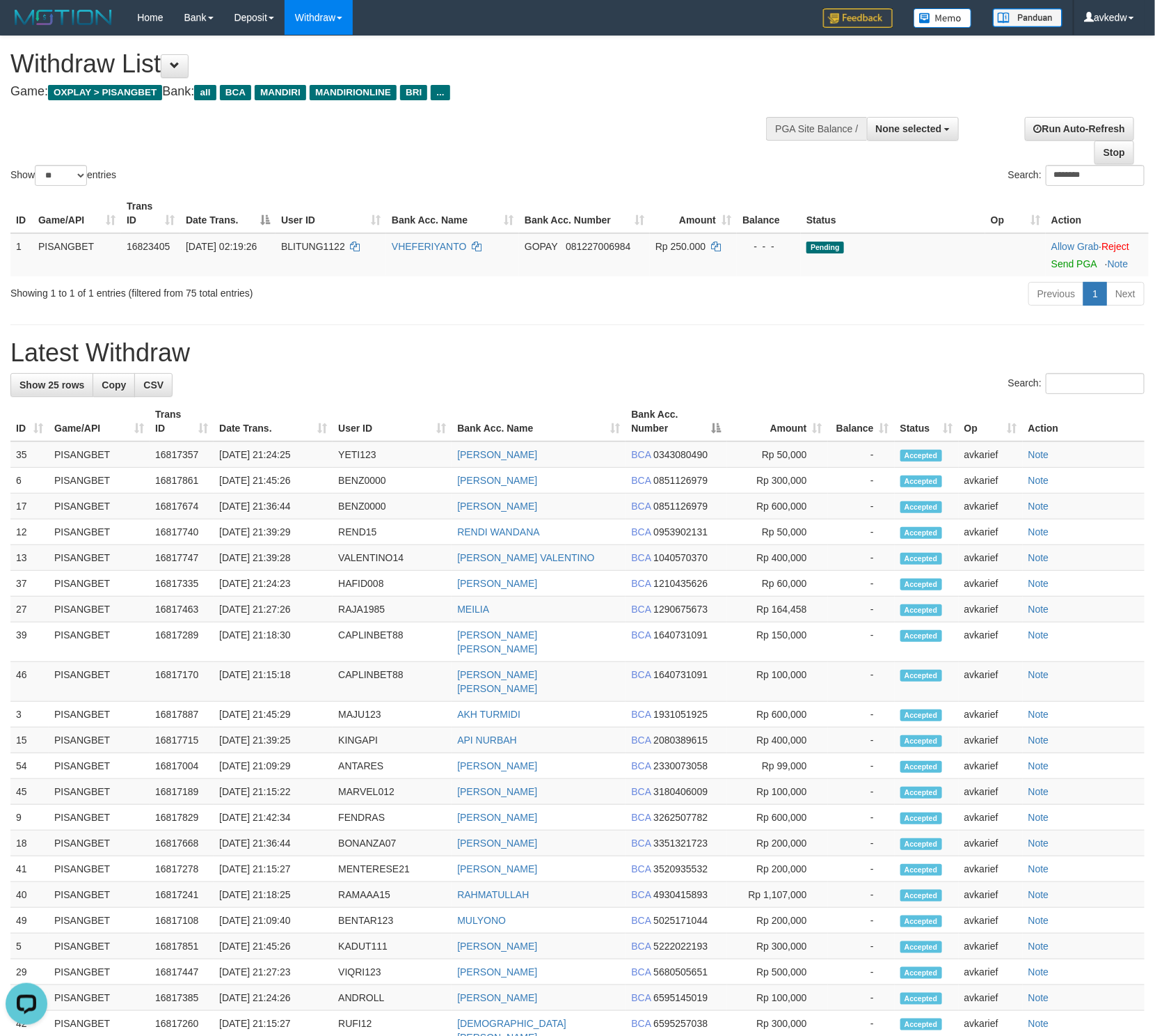
click at [455, 367] on h1 "Latest Withdraw" at bounding box center [578, 353] width 1135 height 28
click at [548, 388] on div "**********" at bounding box center [578, 620] width 1155 height 1170
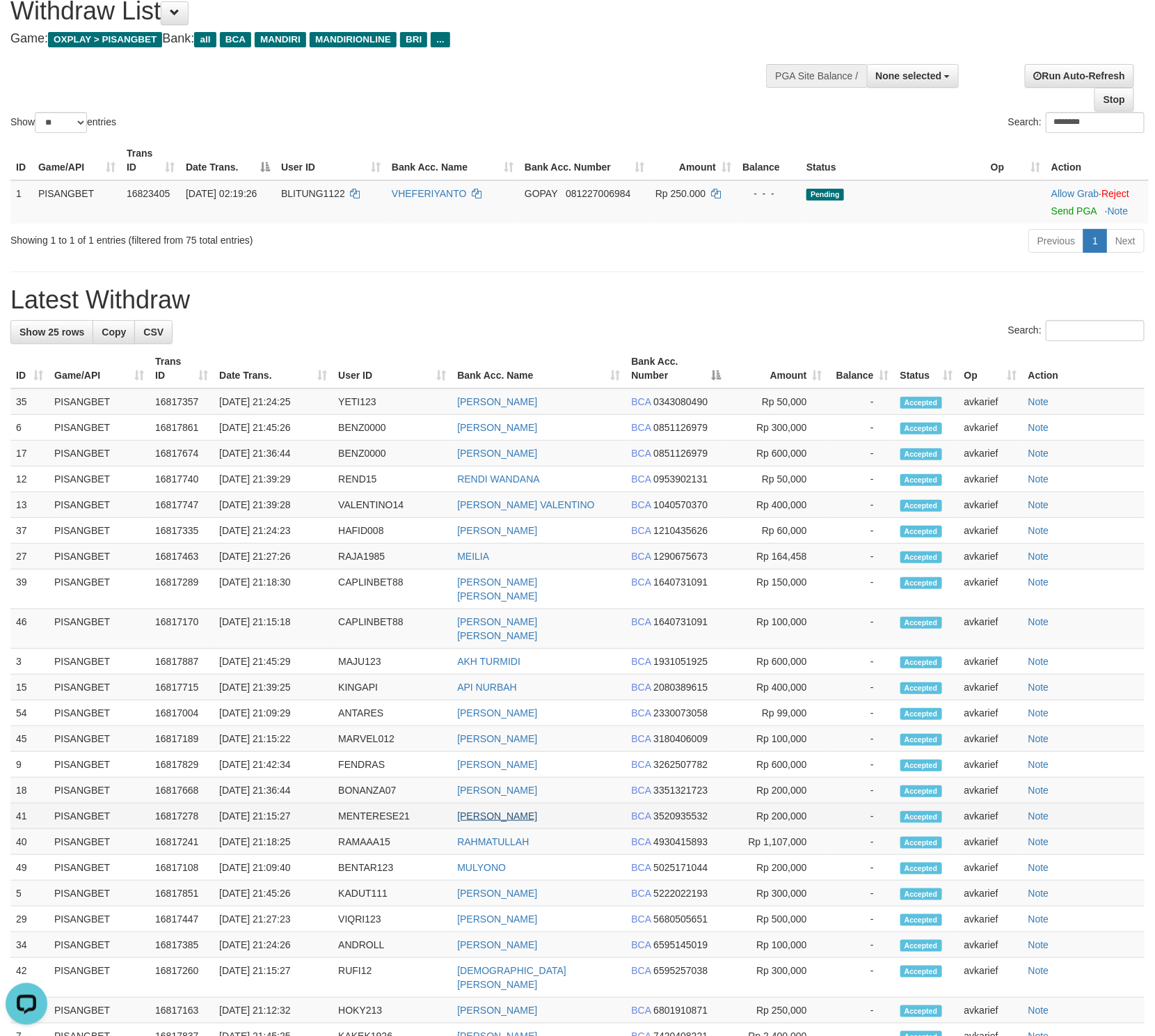
scroll to position [105, 0]
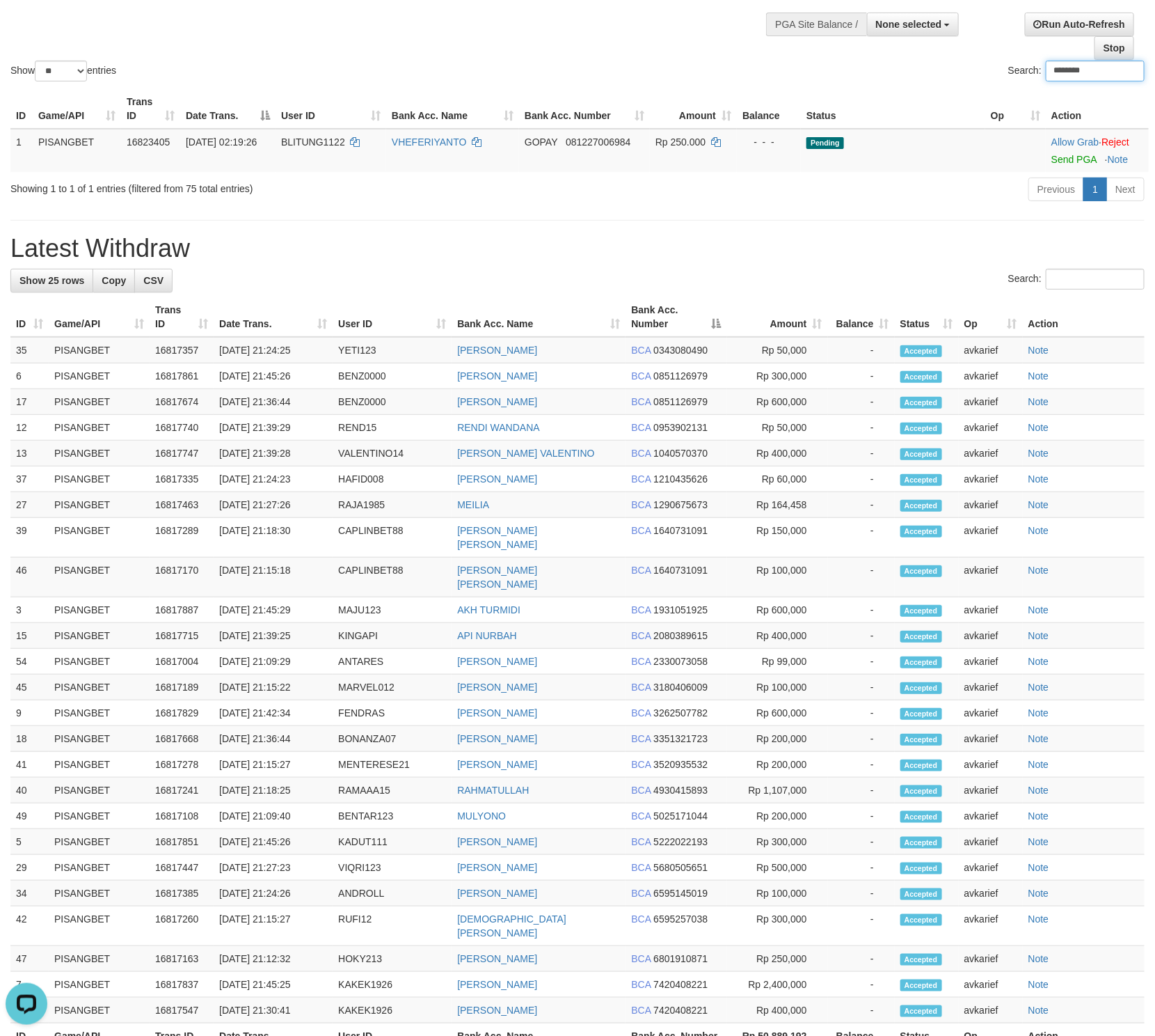
drag, startPoint x: 1089, startPoint y: 66, endPoint x: 675, endPoint y: 72, distance: 414.0
click at [705, 67] on div "Search: ********" at bounding box center [866, 72] width 557 height 25
paste input "search"
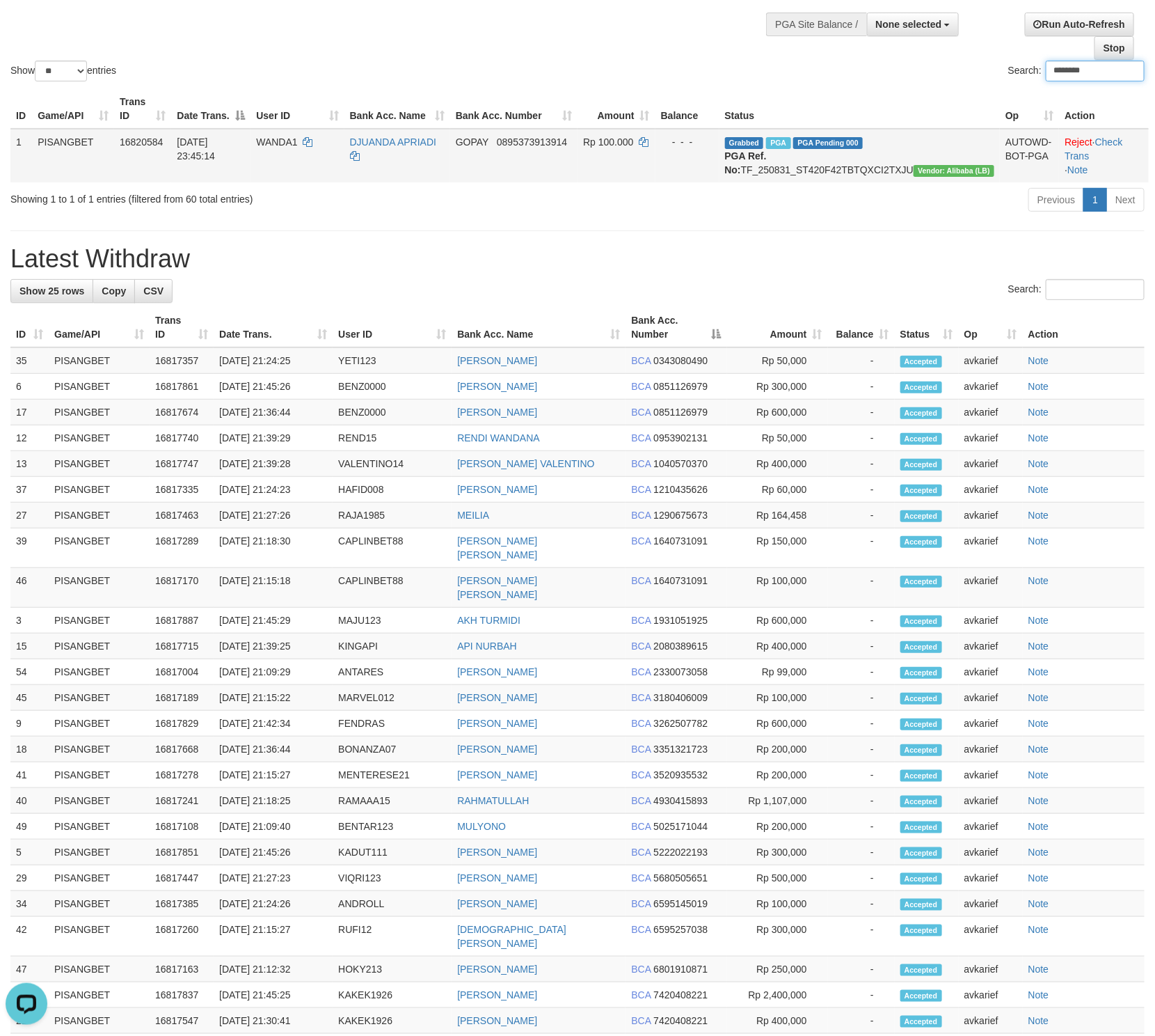
type input "********"
